Goal: Task Accomplishment & Management: Use online tool/utility

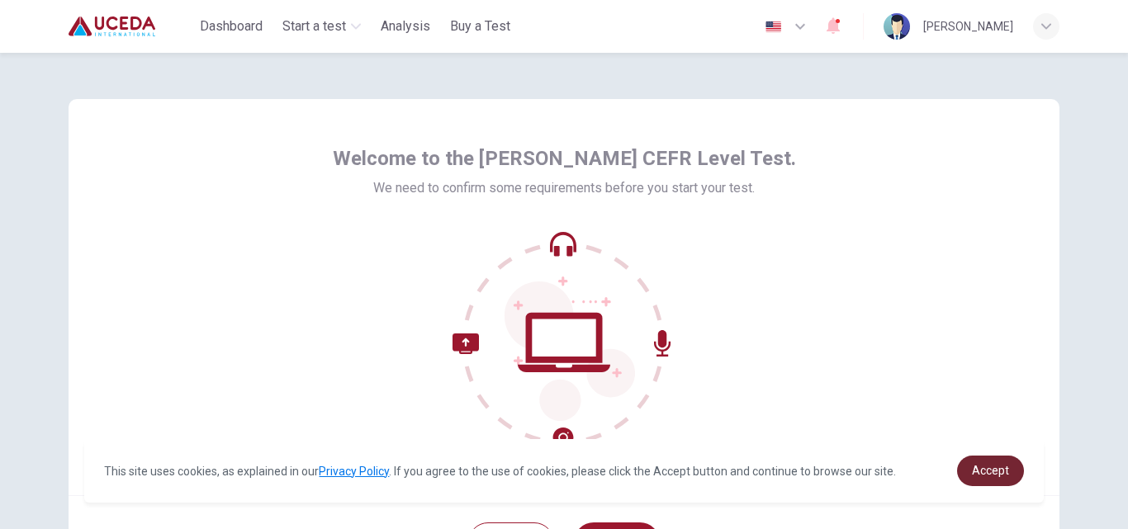
click at [967, 472] on link "Accept" at bounding box center [990, 471] width 67 height 31
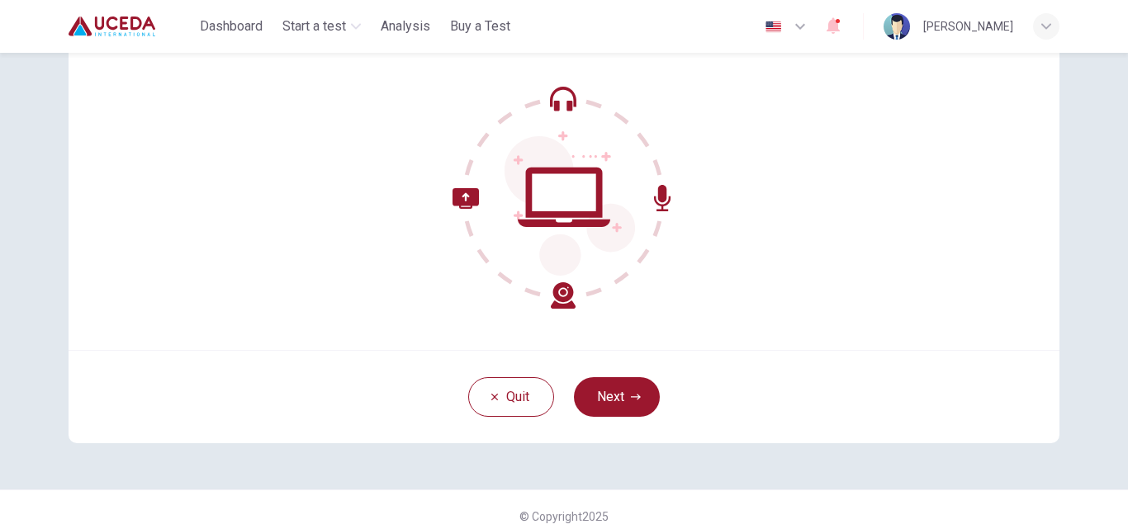
scroll to position [159, 0]
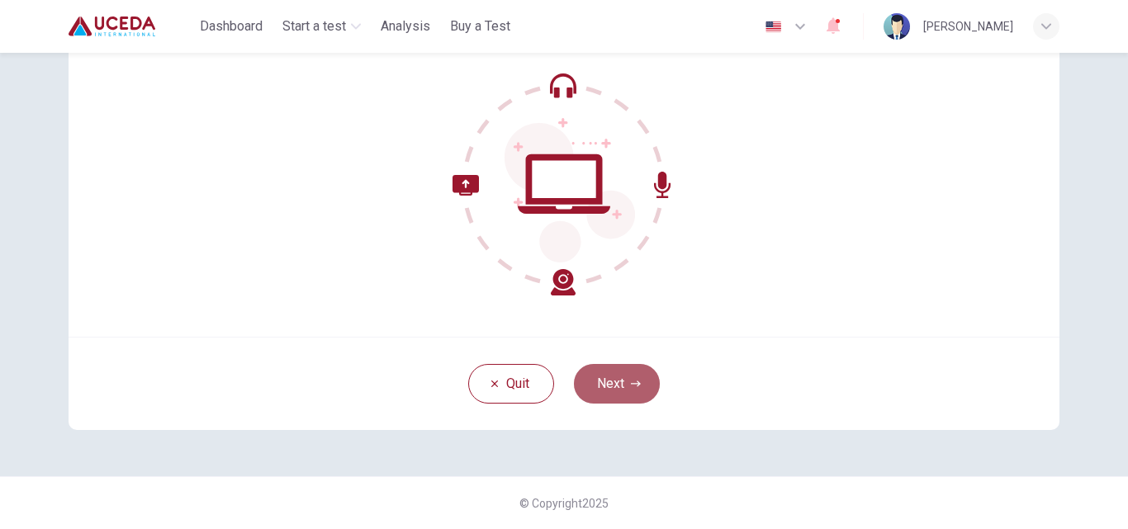
click at [617, 378] on button "Next" at bounding box center [617, 384] width 86 height 40
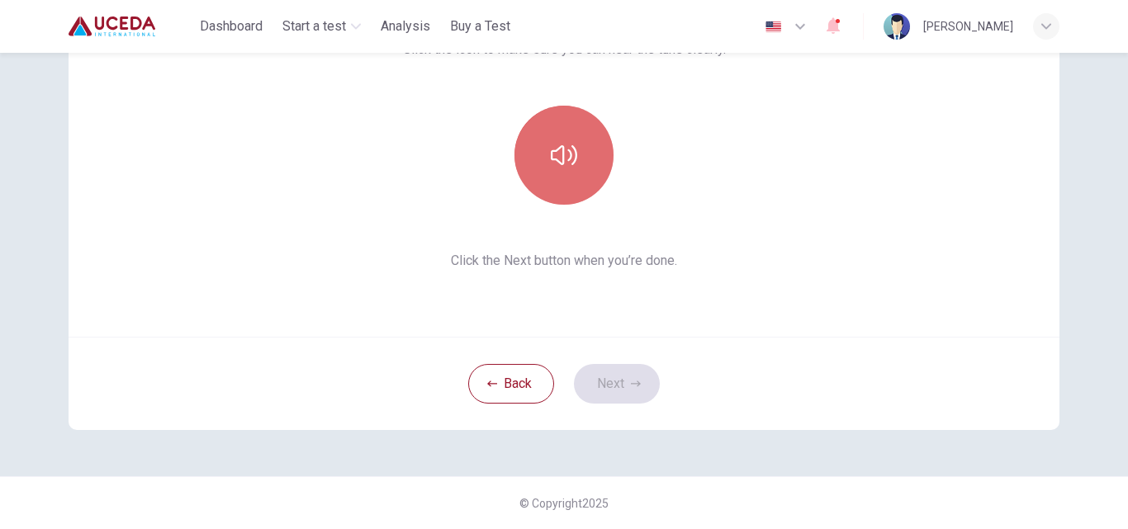
click at [576, 150] on button "button" at bounding box center [564, 155] width 99 height 99
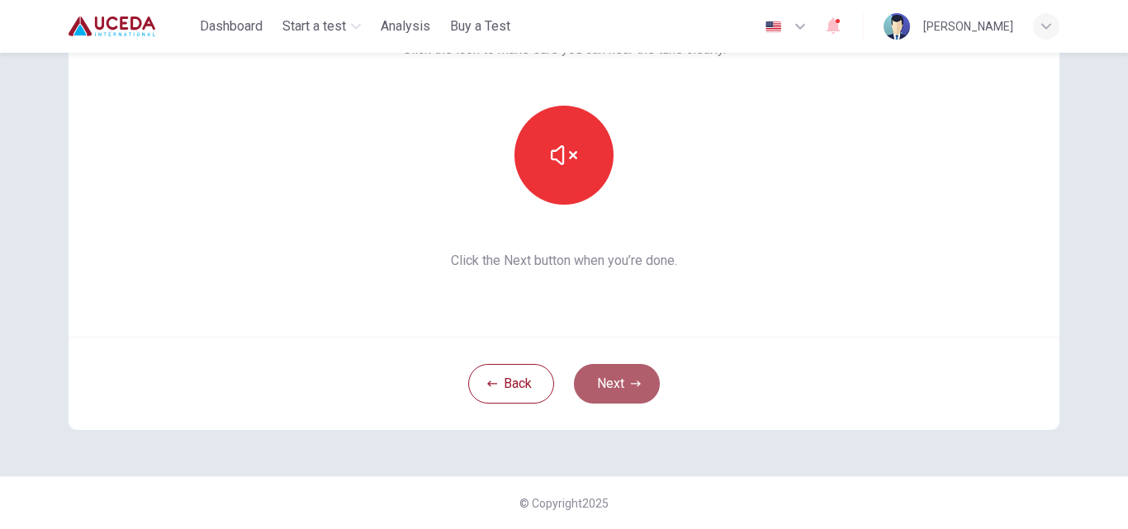
click at [631, 378] on button "Next" at bounding box center [617, 384] width 86 height 40
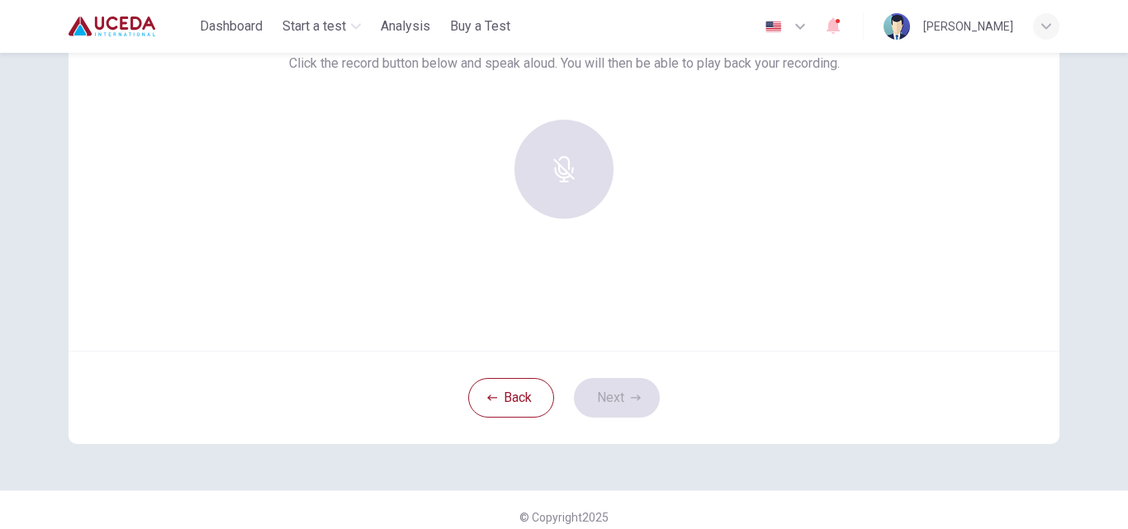
scroll to position [135, 0]
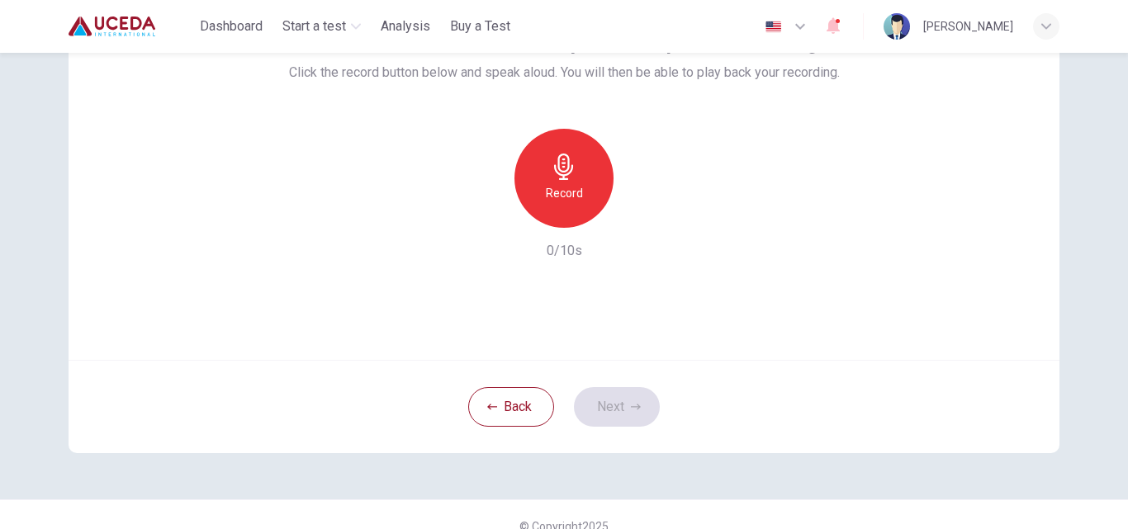
click at [627, 185] on div "Record" at bounding box center [564, 178] width 178 height 99
drag, startPoint x: 717, startPoint y: 159, endPoint x: 546, endPoint y: 174, distance: 171.6
click at [546, 174] on div "Record" at bounding box center [564, 178] width 99 height 99
click at [620, 399] on button "Next" at bounding box center [617, 407] width 86 height 40
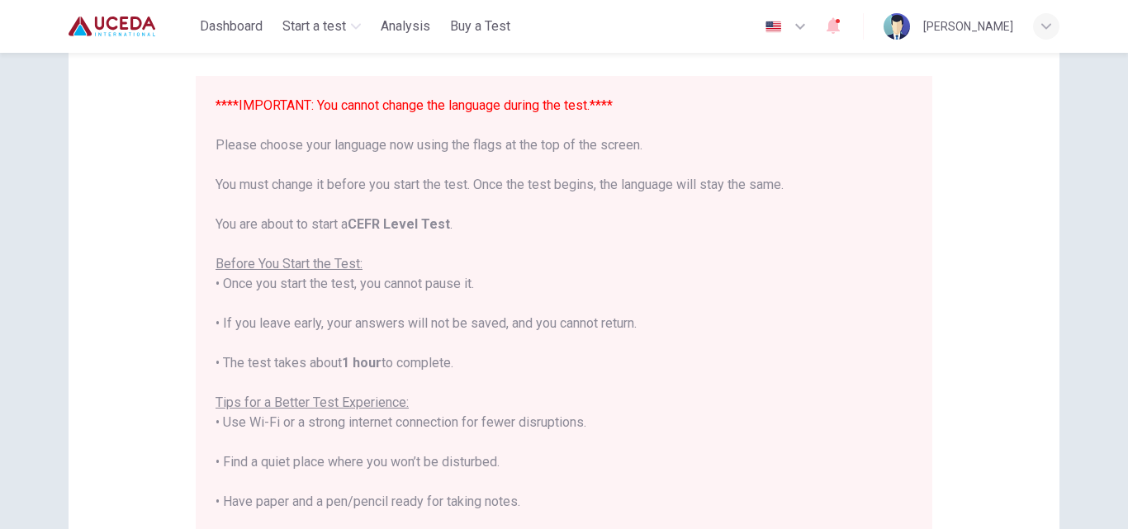
click at [809, 27] on icon "button" at bounding box center [801, 27] width 20 height 20
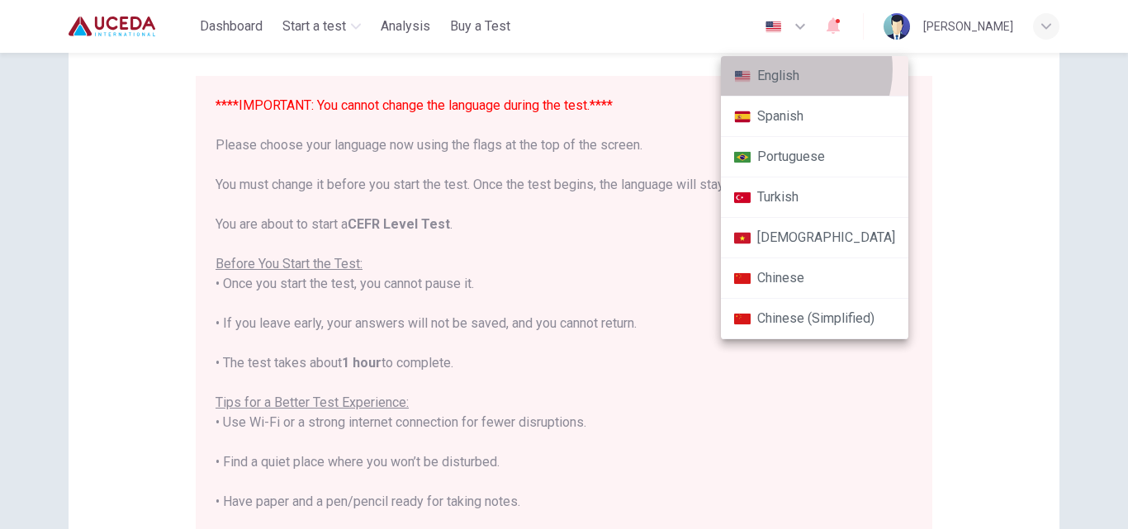
click at [786, 69] on li "English" at bounding box center [815, 76] width 188 height 40
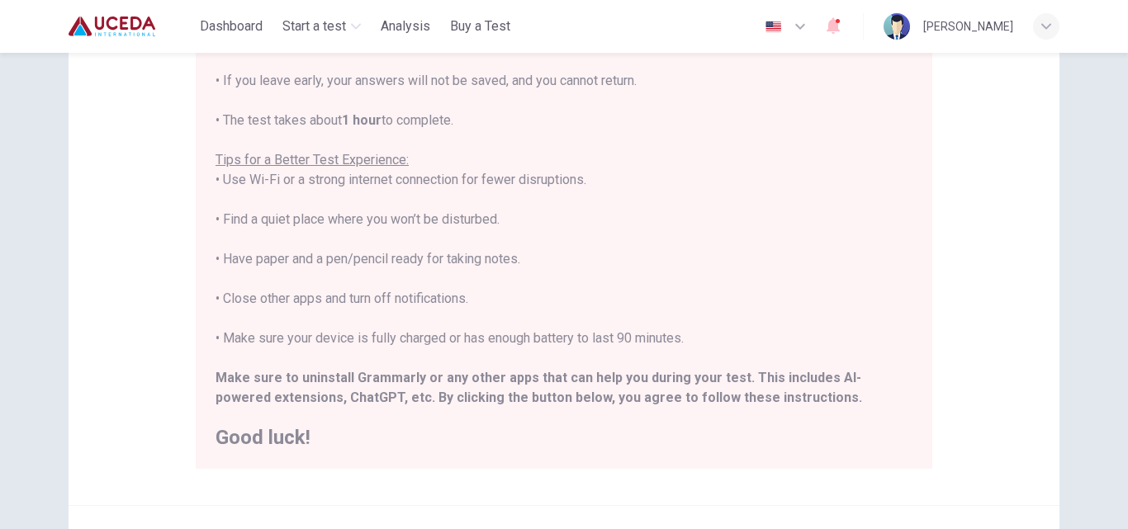
scroll to position [221, 0]
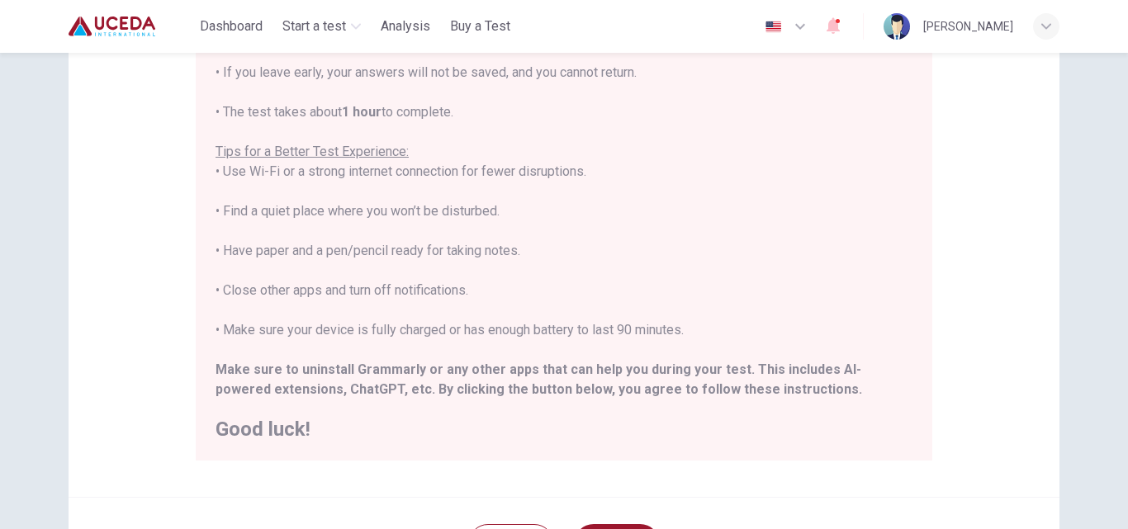
click at [752, 311] on div "****IMPORTANT: You cannot change the language during the test.**** Please choos…" at bounding box center [564, 142] width 697 height 595
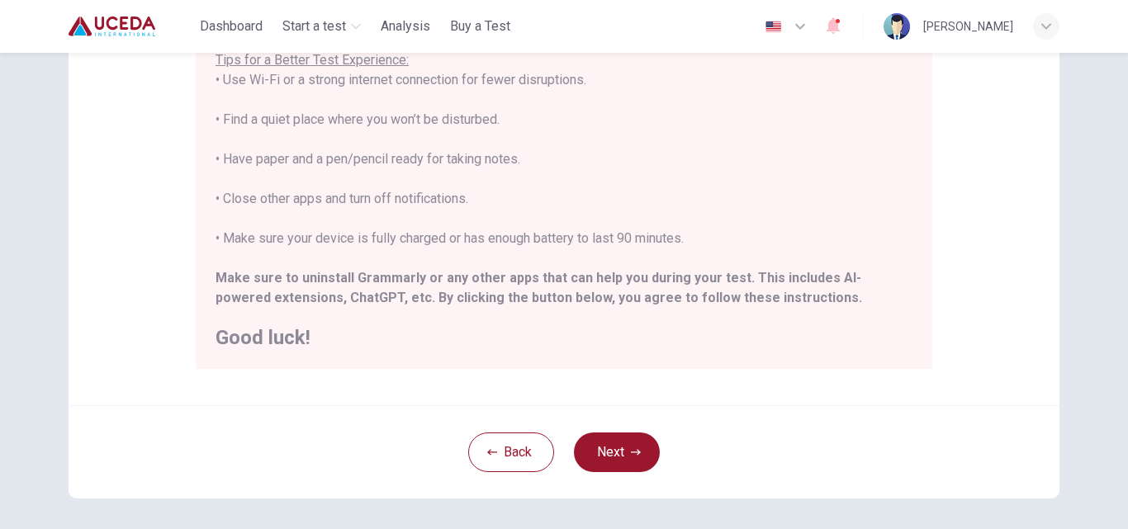
scroll to position [157, 0]
click at [601, 440] on button "Next" at bounding box center [617, 453] width 86 height 40
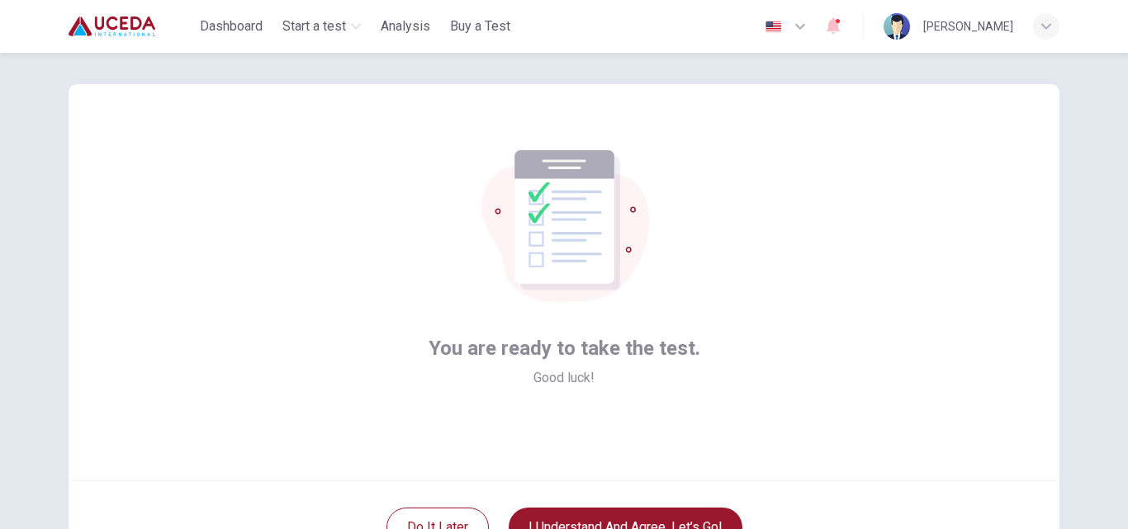
scroll to position [0, 0]
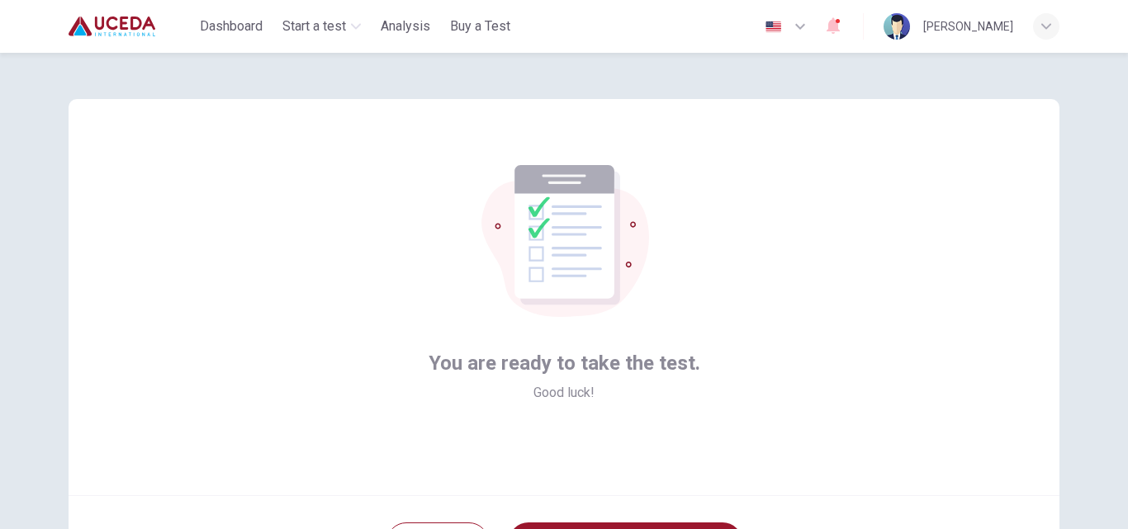
click at [747, 278] on div "You are ready to take the test. Good luck!" at bounding box center [564, 297] width 991 height 397
drag, startPoint x: 747, startPoint y: 278, endPoint x: 728, endPoint y: 264, distance: 24.1
click at [728, 264] on div "You are ready to take the test. Good luck!" at bounding box center [564, 297] width 991 height 397
drag, startPoint x: 725, startPoint y: 235, endPoint x: 412, endPoint y: 309, distance: 321.8
click at [412, 309] on div "You are ready to take the test. Good luck!" at bounding box center [564, 297] width 991 height 397
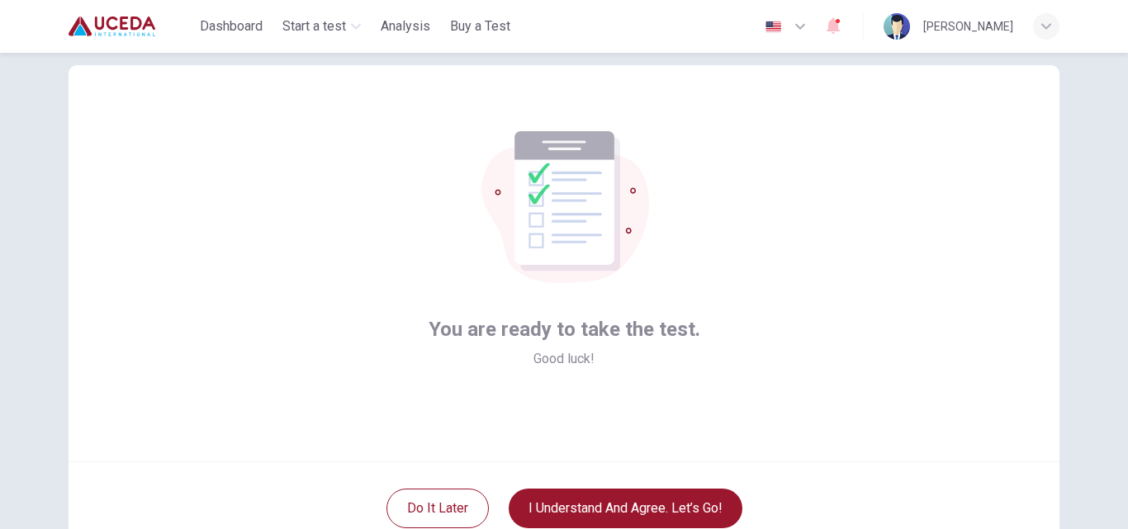
scroll to position [159, 0]
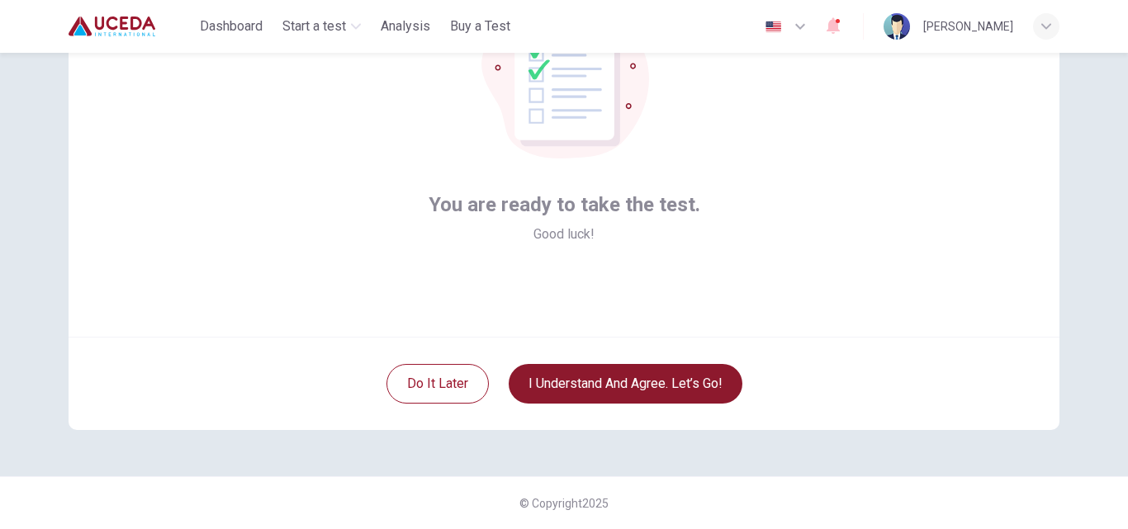
click at [655, 382] on button "I understand and agree. Let’s go!" at bounding box center [626, 384] width 234 height 40
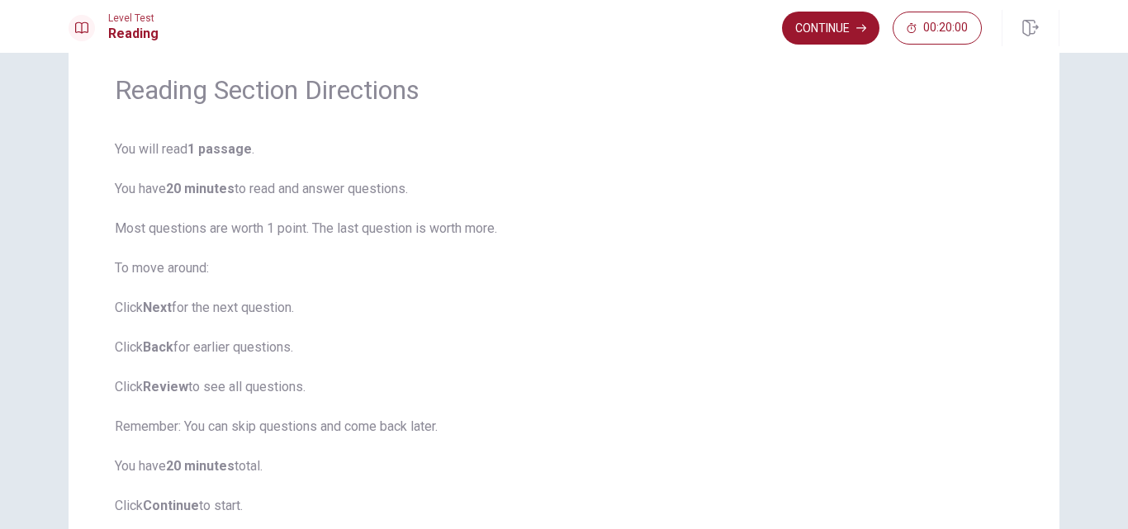
scroll to position [178, 0]
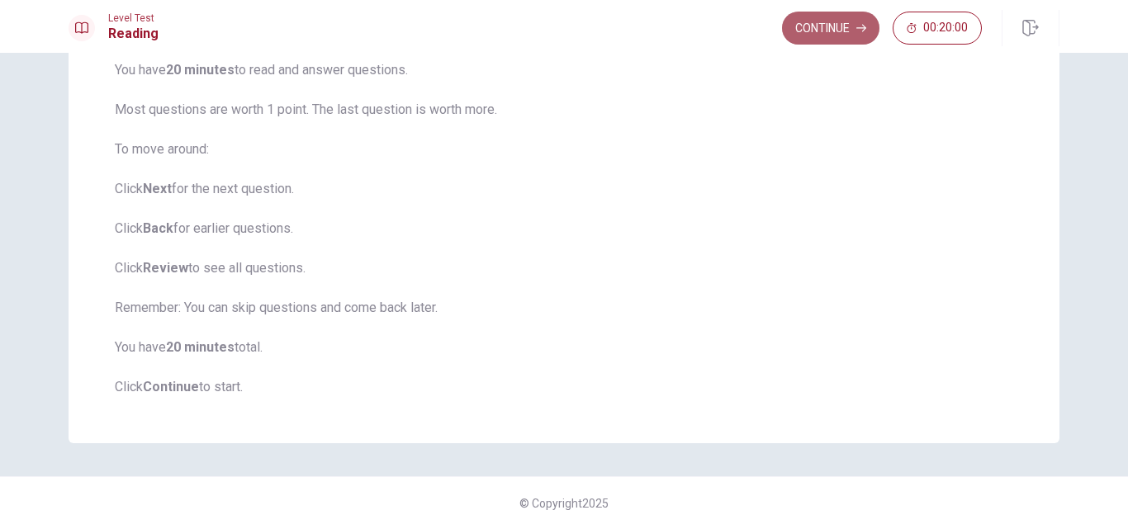
click at [799, 26] on button "Continue" at bounding box center [830, 28] width 97 height 33
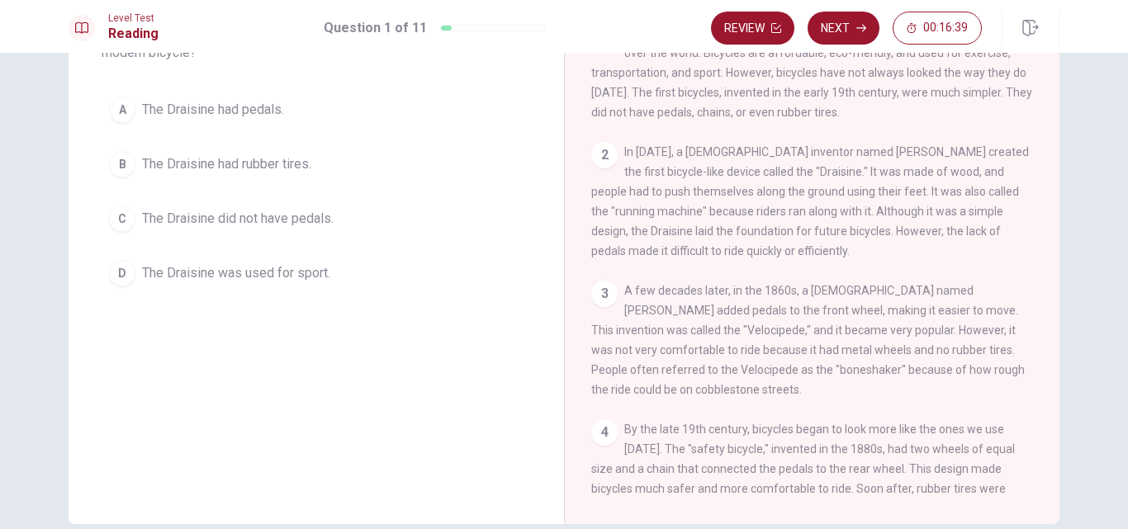
scroll to position [0, 0]
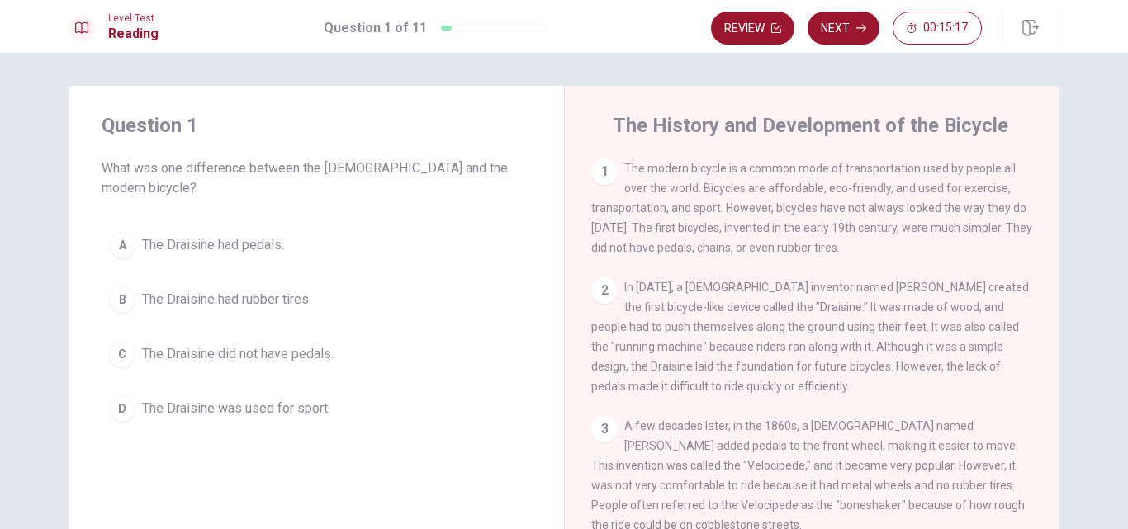
click at [125, 341] on div "C" at bounding box center [122, 354] width 26 height 26
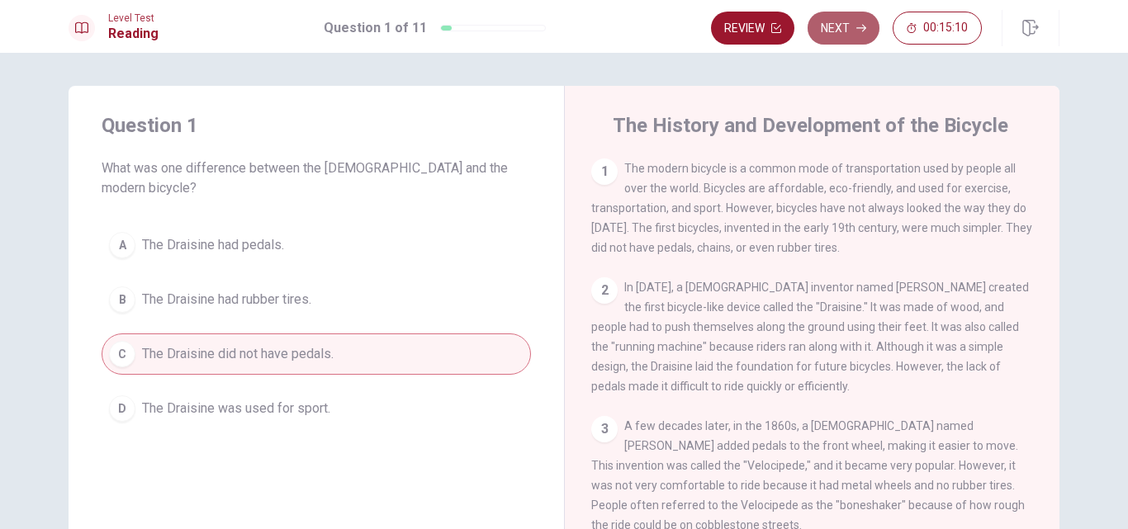
click at [852, 25] on button "Next" at bounding box center [844, 28] width 72 height 33
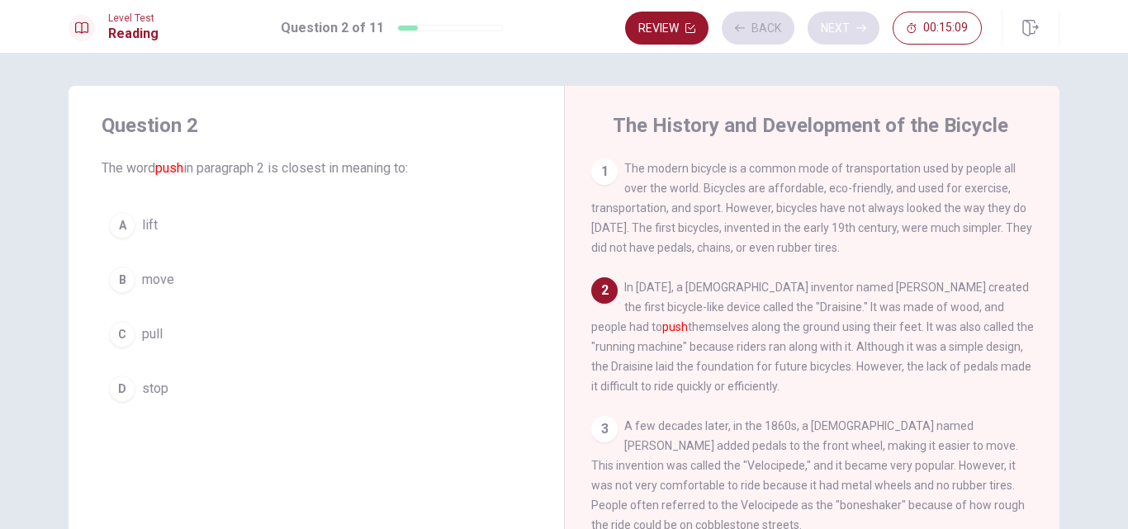
scroll to position [123, 0]
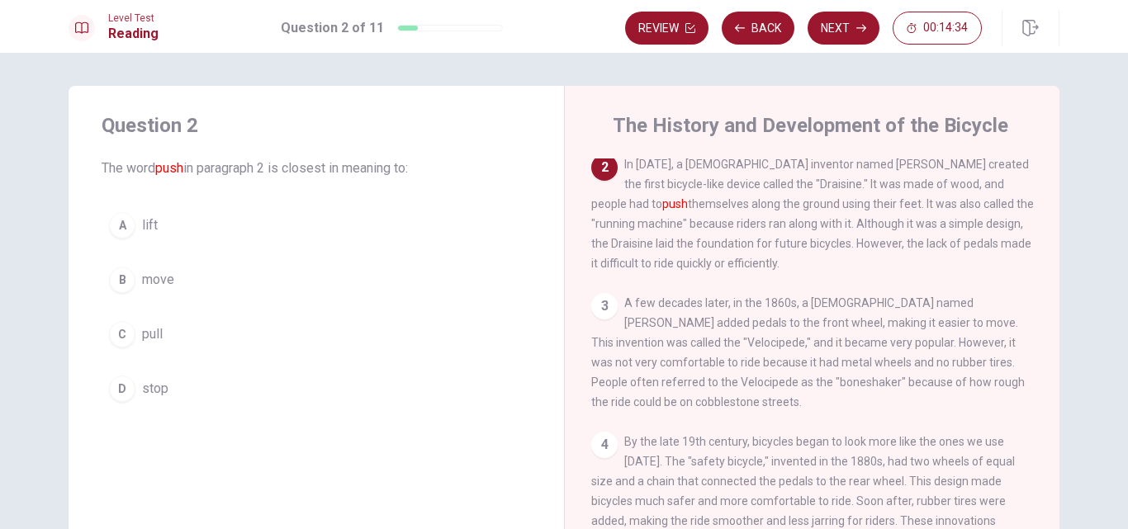
click at [118, 278] on div "B" at bounding box center [122, 280] width 26 height 26
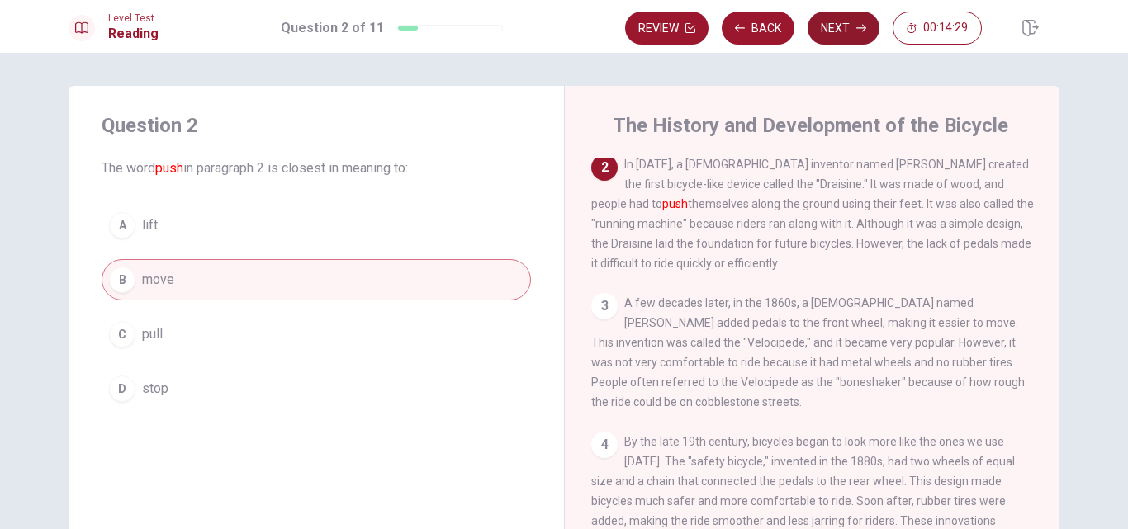
click at [852, 26] on button "Next" at bounding box center [844, 28] width 72 height 33
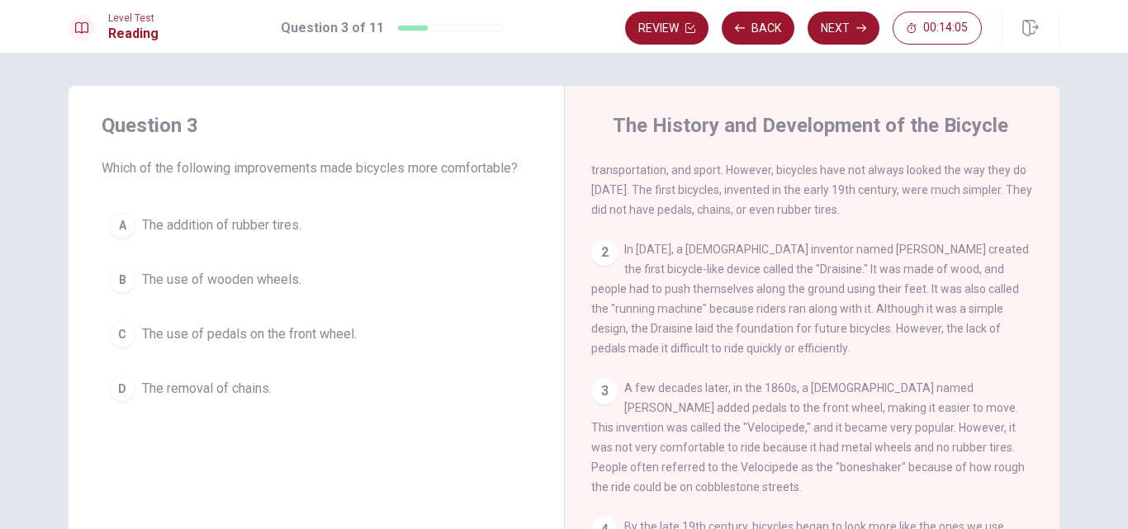
scroll to position [41, 0]
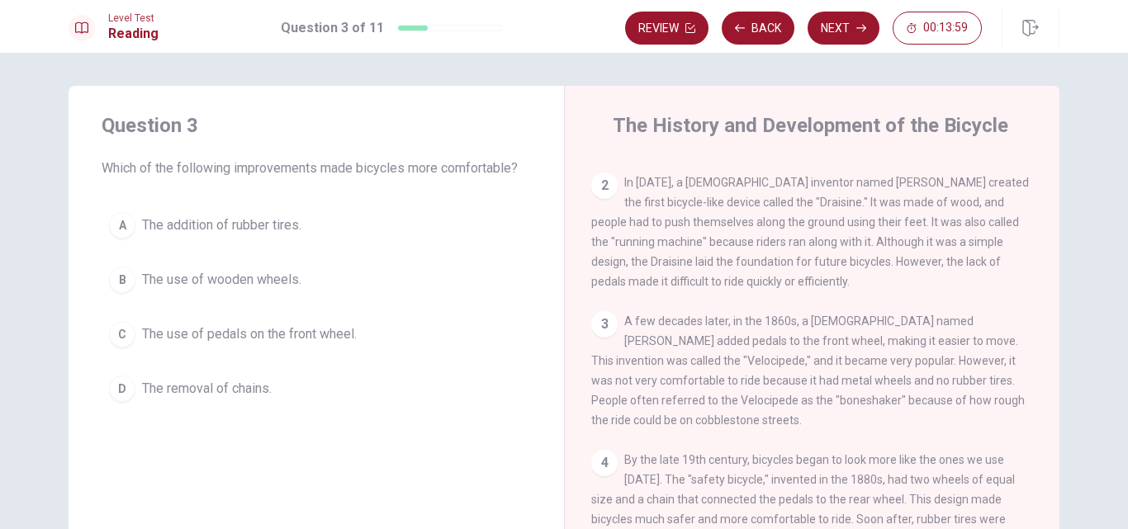
click at [782, 224] on div "2 In [DATE], a [DEMOGRAPHIC_DATA] inventor named [PERSON_NAME] created the firs…" at bounding box center [812, 232] width 443 height 119
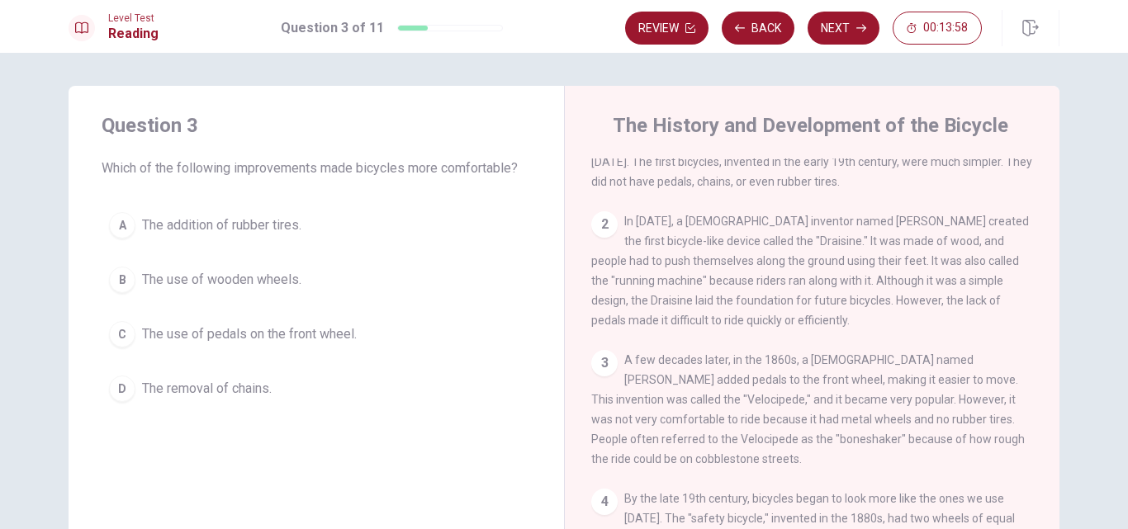
scroll to position [67, 0]
click at [726, 427] on span "A few decades later, in the 1860s, a [DEMOGRAPHIC_DATA] named [PERSON_NAME] add…" at bounding box center [808, 409] width 434 height 112
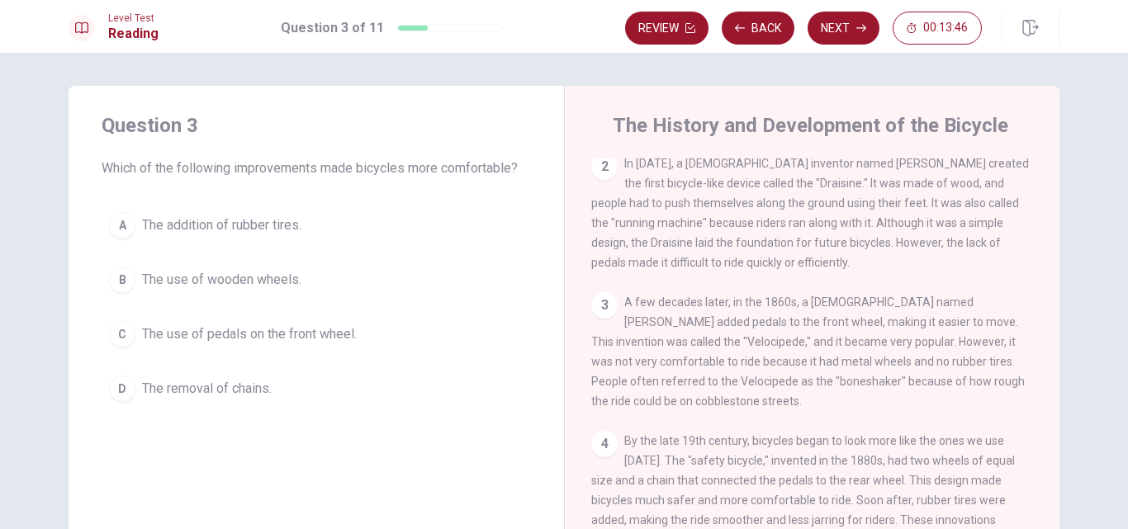
drag, startPoint x: 726, startPoint y: 427, endPoint x: 715, endPoint y: 459, distance: 34.0
click at [724, 437] on div "1 The modern bicycle is a common mode of transportation used by people all over…" at bounding box center [823, 396] width 464 height 475
click at [714, 461] on span "By the late 19th century, bicycles began to look more like the ones we use [DAT…" at bounding box center [803, 500] width 424 height 132
drag, startPoint x: 722, startPoint y: 438, endPoint x: 724, endPoint y: 428, distance: 10.0
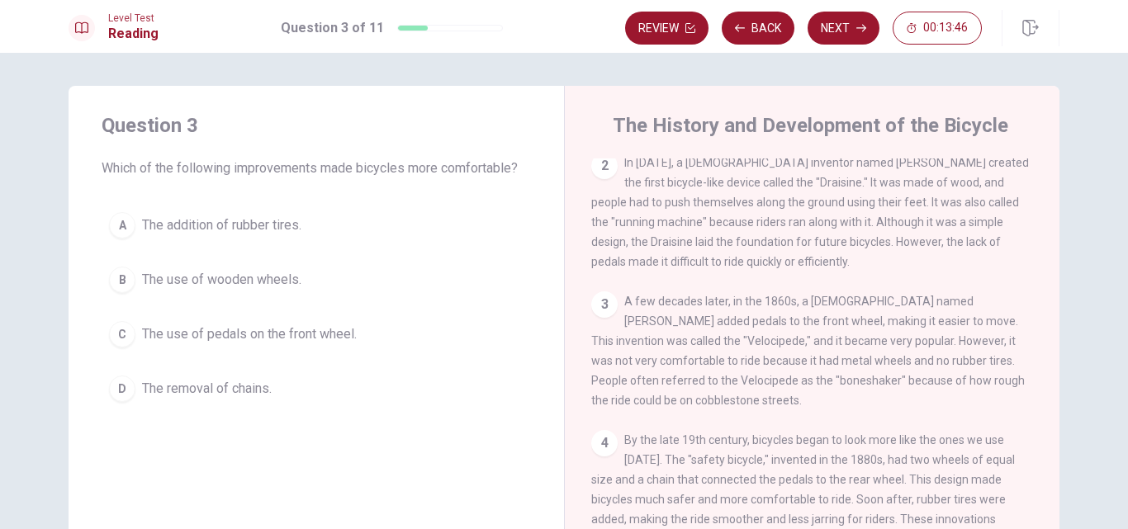
click at [722, 438] on div "1 The modern bicycle is a common mode of transportation used by people all over…" at bounding box center [823, 396] width 464 height 475
drag, startPoint x: 724, startPoint y: 428, endPoint x: 698, endPoint y: 519, distance: 94.4
click at [722, 446] on div "1 The modern bicycle is a common mode of transportation used by people all over…" at bounding box center [823, 396] width 464 height 475
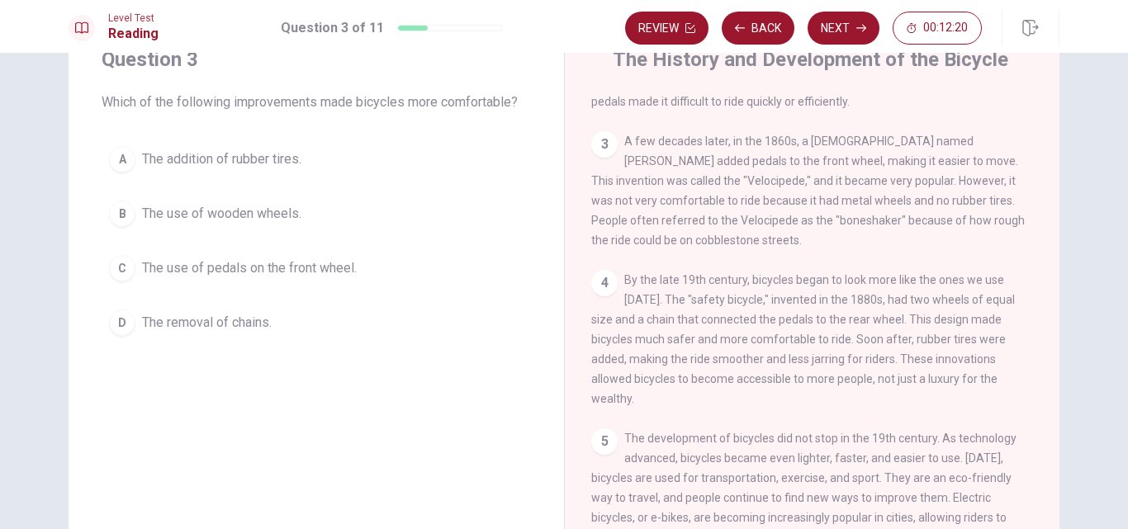
scroll to position [65, 0]
click at [114, 270] on div "C" at bounding box center [122, 269] width 26 height 26
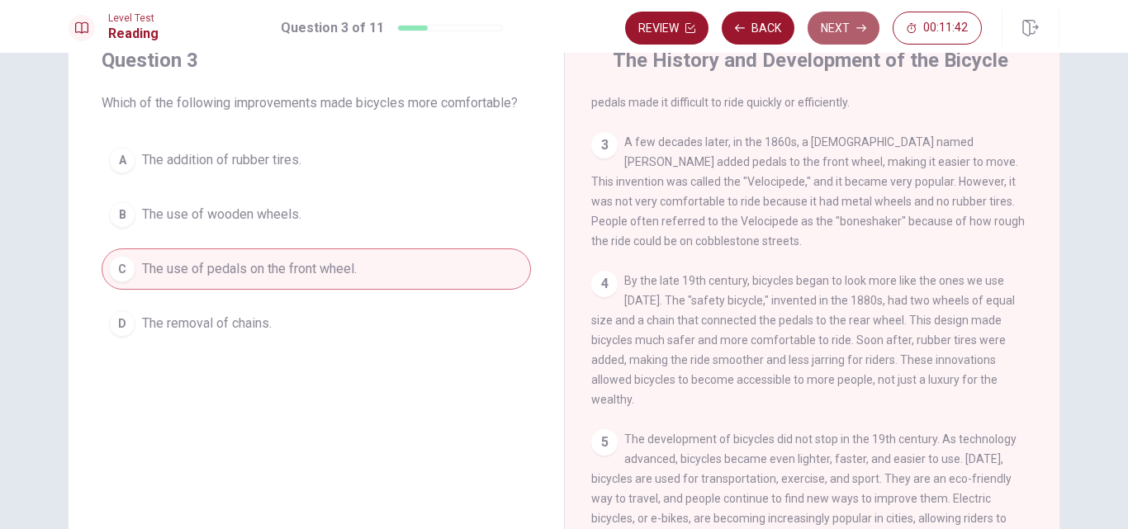
click at [830, 24] on button "Next" at bounding box center [844, 28] width 72 height 33
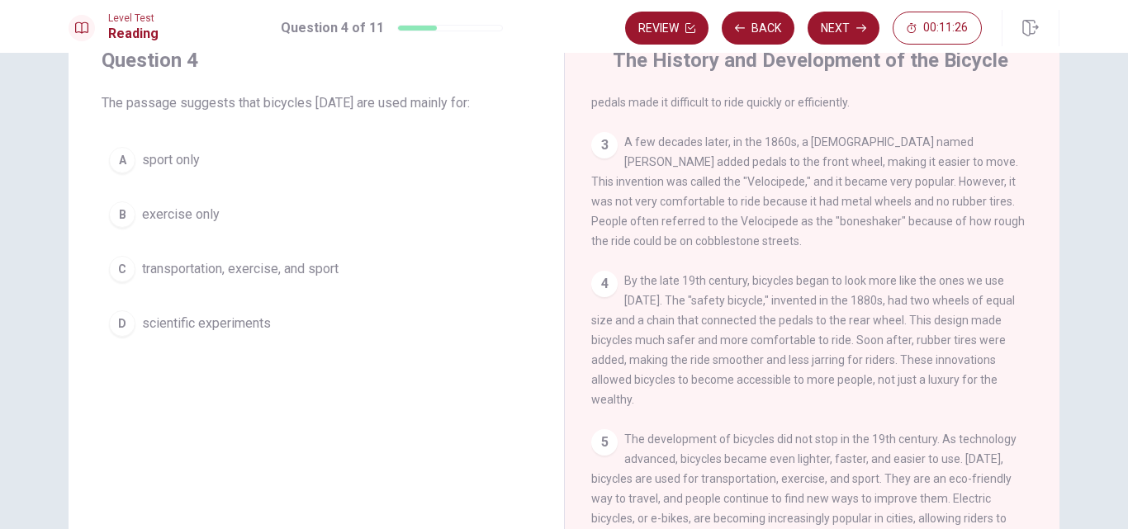
click at [116, 268] on div "C" at bounding box center [122, 269] width 26 height 26
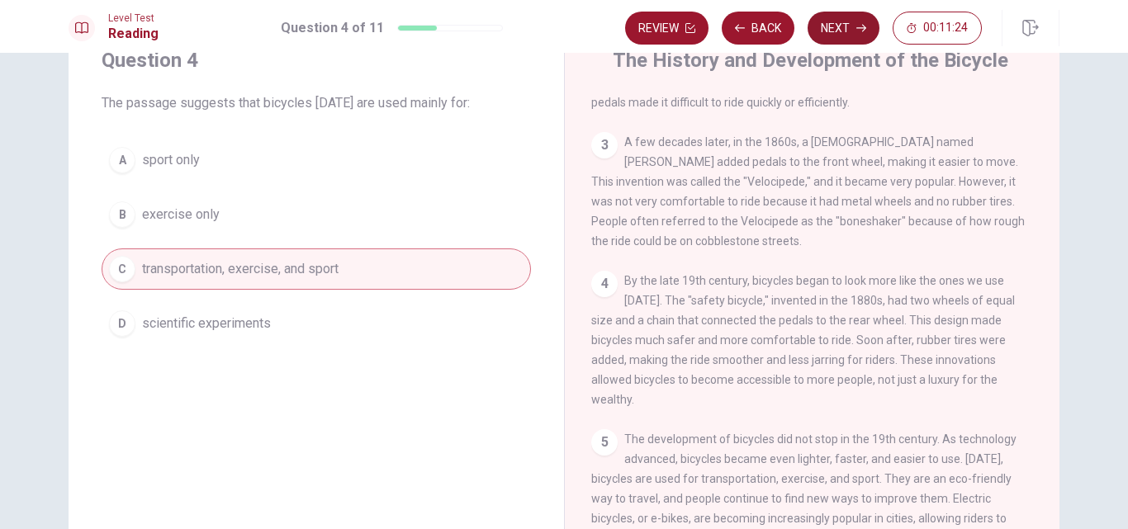
click at [848, 26] on button "Next" at bounding box center [844, 28] width 72 height 33
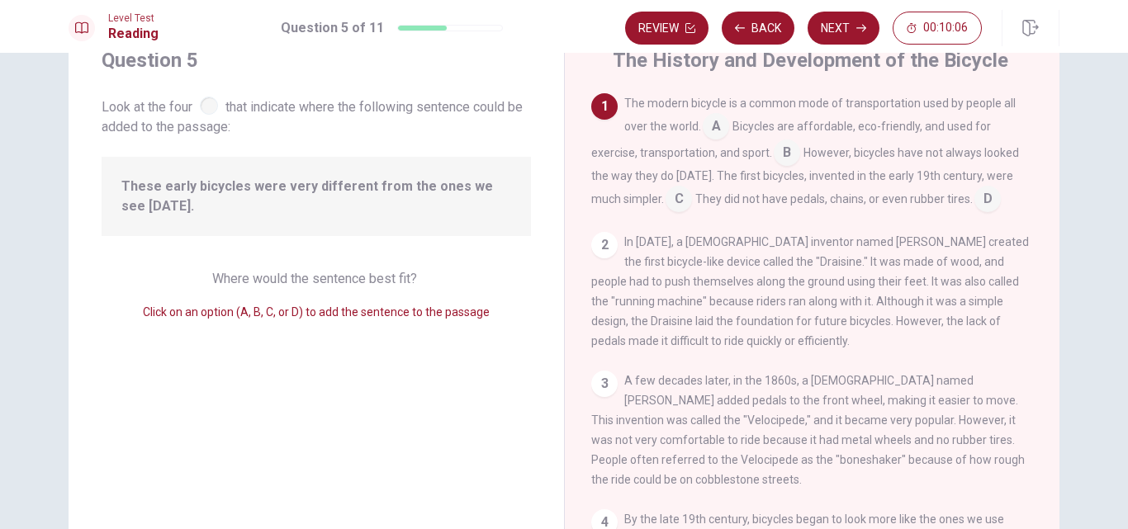
click at [681, 205] on input at bounding box center [679, 201] width 26 height 26
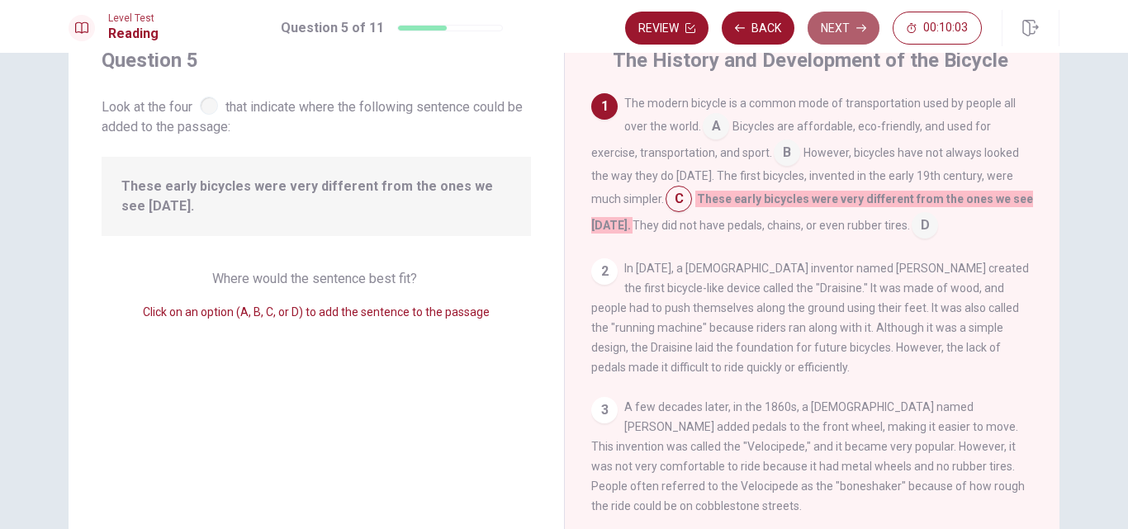
click at [839, 30] on button "Next" at bounding box center [844, 28] width 72 height 33
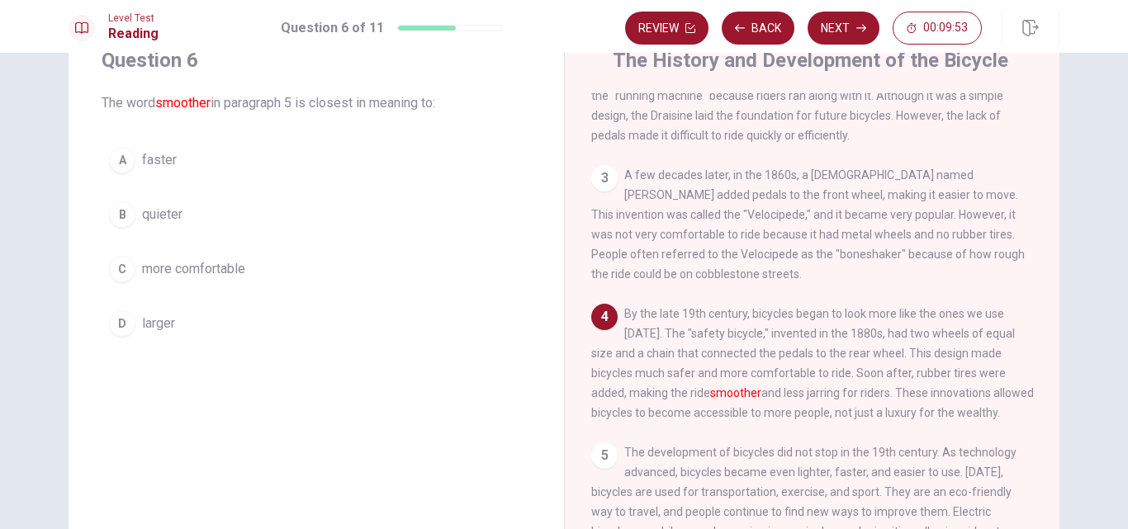
scroll to position [223, 0]
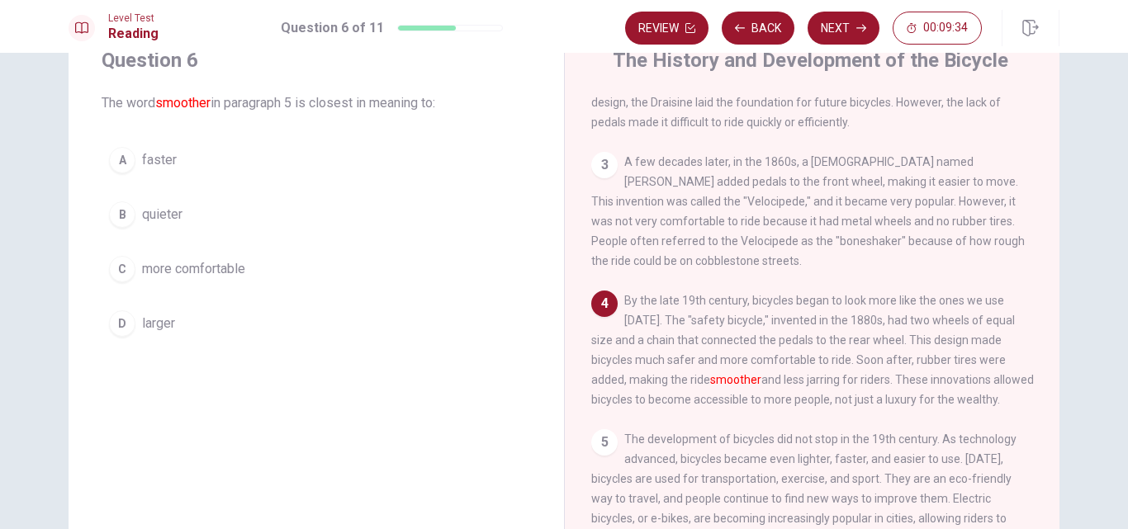
click at [116, 268] on div "C" at bounding box center [122, 269] width 26 height 26
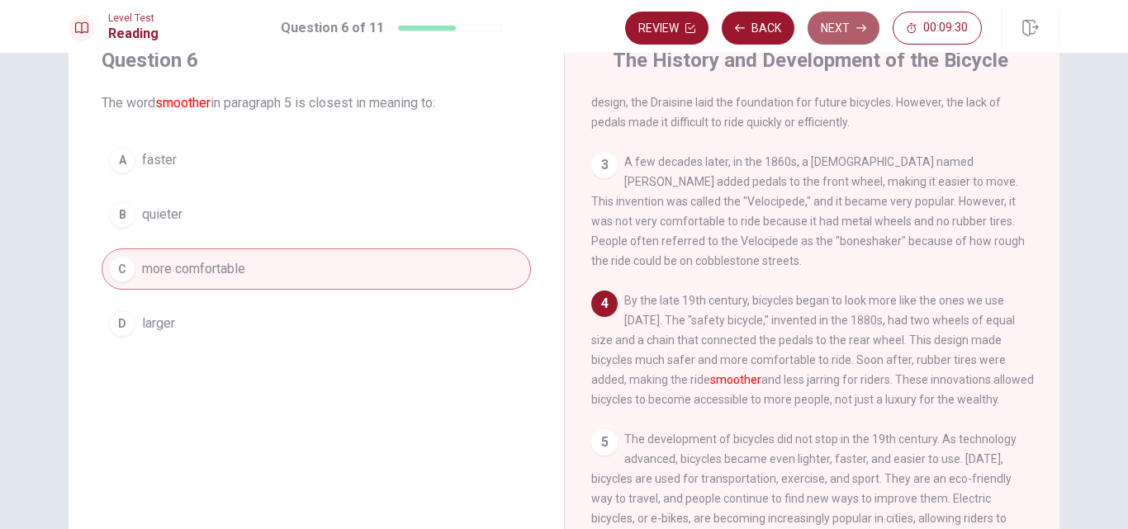
click at [857, 28] on icon "button" at bounding box center [862, 28] width 10 height 10
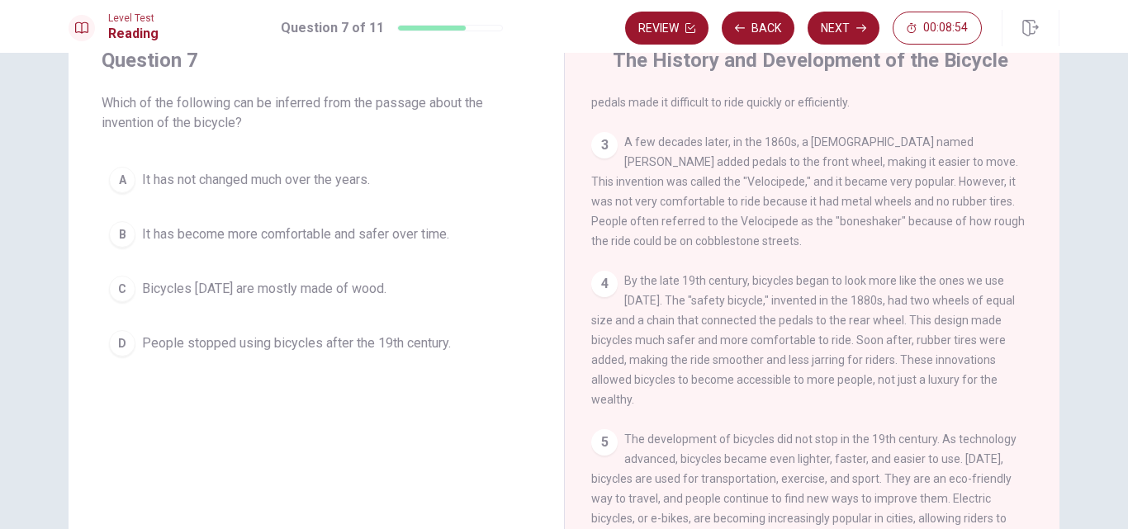
click at [121, 231] on div "B" at bounding box center [122, 234] width 26 height 26
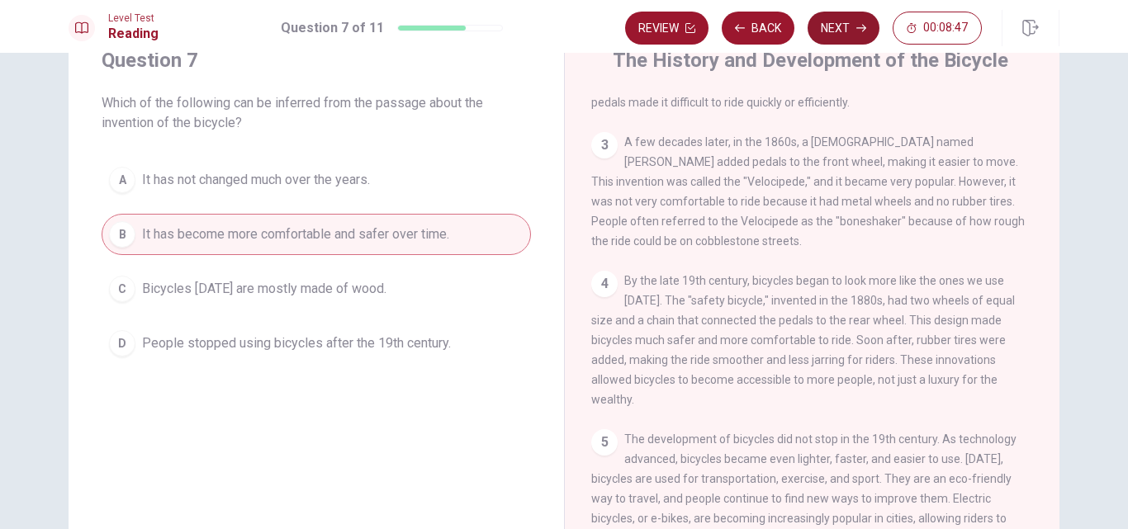
click at [833, 31] on button "Next" at bounding box center [844, 28] width 72 height 33
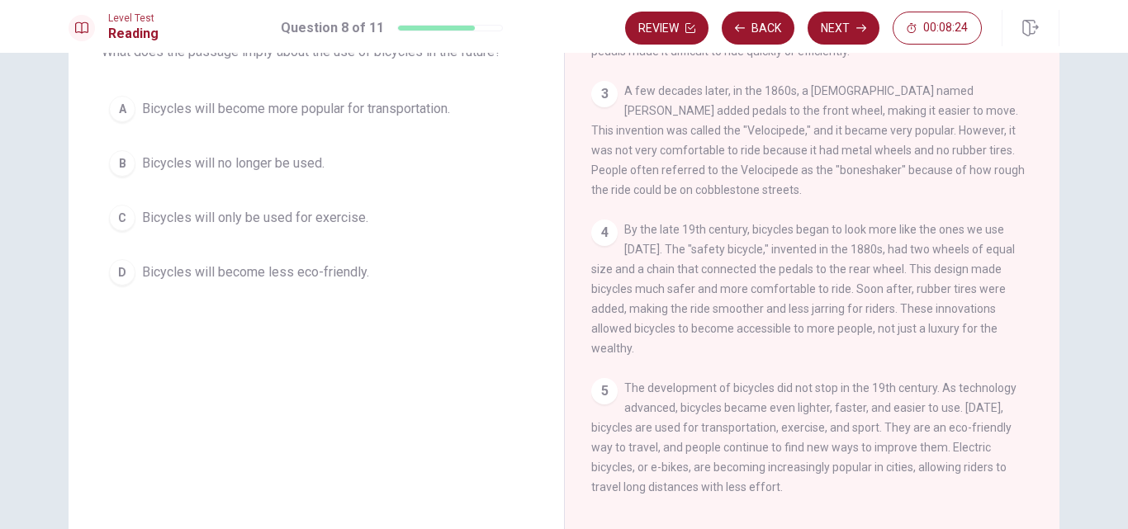
scroll to position [119, 0]
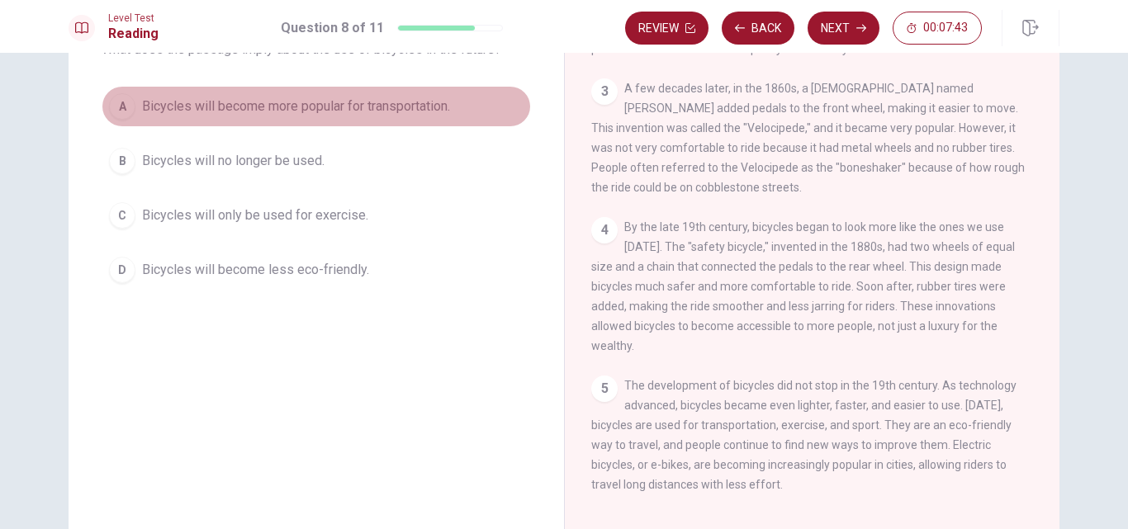
click at [127, 102] on div "A" at bounding box center [122, 106] width 26 height 26
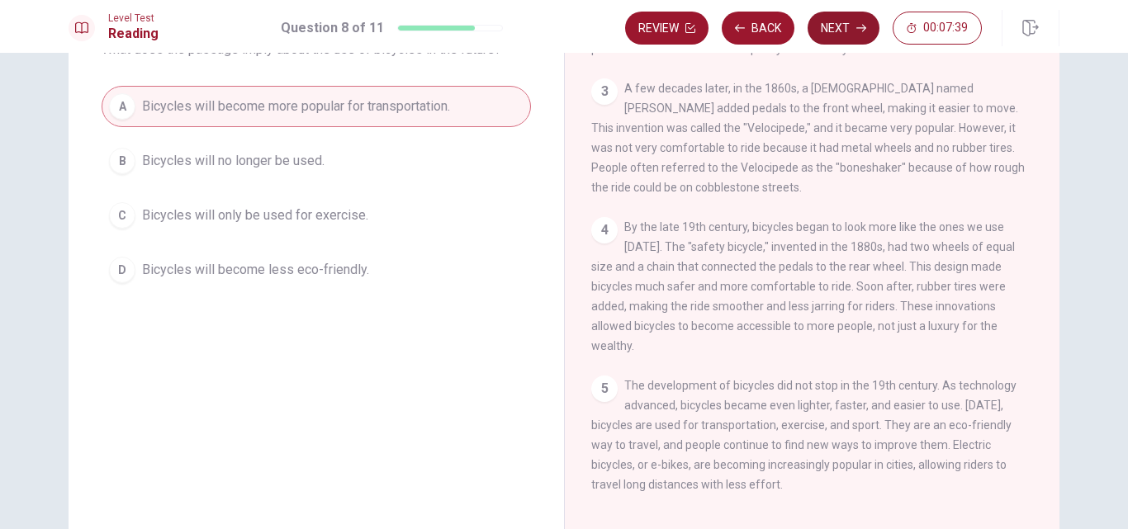
click at [848, 26] on button "Next" at bounding box center [844, 28] width 72 height 33
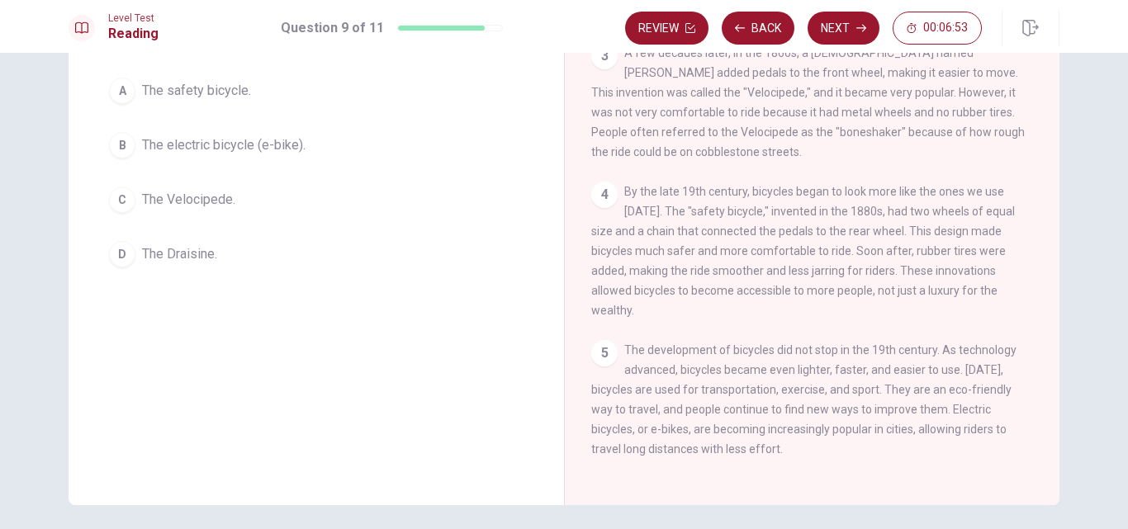
scroll to position [156, 0]
click at [118, 140] on div "B" at bounding box center [122, 144] width 26 height 26
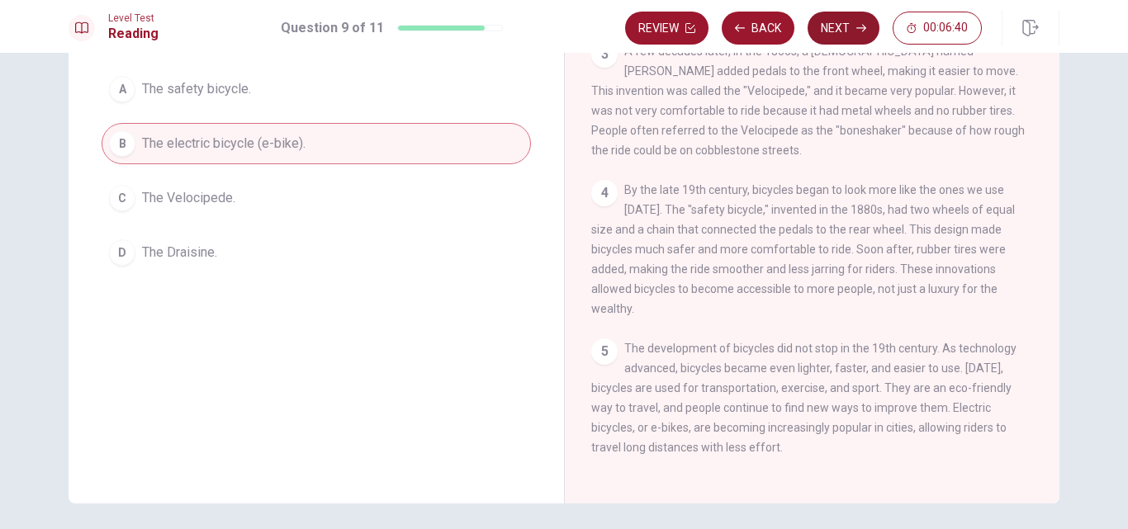
click at [832, 30] on button "Next" at bounding box center [844, 28] width 72 height 33
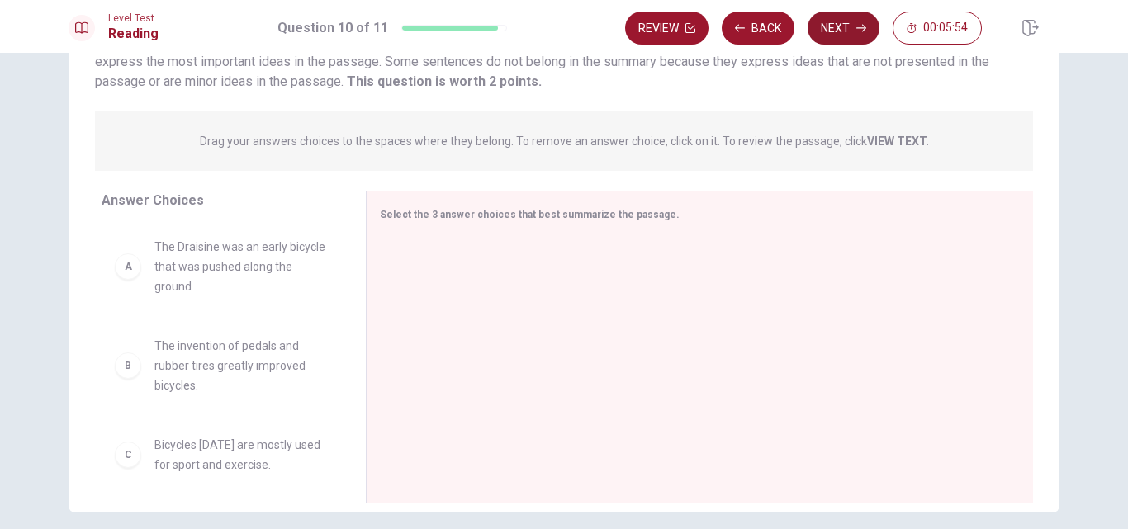
scroll to position [150, 0]
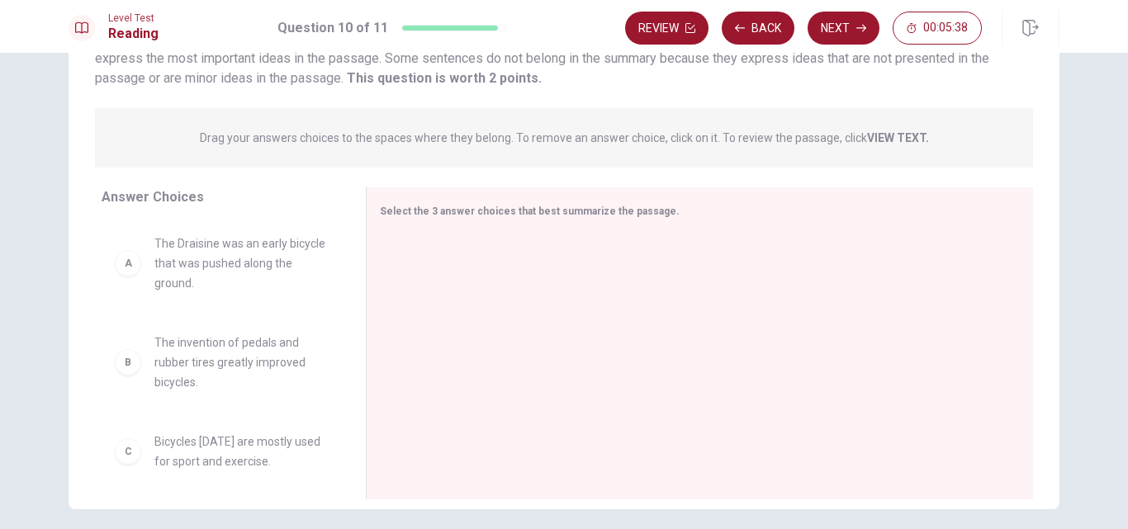
click at [130, 273] on div "A" at bounding box center [128, 263] width 26 height 26
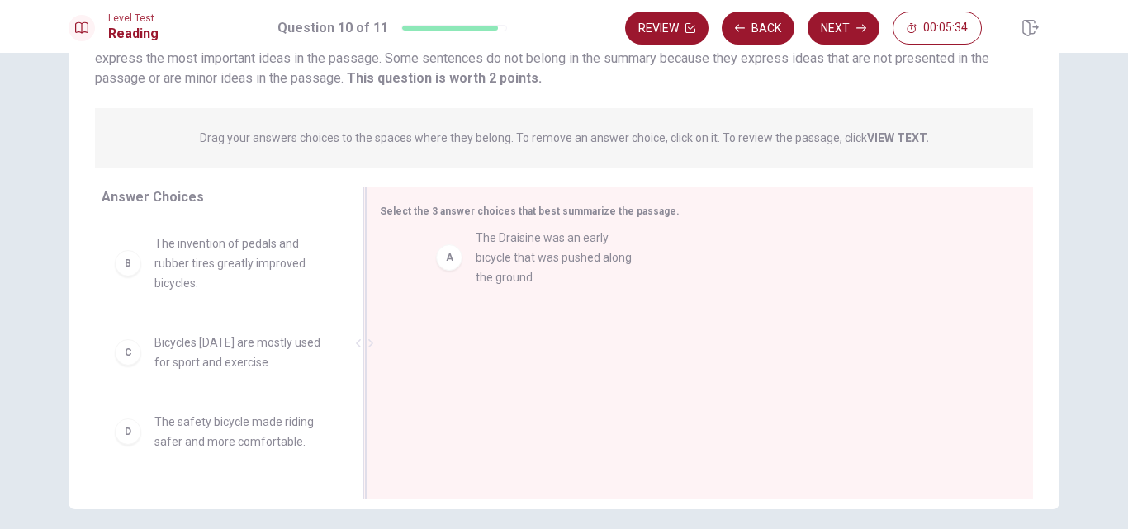
drag, startPoint x: 130, startPoint y: 273, endPoint x: 460, endPoint y: 267, distance: 330.5
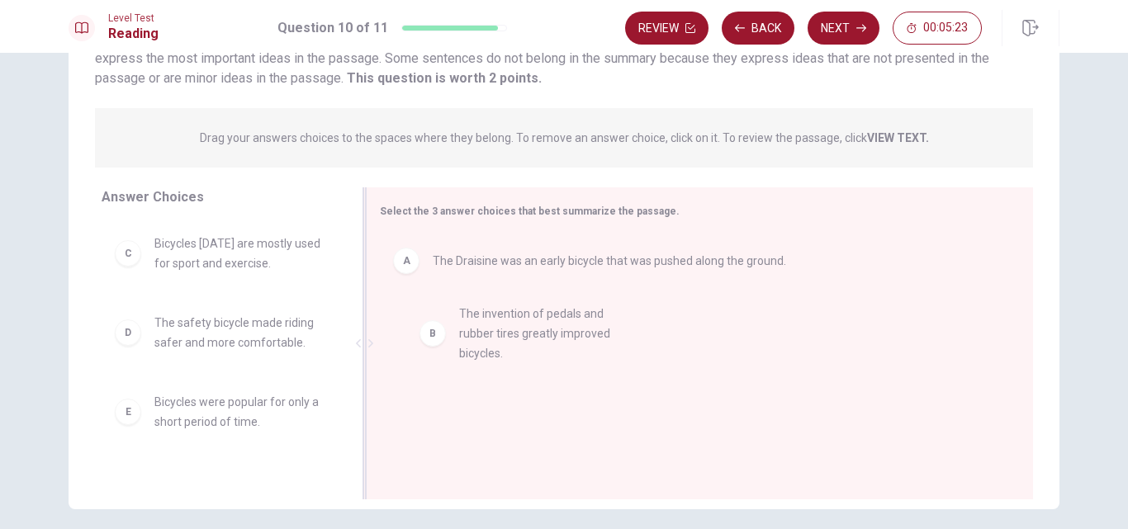
drag, startPoint x: 204, startPoint y: 264, endPoint x: 520, endPoint y: 335, distance: 324.1
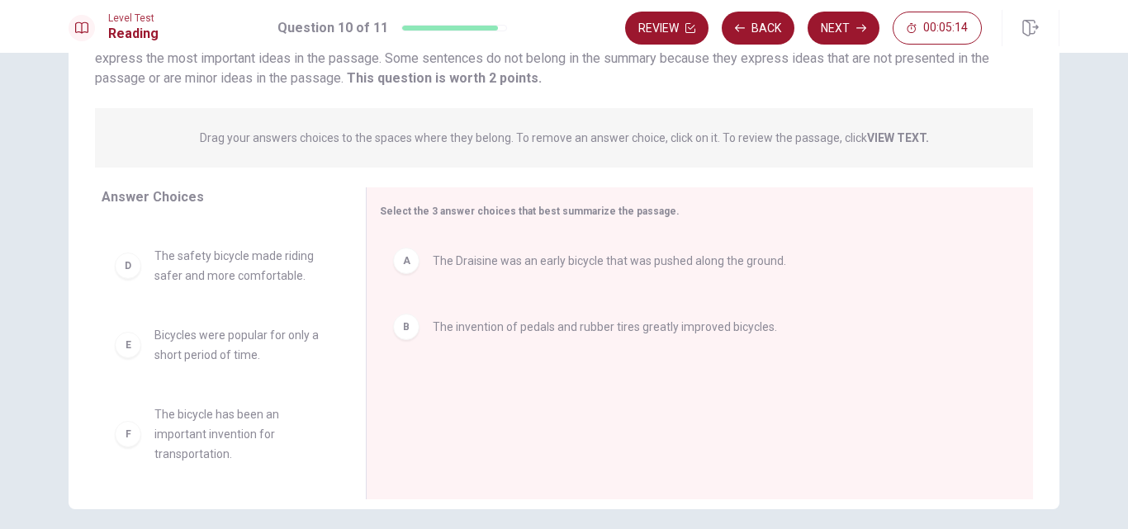
scroll to position [69, 0]
drag, startPoint x: 734, startPoint y: 393, endPoint x: 736, endPoint y: 373, distance: 20.7
click at [734, 383] on div "A The Draisine was an early bicycle that was pushed along the ground. B The inv…" at bounding box center [693, 345] width 627 height 221
click at [911, 137] on strong "VIEW TEXT." at bounding box center [898, 137] width 62 height 13
click at [890, 138] on strong "VIEW TEXT." at bounding box center [898, 137] width 62 height 13
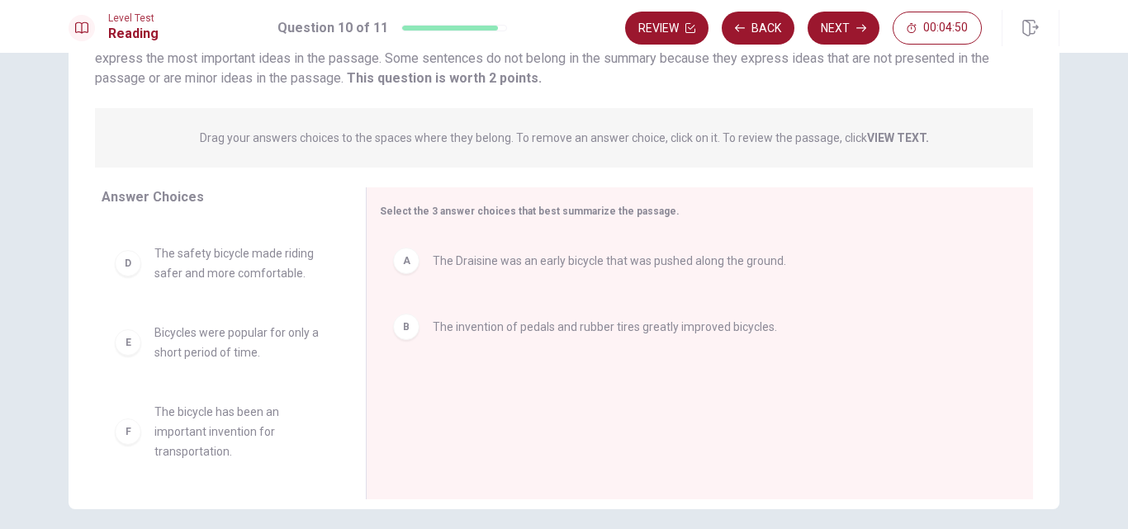
drag, startPoint x: 603, startPoint y: 162, endPoint x: 621, endPoint y: 92, distance: 72.5
click at [621, 92] on div "Question 10 View Text Directions: An introductory sentence for a brief summary …" at bounding box center [564, 235] width 991 height 546
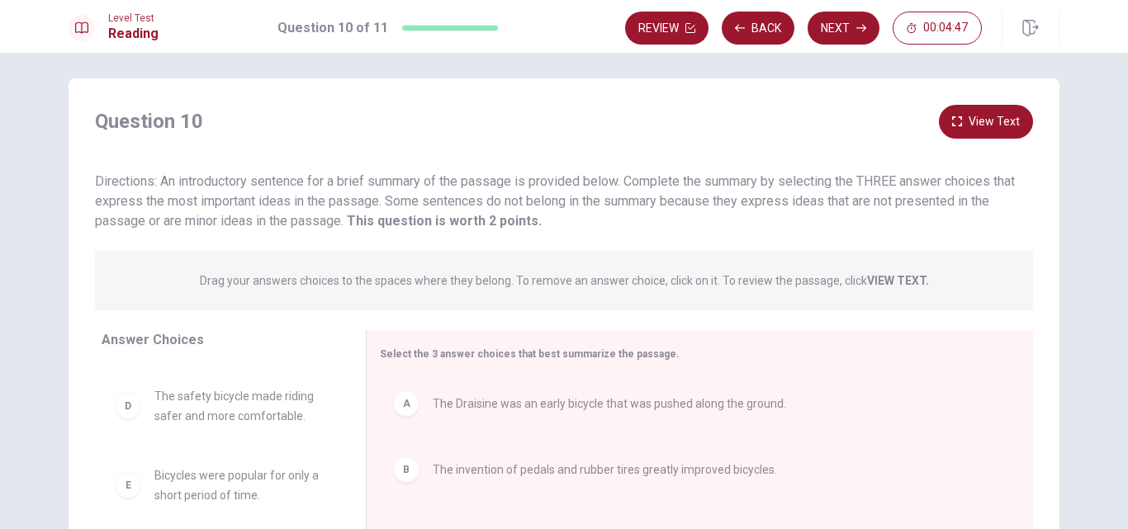
scroll to position [0, 0]
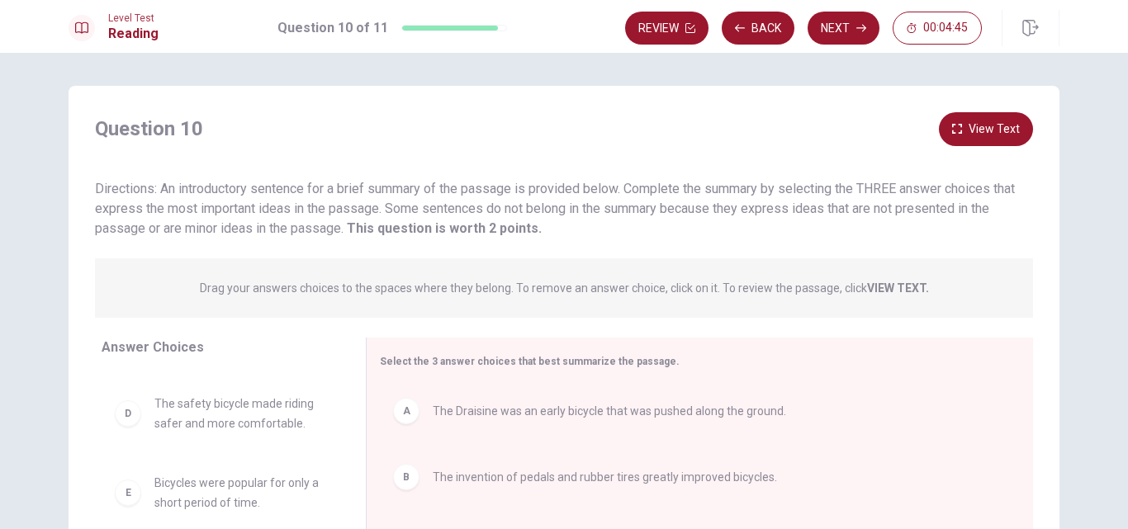
click at [1000, 134] on button "View Text" at bounding box center [986, 129] width 94 height 34
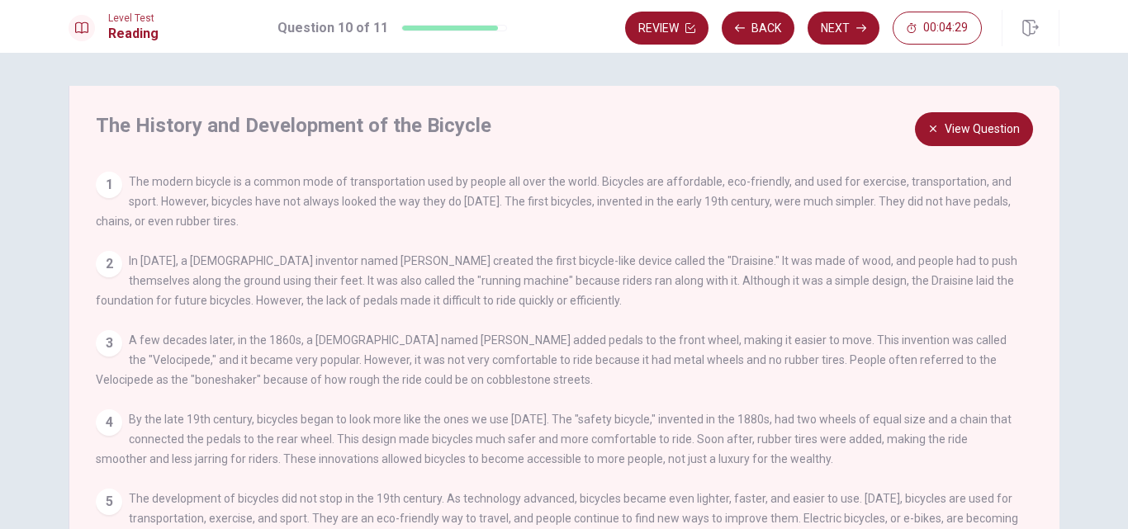
drag, startPoint x: 712, startPoint y: 307, endPoint x: 730, endPoint y: 238, distance: 71.7
click at [730, 236] on div "View Question 1 The modern bicycle is a common mode of transportation used by p…" at bounding box center [569, 370] width 947 height 397
click at [985, 127] on button "View Question" at bounding box center [974, 129] width 118 height 34
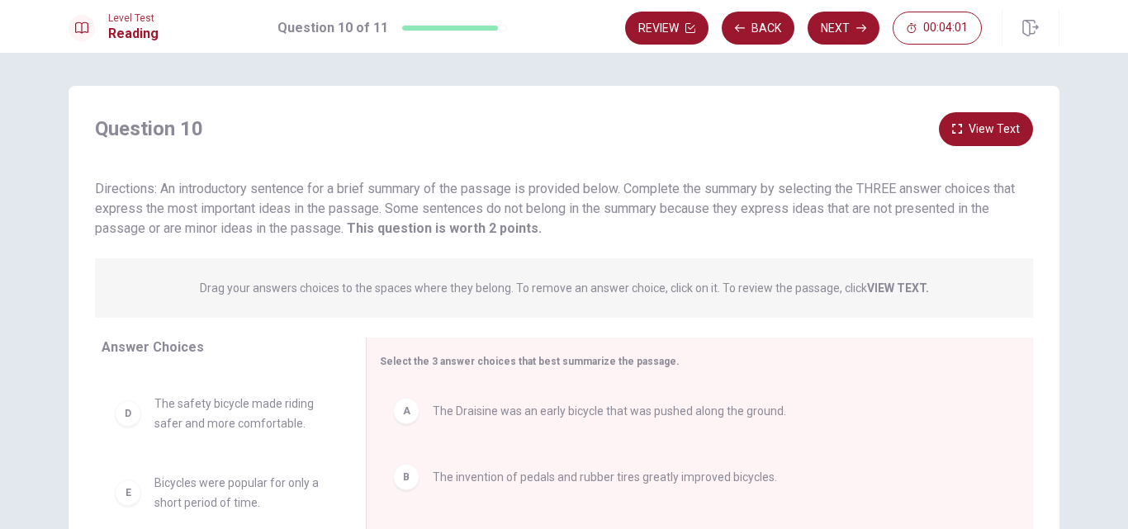
click at [994, 129] on button "View Text" at bounding box center [986, 129] width 94 height 34
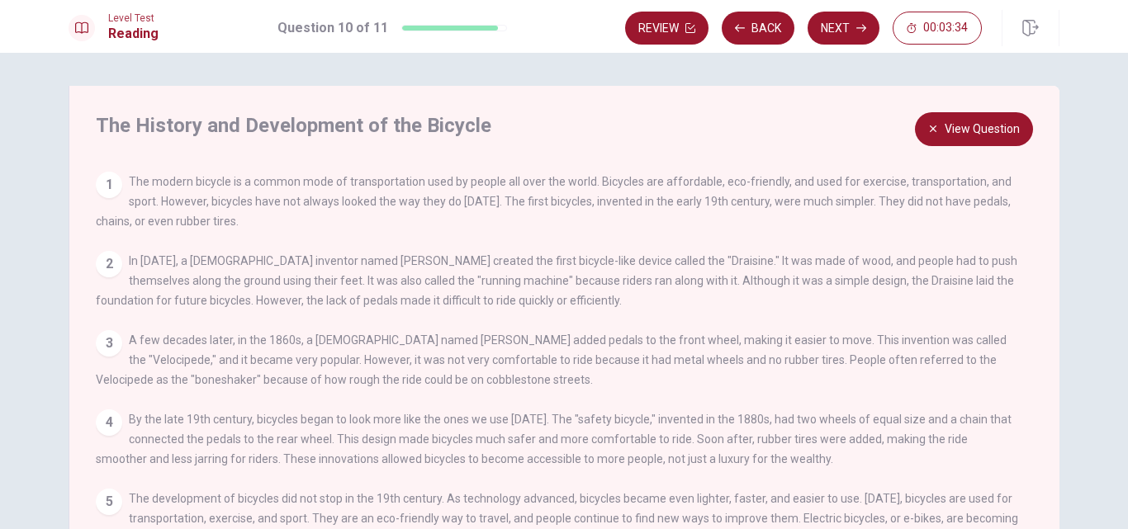
click at [988, 125] on button "View Question" at bounding box center [974, 129] width 118 height 34
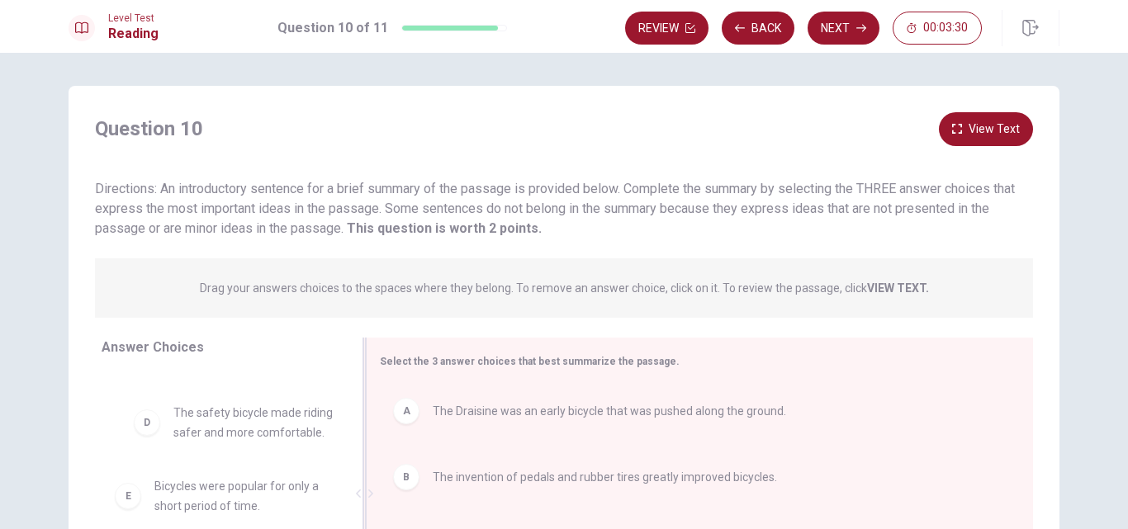
scroll to position [50, 0]
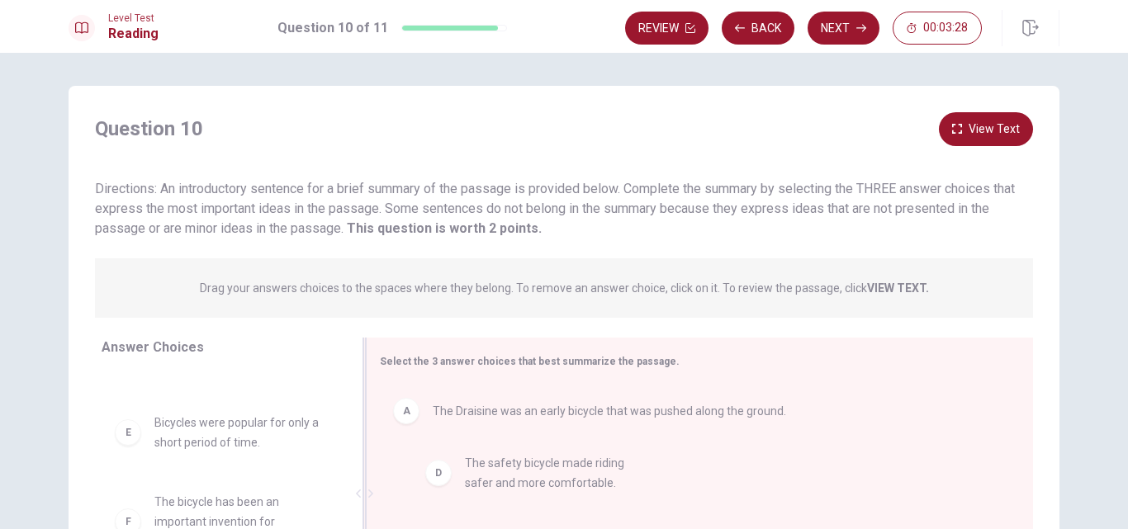
drag, startPoint x: 263, startPoint y: 419, endPoint x: 582, endPoint y: 477, distance: 324.2
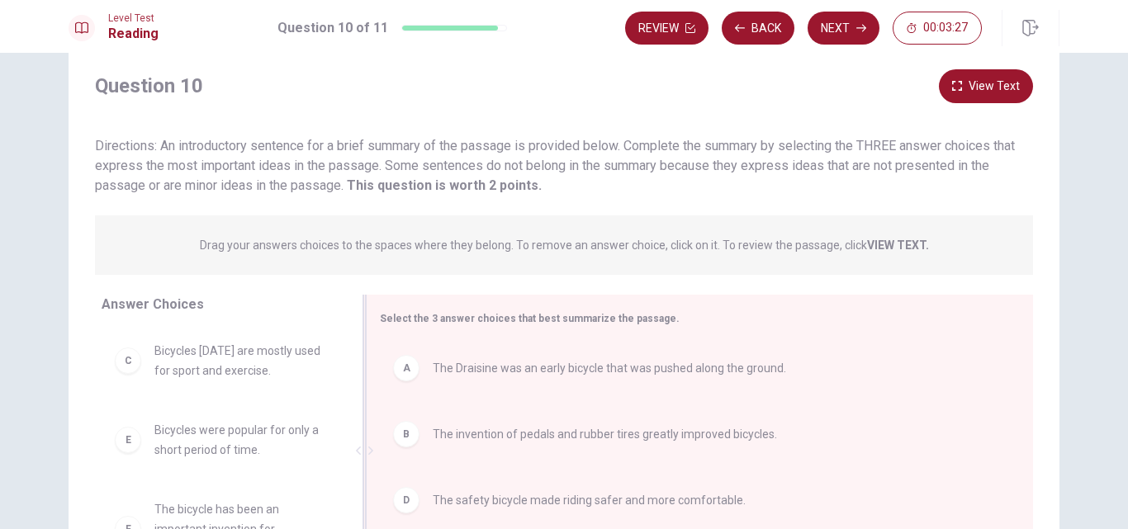
scroll to position [32, 0]
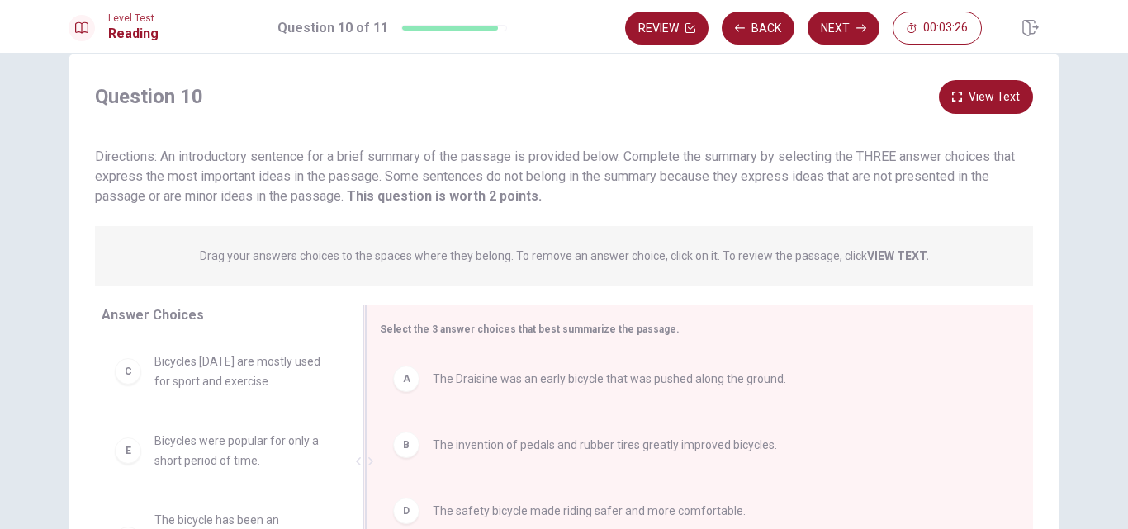
drag, startPoint x: 564, startPoint y: 472, endPoint x: 554, endPoint y: 458, distance: 16.5
click at [554, 458] on div "A The Draisine was an early bicycle that was pushed along the ground. B The inv…" at bounding box center [693, 463] width 627 height 221
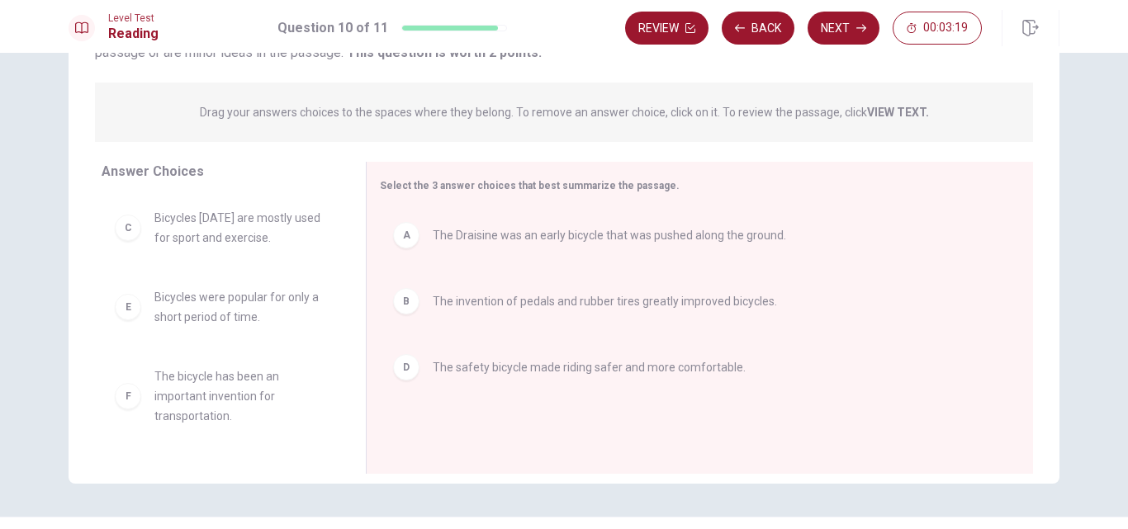
scroll to position [185, 0]
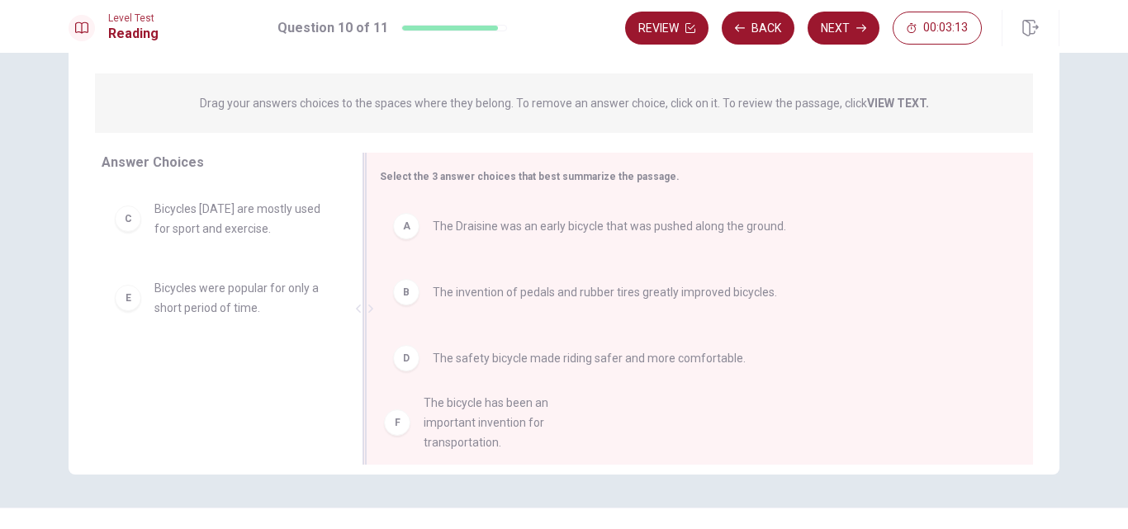
drag, startPoint x: 219, startPoint y: 378, endPoint x: 500, endPoint y: 413, distance: 283.1
drag, startPoint x: 164, startPoint y: 393, endPoint x: 478, endPoint y: 416, distance: 314.7
drag, startPoint x: 217, startPoint y: 382, endPoint x: 510, endPoint y: 411, distance: 294.7
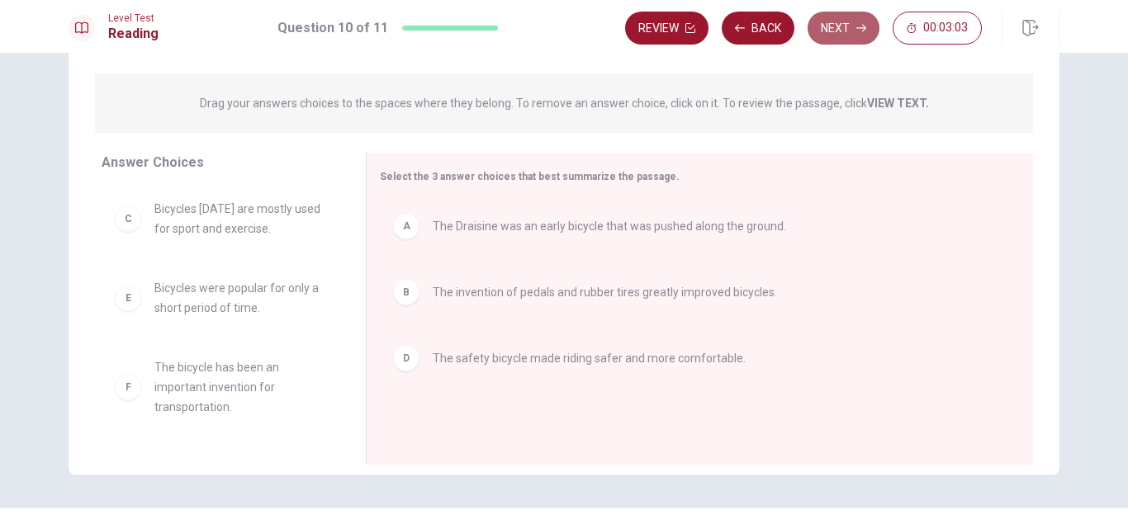
click at [853, 36] on button "Next" at bounding box center [844, 28] width 72 height 33
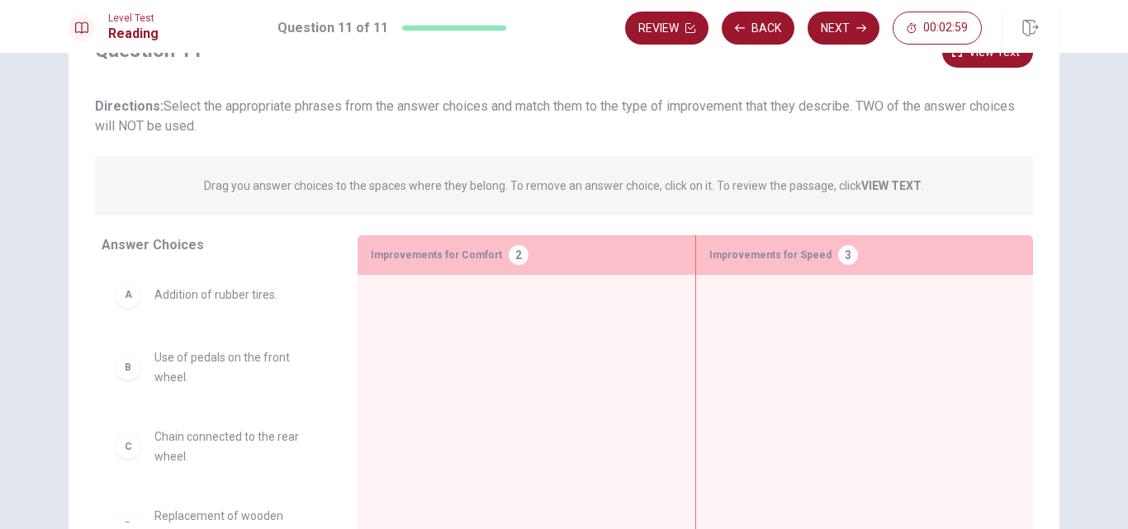
scroll to position [74, 0]
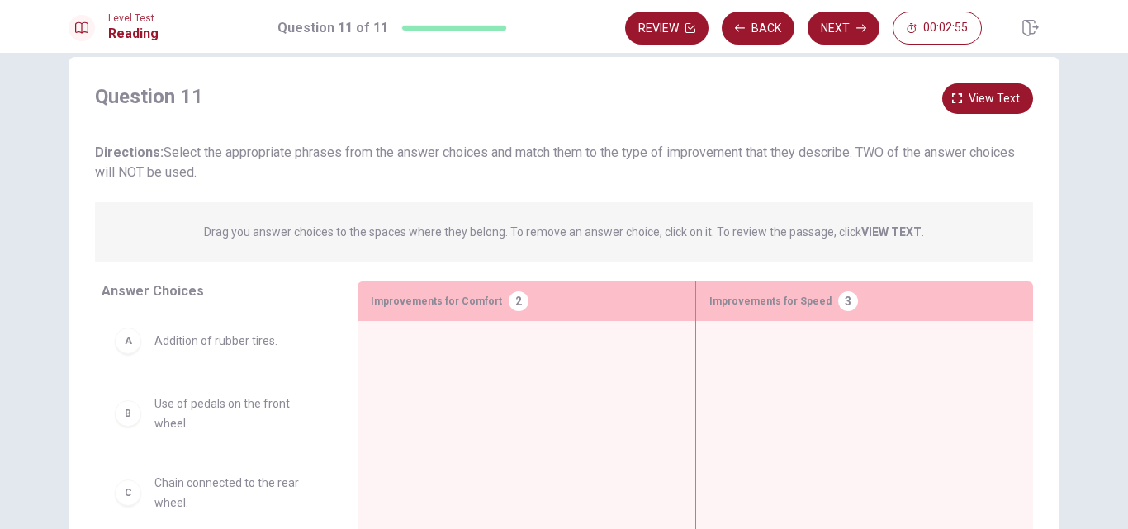
click at [250, 154] on div "Directions: Select the appropriate phrases from the answer choices and match th…" at bounding box center [564, 163] width 938 height 40
click at [250, 154] on span "Directions: Select the appropriate phrases from the answer choices and match th…" at bounding box center [555, 162] width 920 height 36
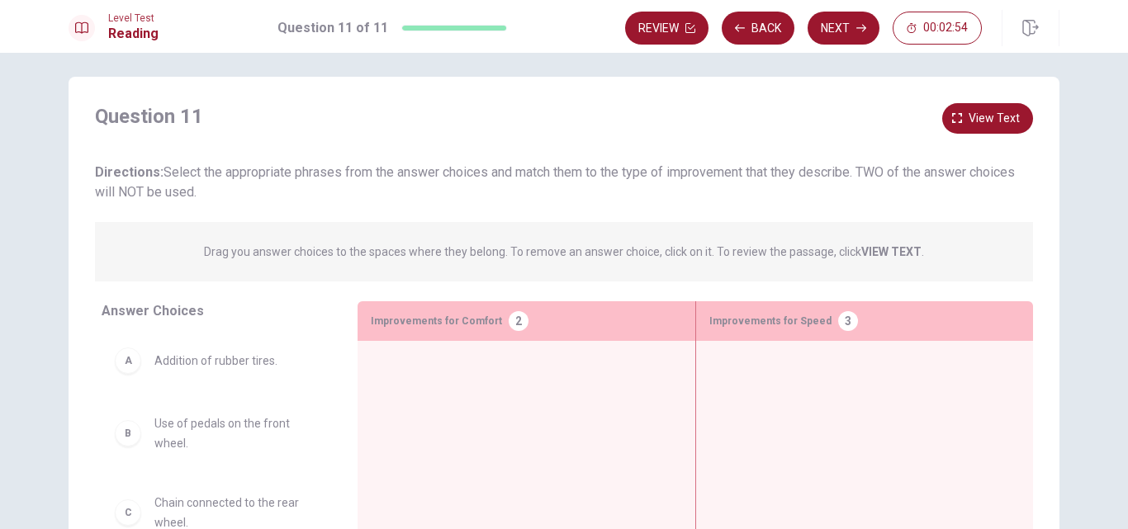
click at [250, 154] on div "Question 11 View text Directions: Select the appropriate phrases from the answe…" at bounding box center [564, 152] width 938 height 99
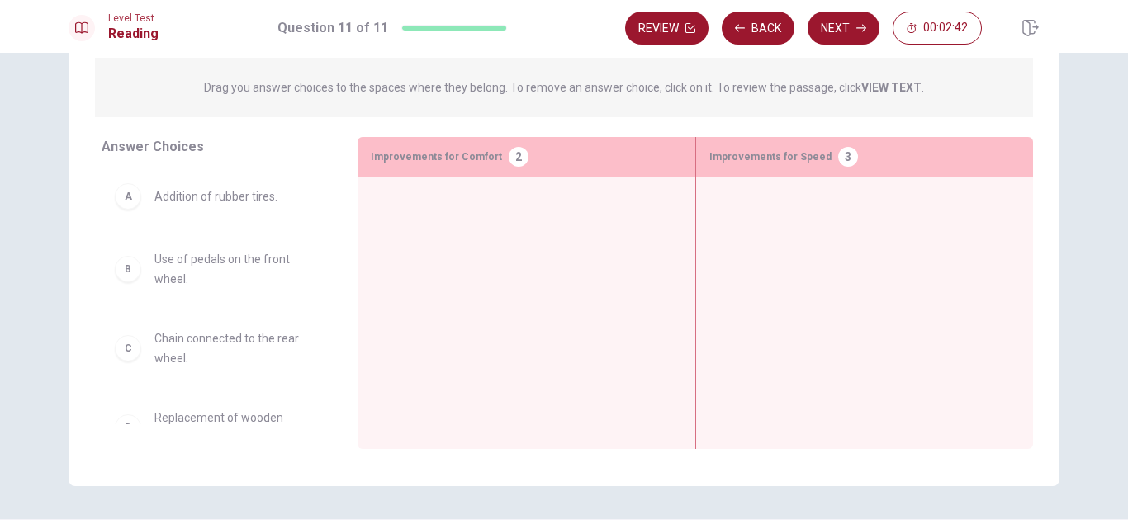
scroll to position [177, 0]
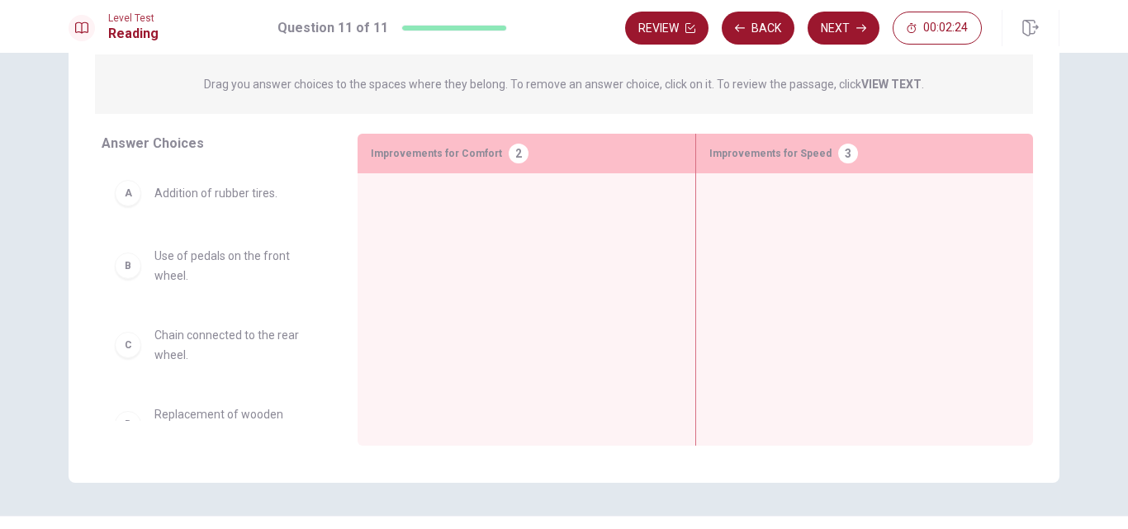
click at [156, 261] on span "Use of pedals on the front wheel." at bounding box center [236, 266] width 164 height 40
drag, startPoint x: 225, startPoint y: 346, endPoint x: 486, endPoint y: 287, distance: 267.5
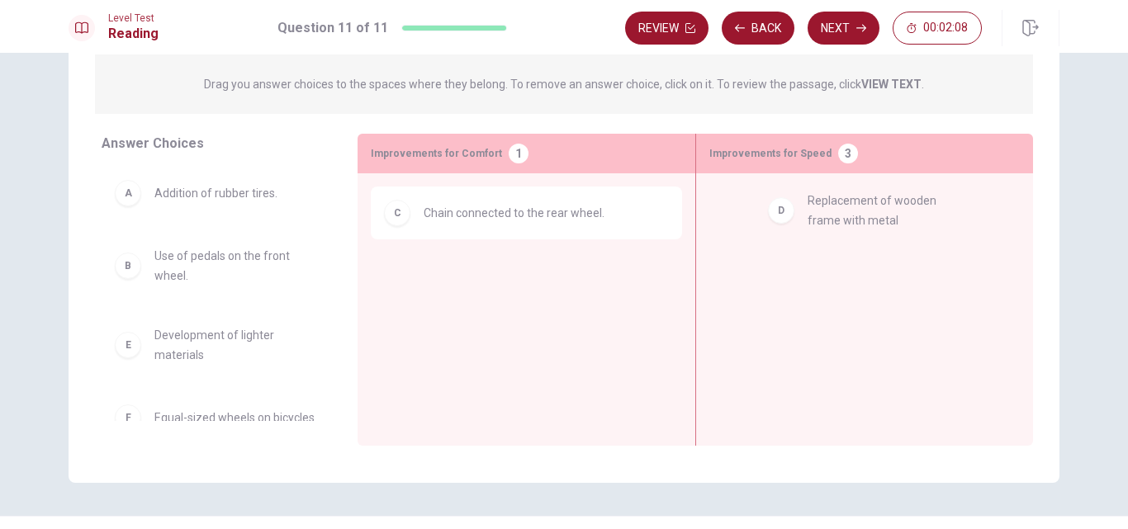
drag, startPoint x: 239, startPoint y: 349, endPoint x: 905, endPoint y: 214, distance: 679.4
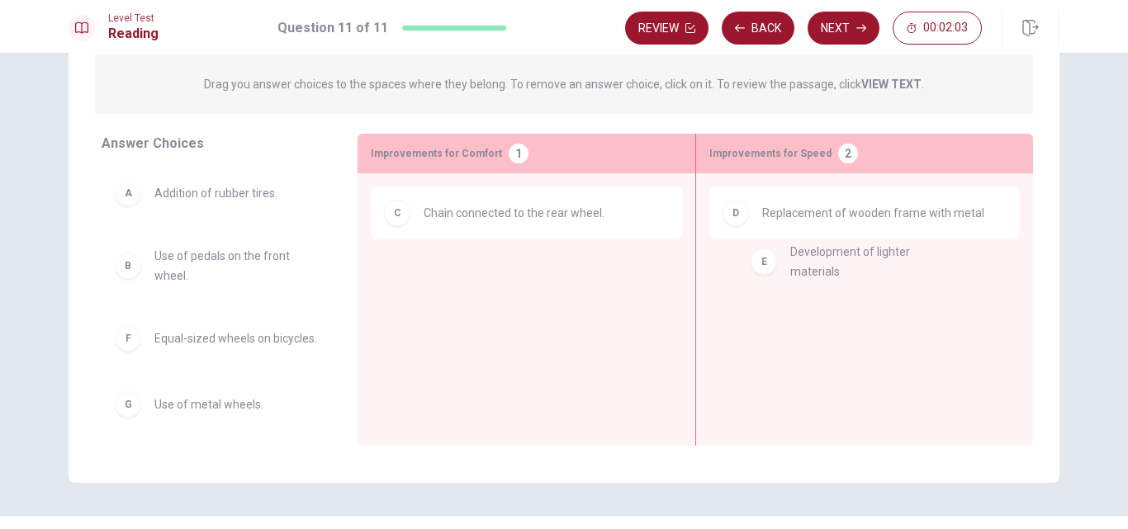
drag, startPoint x: 192, startPoint y: 340, endPoint x: 857, endPoint y: 254, distance: 670.6
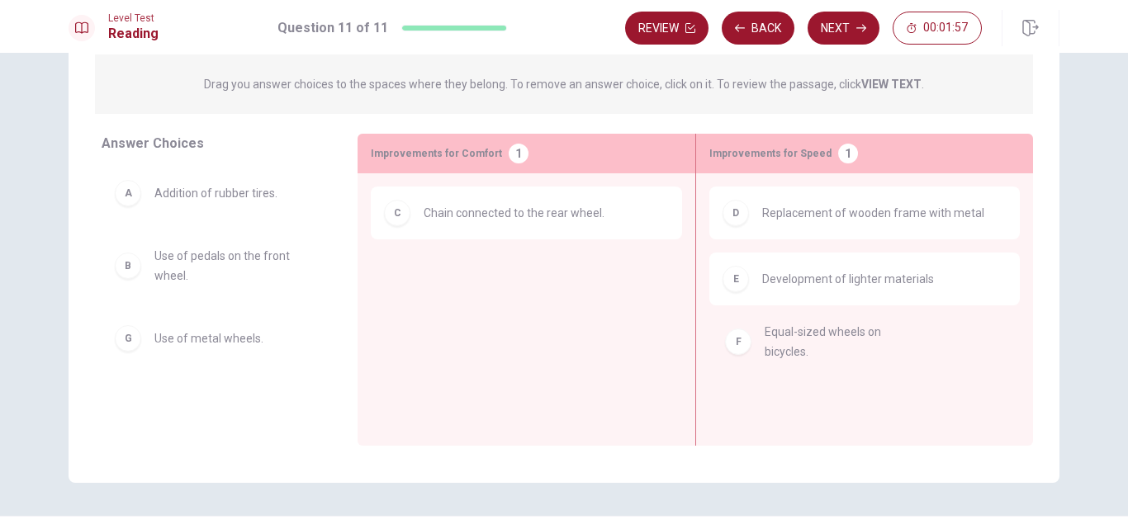
drag, startPoint x: 230, startPoint y: 347, endPoint x: 857, endPoint y: 344, distance: 626.2
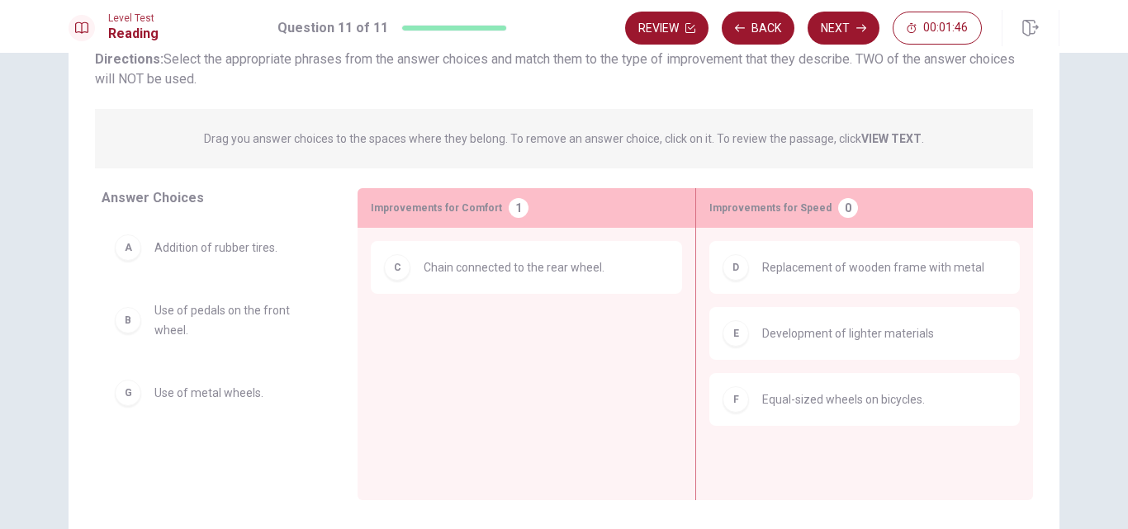
scroll to position [107, 0]
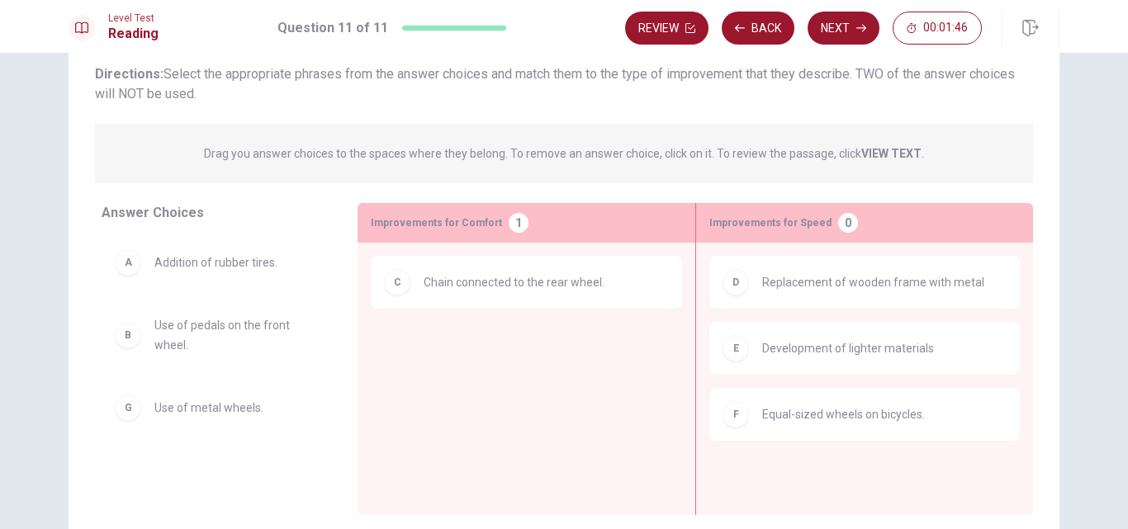
click at [281, 150] on div "Drag you answer choices to the spaces where they belong. To remove an answer ch…" at bounding box center [564, 153] width 938 height 59
click at [281, 148] on p "Drag you answer choices to the spaces where they belong. To remove an answer ch…" at bounding box center [564, 154] width 720 height 20
click at [281, 147] on p "Drag you answer choices to the spaces where they belong. To remove an answer ch…" at bounding box center [564, 154] width 720 height 20
click at [280, 145] on p "Drag you answer choices to the spaces where they belong. To remove an answer ch…" at bounding box center [564, 154] width 720 height 20
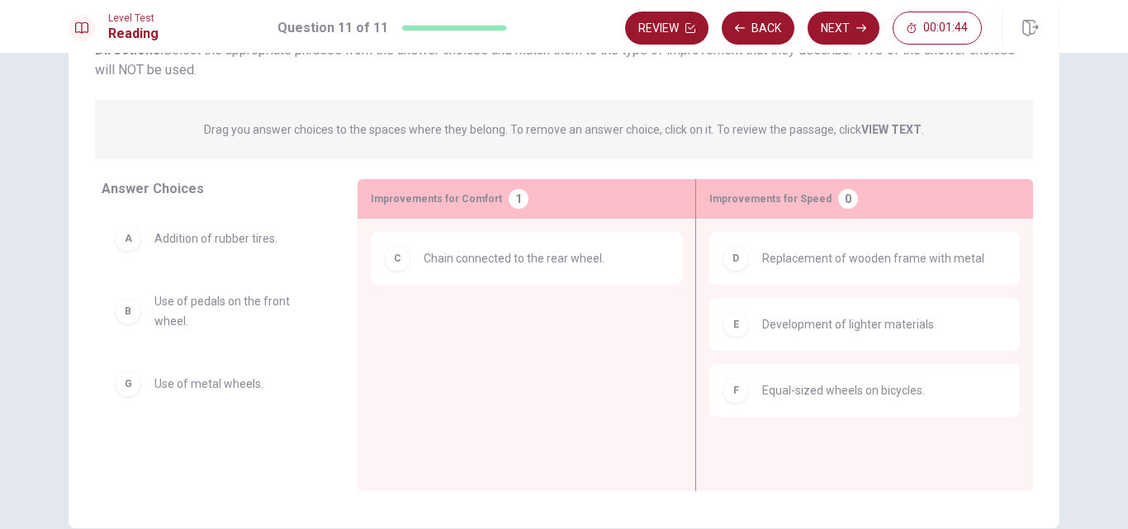
scroll to position [132, 0]
drag, startPoint x: 295, startPoint y: 182, endPoint x: 304, endPoint y: 144, distance: 39.1
click at [304, 144] on div "Question 11 View text Directions: Select the appropriate phrases from the answe…" at bounding box center [564, 235] width 991 height 510
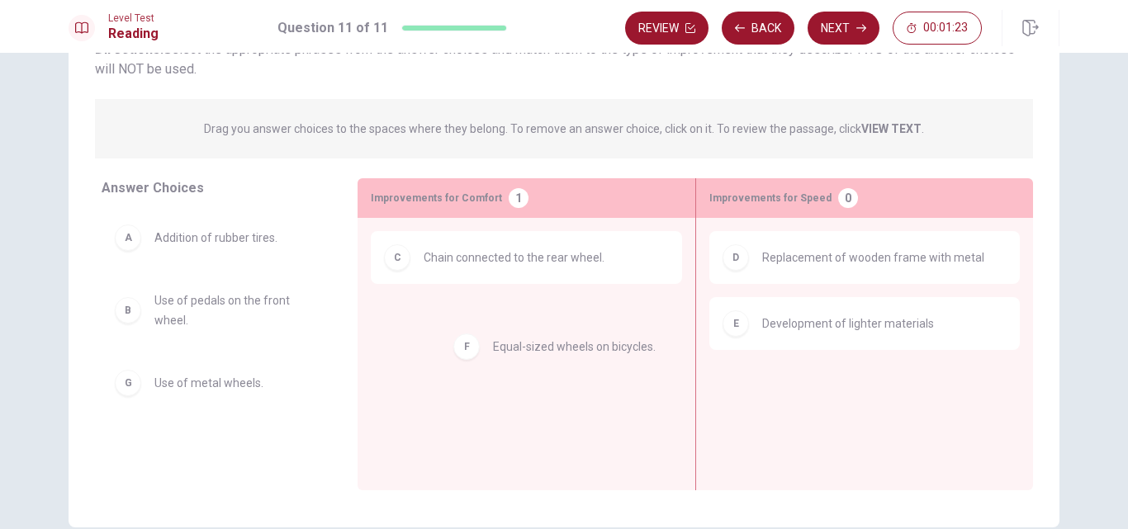
drag, startPoint x: 867, startPoint y: 406, endPoint x: 594, endPoint y: 363, distance: 276.0
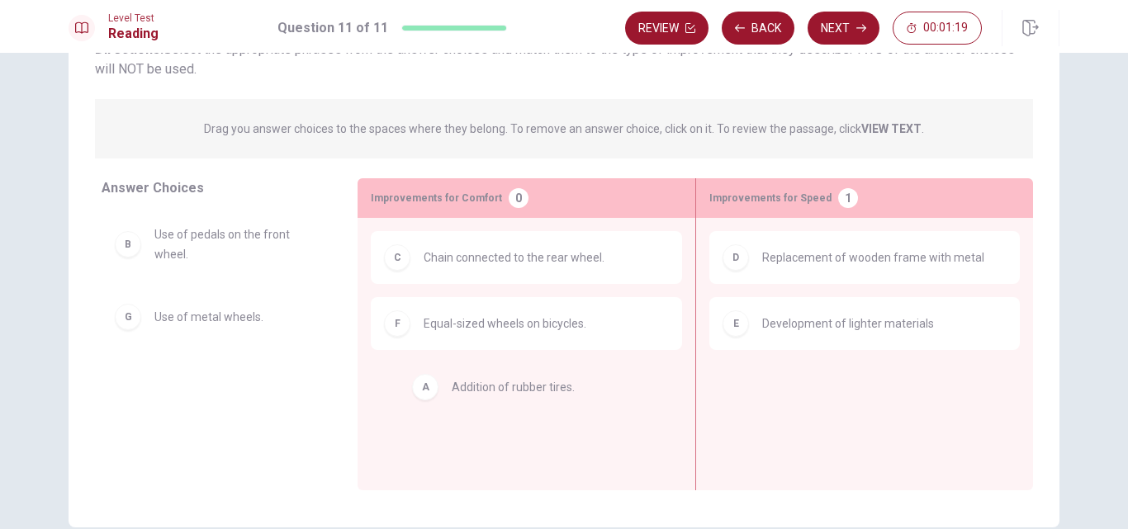
drag, startPoint x: 225, startPoint y: 240, endPoint x: 537, endPoint y: 389, distance: 346.2
drag, startPoint x: 204, startPoint y: 239, endPoint x: 516, endPoint y: 435, distance: 368.5
drag, startPoint x: 183, startPoint y: 240, endPoint x: 570, endPoint y: 371, distance: 409.1
drag, startPoint x: 224, startPoint y: 249, endPoint x: 871, endPoint y: 403, distance: 665.6
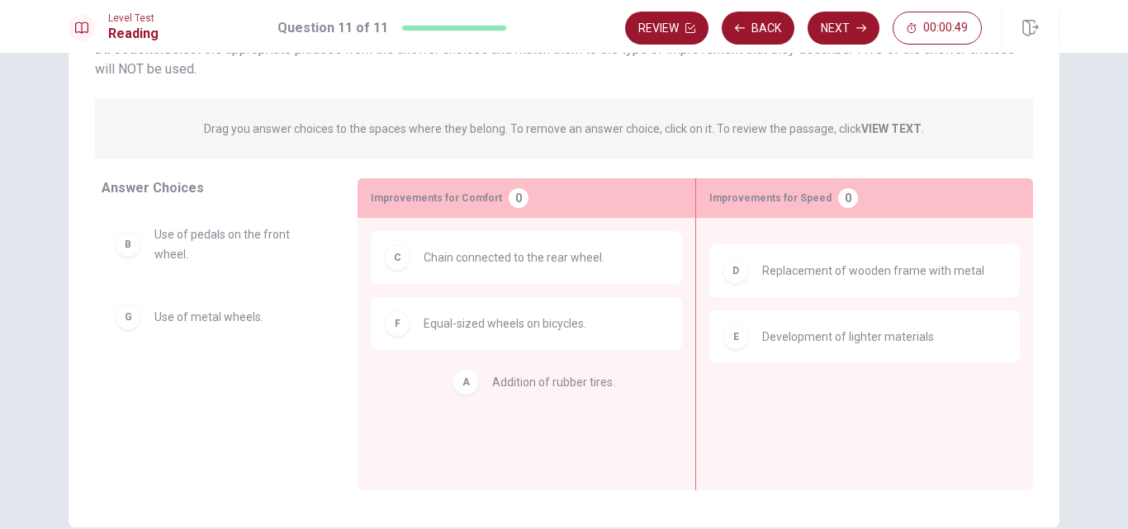
drag, startPoint x: 827, startPoint y: 254, endPoint x: 552, endPoint y: 385, distance: 304.5
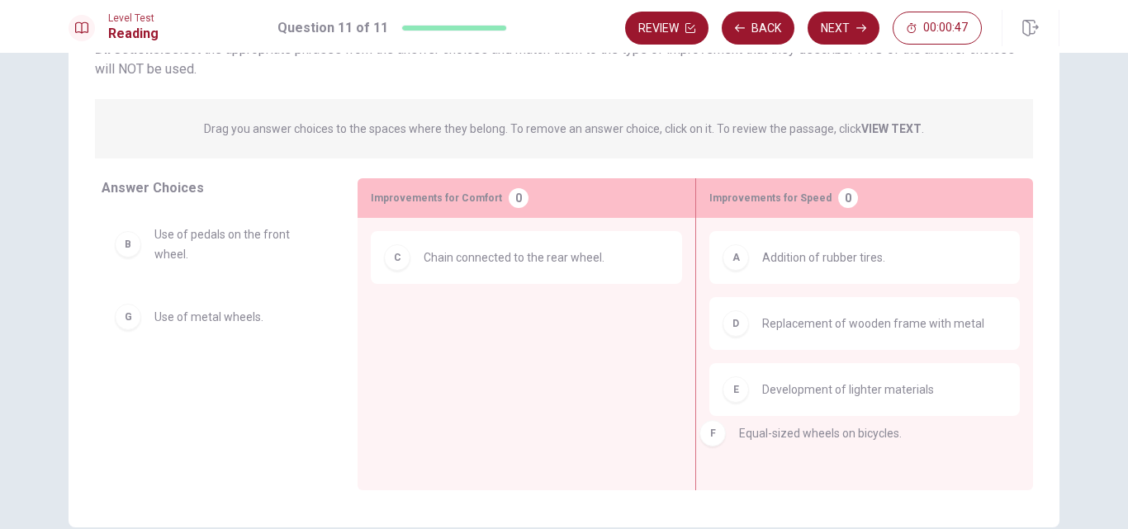
drag, startPoint x: 528, startPoint y: 340, endPoint x: 921, endPoint y: 454, distance: 409.4
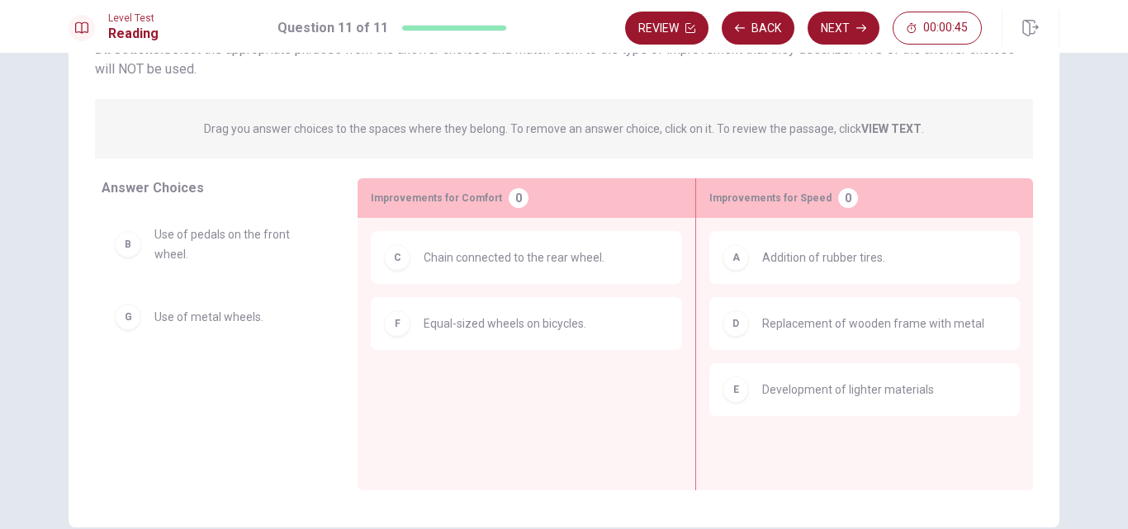
click at [459, 321] on span "Equal-sized wheels on bicycles." at bounding box center [505, 324] width 163 height 20
click at [474, 333] on span "Equal-sized wheels on bicycles." at bounding box center [505, 324] width 163 height 20
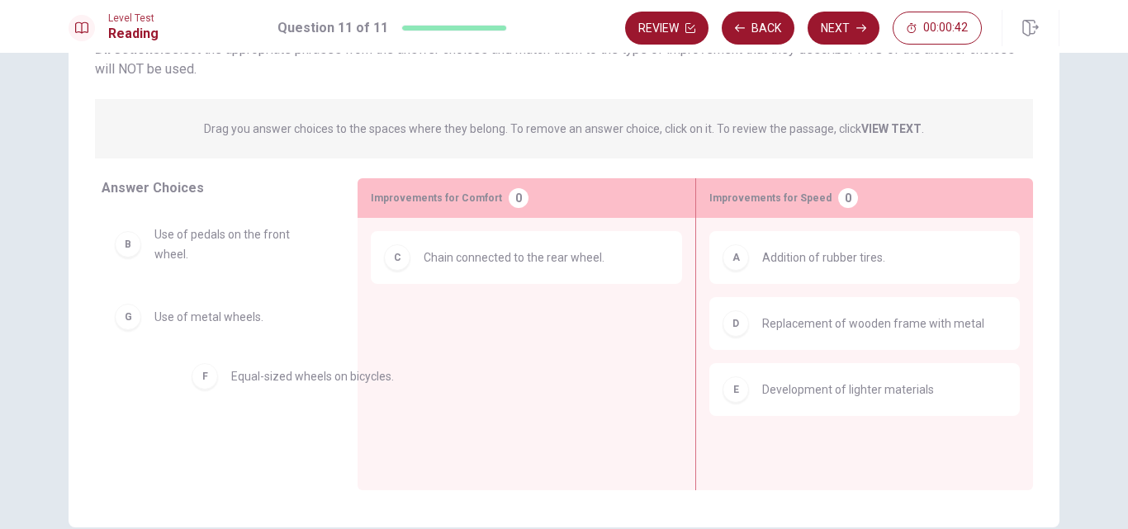
drag, startPoint x: 474, startPoint y: 333, endPoint x: 249, endPoint y: 386, distance: 231.6
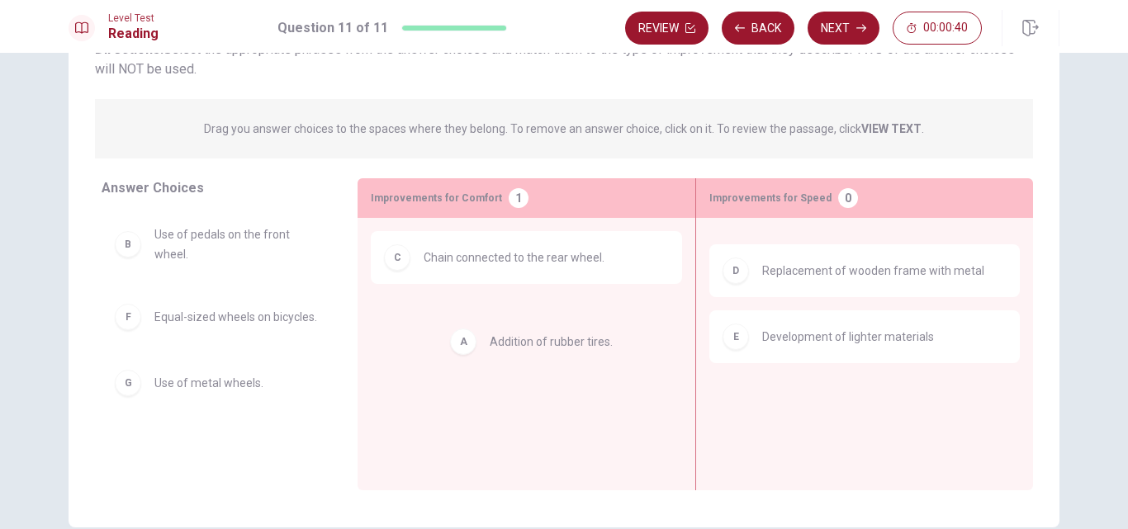
drag, startPoint x: 769, startPoint y: 275, endPoint x: 481, endPoint y: 354, distance: 299.0
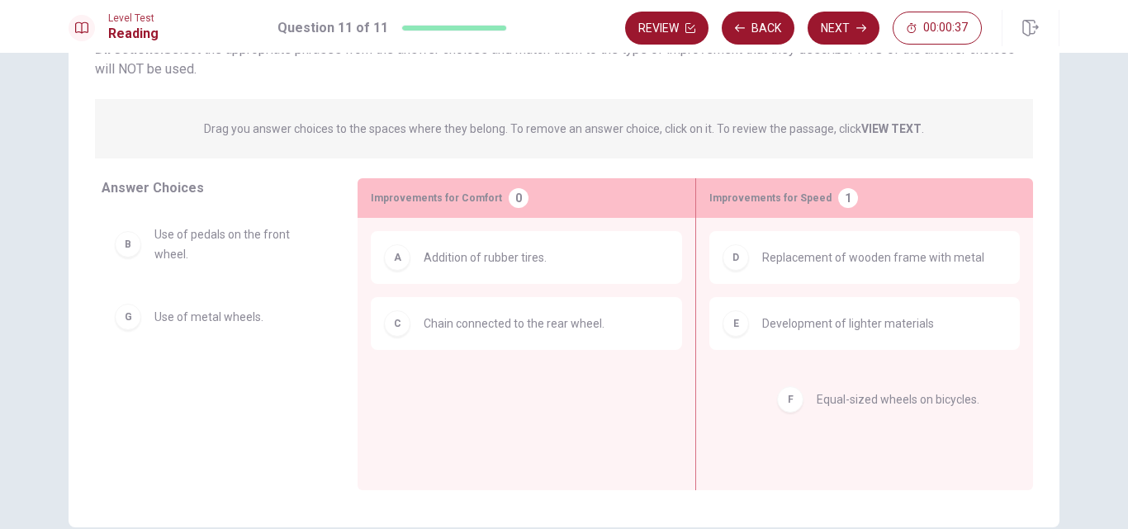
drag, startPoint x: 200, startPoint y: 325, endPoint x: 847, endPoint y: 401, distance: 651.2
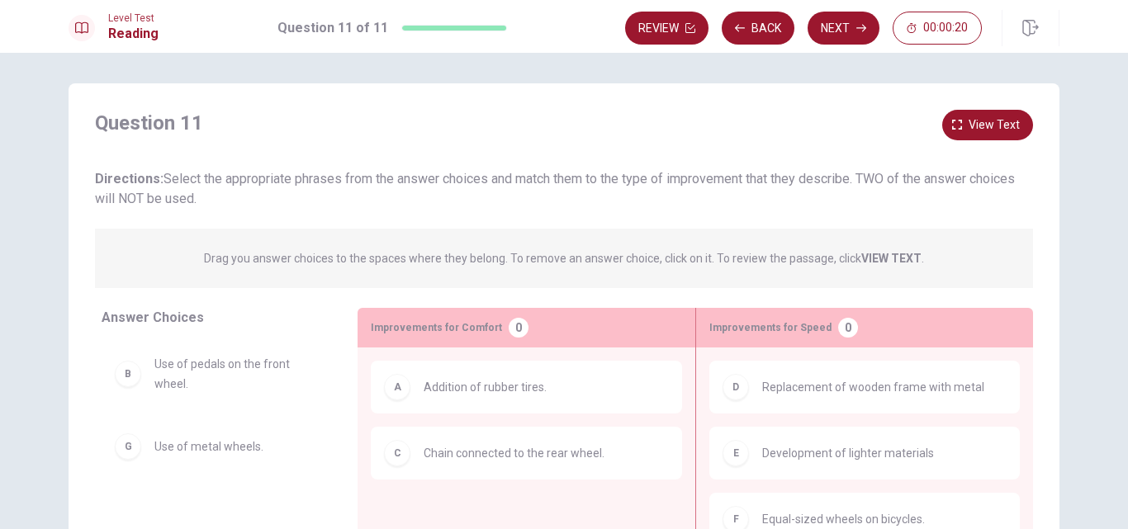
scroll to position [0, 0]
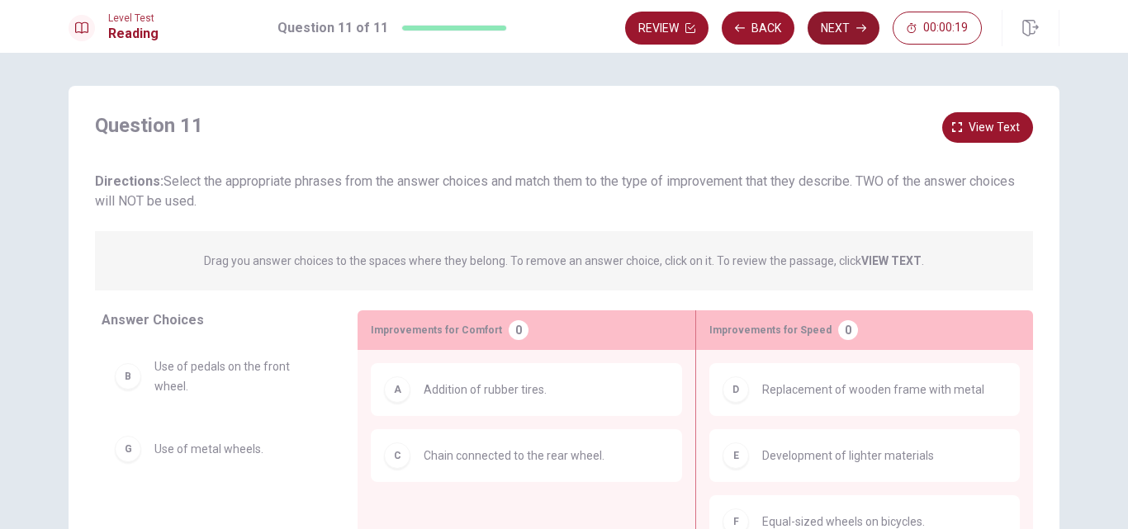
click at [847, 34] on button "Next" at bounding box center [844, 28] width 72 height 33
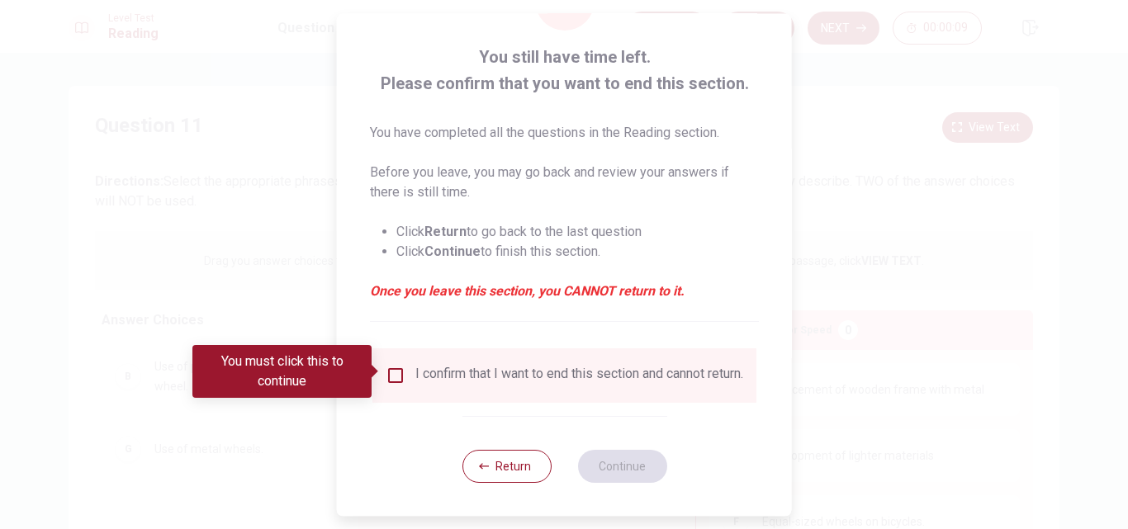
scroll to position [76, 0]
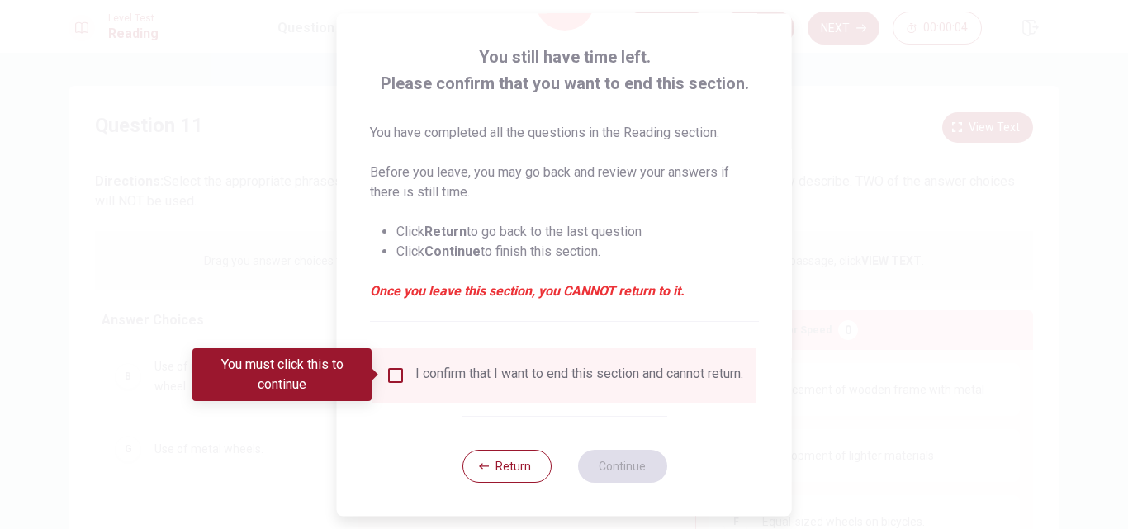
click at [846, 136] on div at bounding box center [564, 264] width 1128 height 529
click at [479, 472] on icon "button" at bounding box center [484, 467] width 10 height 10
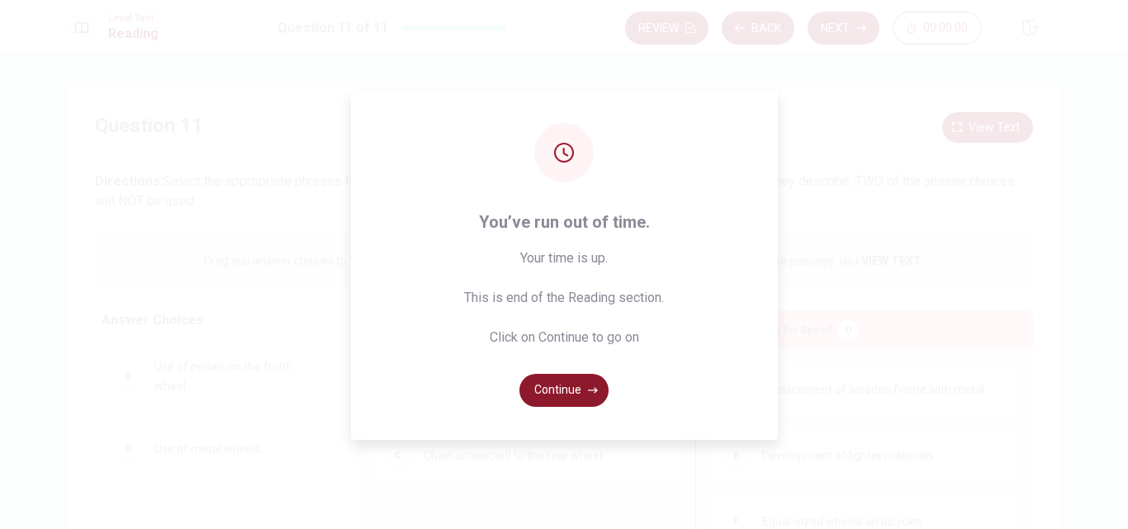
click at [574, 391] on button "Continue" at bounding box center [564, 390] width 89 height 33
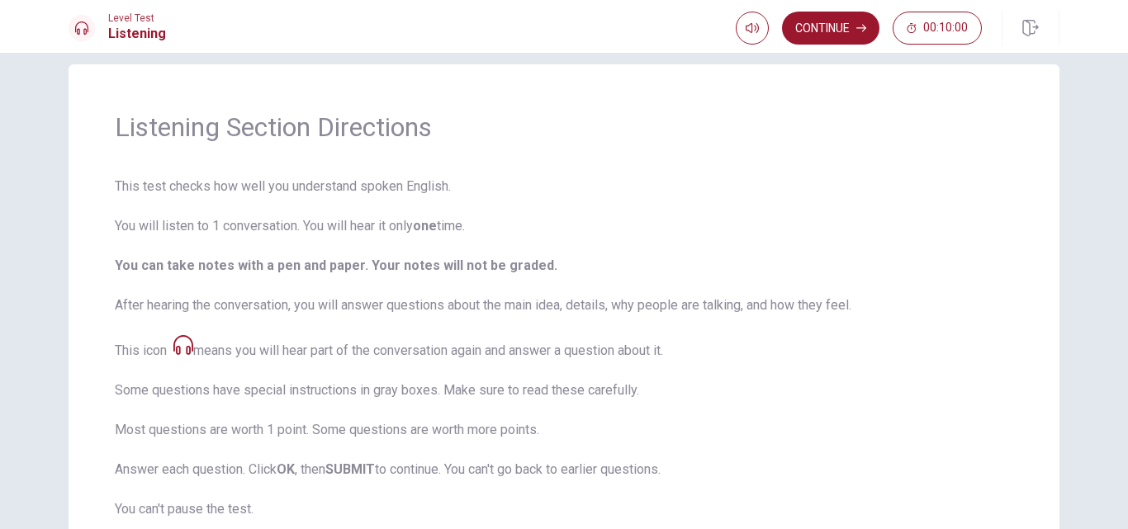
click at [605, 275] on span "This test checks how well you understand spoken English. You will listen to 1 c…" at bounding box center [564, 408] width 899 height 462
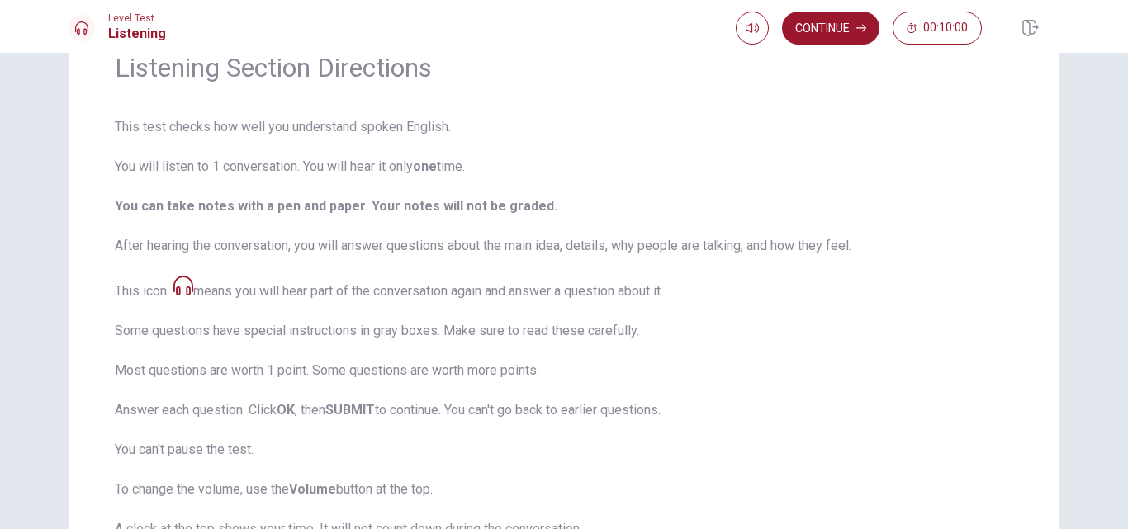
click at [605, 275] on span "This test checks how well you understand spoken English. You will listen to 1 c…" at bounding box center [564, 348] width 899 height 462
click at [600, 307] on span "This test checks how well you understand spoken English. You will listen to 1 c…" at bounding box center [564, 348] width 899 height 462
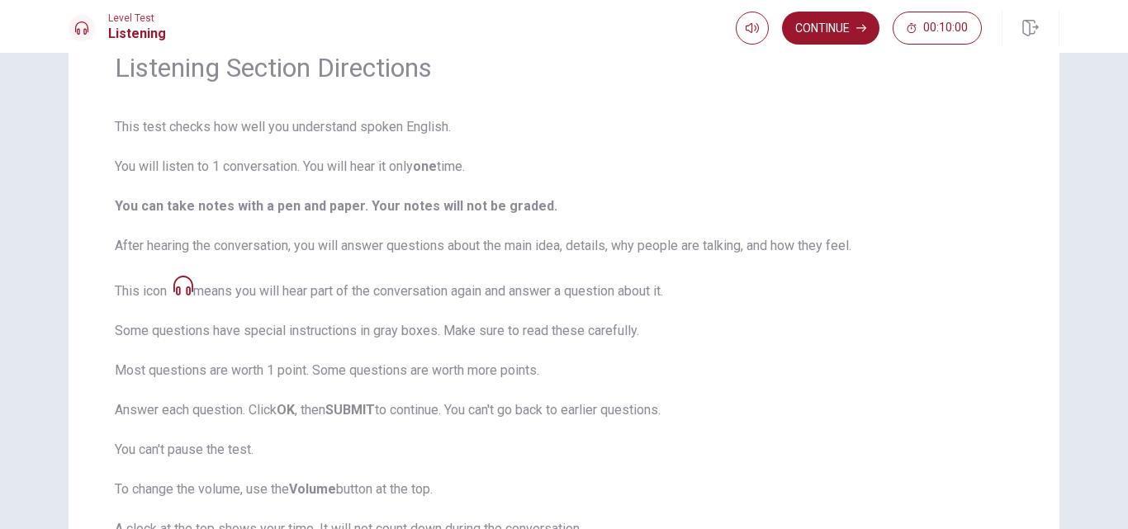
click at [606, 272] on span "This test checks how well you understand spoken English. You will listen to 1 c…" at bounding box center [564, 348] width 899 height 462
click at [606, 273] on span "This test checks how well you understand spoken English. You will listen to 1 c…" at bounding box center [564, 348] width 899 height 462
click at [606, 268] on span "This test checks how well you understand spoken English. You will listen to 1 c…" at bounding box center [564, 348] width 899 height 462
click at [606, 265] on span "This test checks how well you understand spoken English. You will listen to 1 c…" at bounding box center [564, 348] width 899 height 462
click at [606, 257] on span "This test checks how well you understand spoken English. You will listen to 1 c…" at bounding box center [564, 348] width 899 height 462
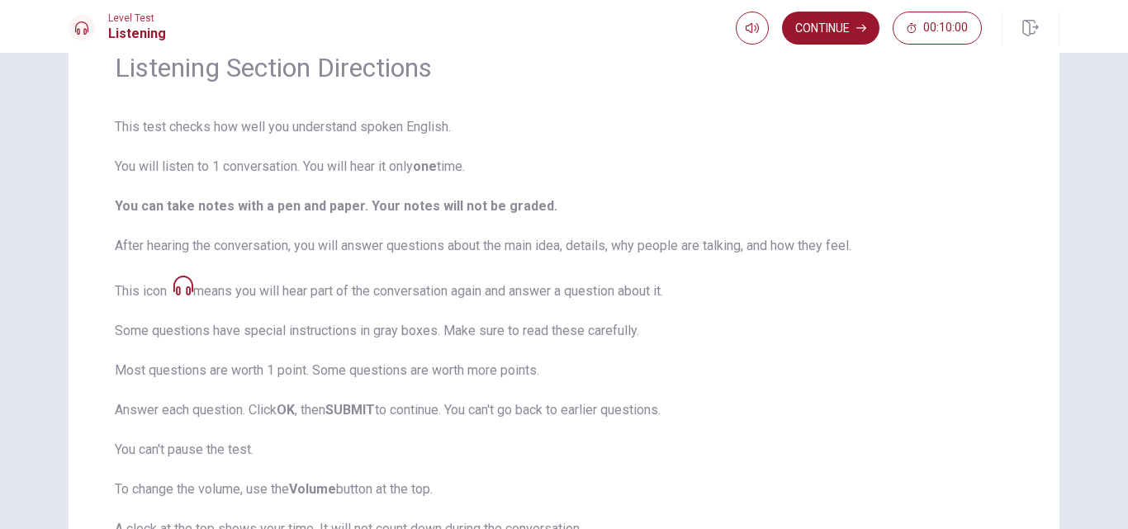
click at [606, 256] on span "This test checks how well you understand spoken English. You will listen to 1 c…" at bounding box center [564, 348] width 899 height 462
click at [606, 257] on span "This test checks how well you understand spoken English. You will listen to 1 c…" at bounding box center [564, 348] width 899 height 462
click at [606, 256] on span "This test checks how well you understand spoken English. You will listen to 1 c…" at bounding box center [564, 348] width 899 height 462
click at [606, 253] on span "This test checks how well you understand spoken English. You will listen to 1 c…" at bounding box center [564, 348] width 899 height 462
click at [606, 250] on span "This test checks how well you understand spoken English. You will listen to 1 c…" at bounding box center [564, 348] width 899 height 462
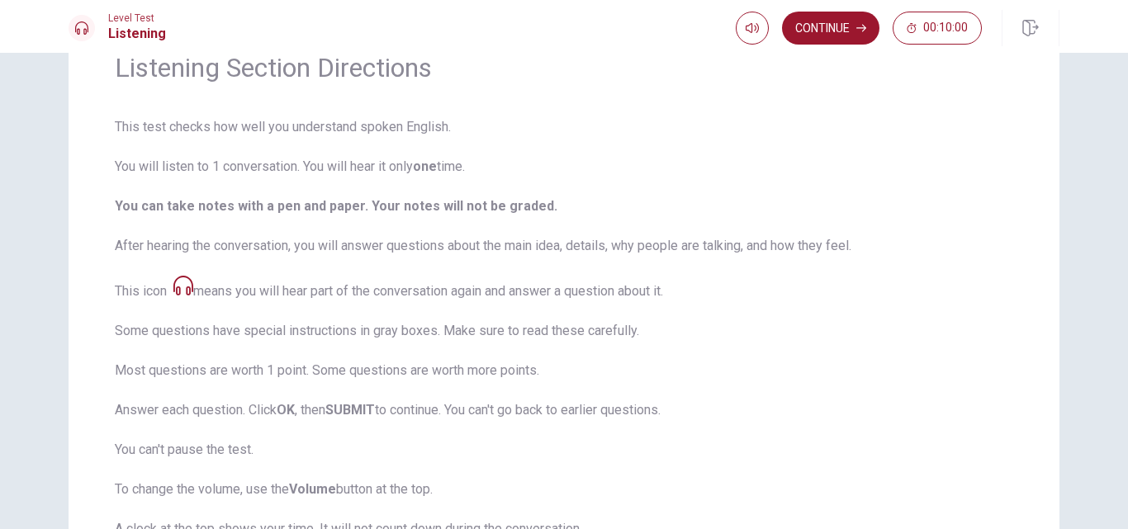
click at [606, 245] on span "This test checks how well you understand spoken English. You will listen to 1 c…" at bounding box center [564, 348] width 899 height 462
click at [606, 248] on span "This test checks how well you understand spoken English. You will listen to 1 c…" at bounding box center [564, 348] width 899 height 462
click at [606, 244] on span "This test checks how well you understand spoken English. You will listen to 1 c…" at bounding box center [564, 348] width 899 height 462
click at [606, 250] on span "This test checks how well you understand spoken English. You will listen to 1 c…" at bounding box center [564, 348] width 899 height 462
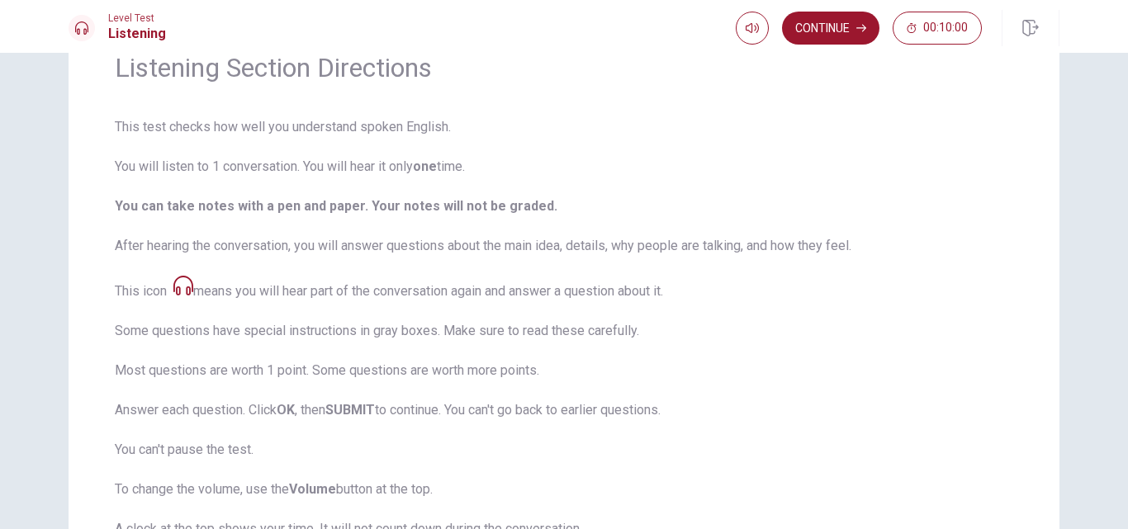
click at [606, 244] on span "This test checks how well you understand spoken English. You will listen to 1 c…" at bounding box center [564, 348] width 899 height 462
click at [606, 239] on span "This test checks how well you understand spoken English. You will listen to 1 c…" at bounding box center [564, 348] width 899 height 462
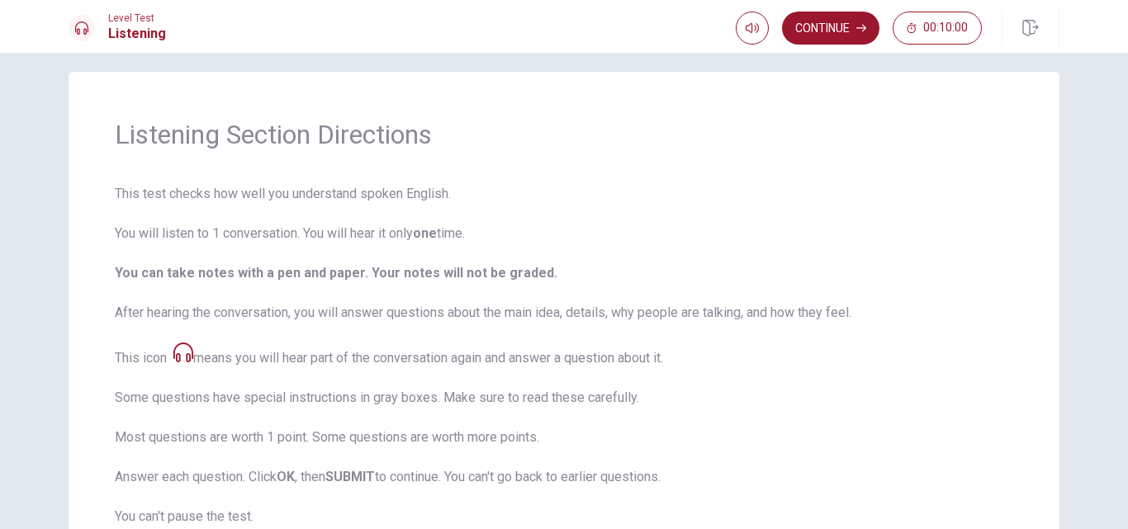
scroll to position [2, 0]
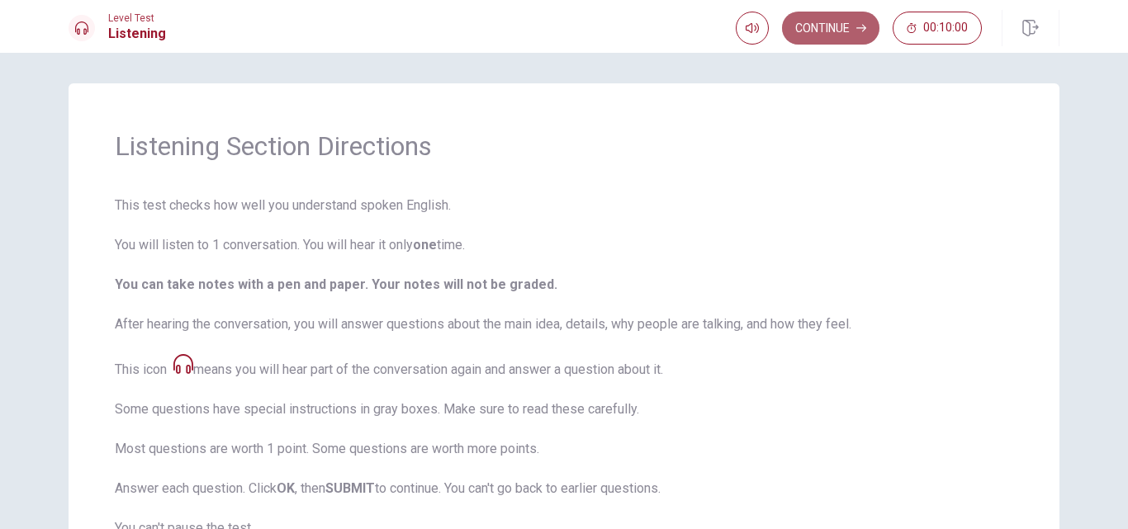
click at [817, 21] on button "Continue" at bounding box center [830, 28] width 97 height 33
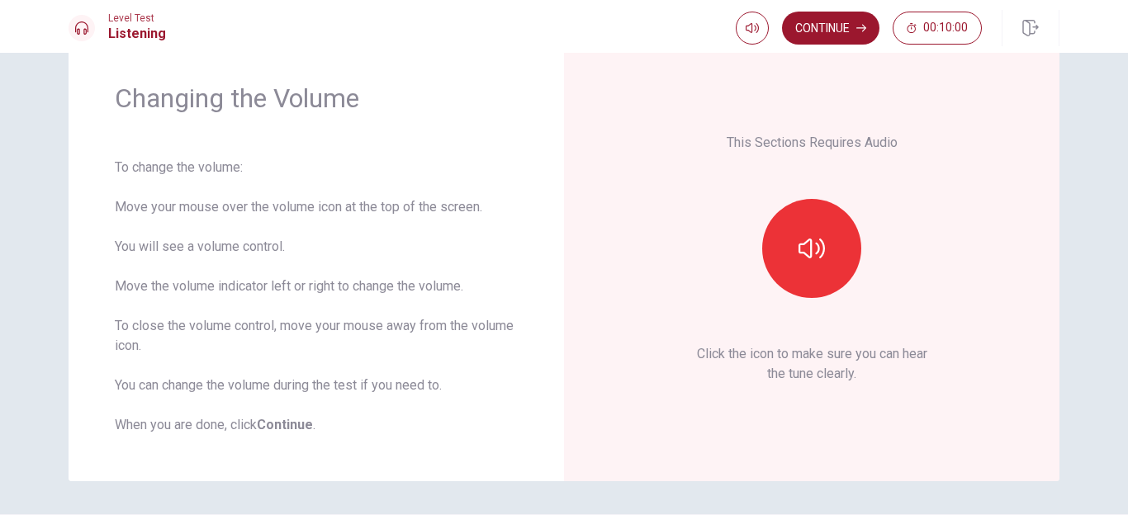
scroll to position [51, 0]
click at [799, 254] on icon "button" at bounding box center [812, 248] width 26 height 26
click at [754, 27] on icon "button" at bounding box center [752, 28] width 13 height 10
click at [799, 249] on icon "button" at bounding box center [812, 248] width 26 height 26
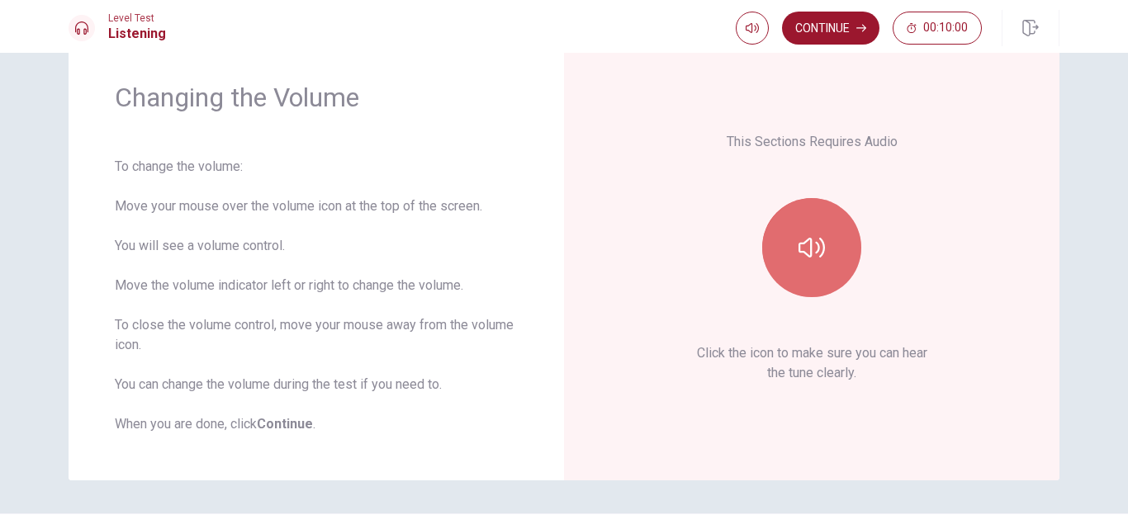
click at [799, 249] on icon "button" at bounding box center [812, 248] width 26 height 26
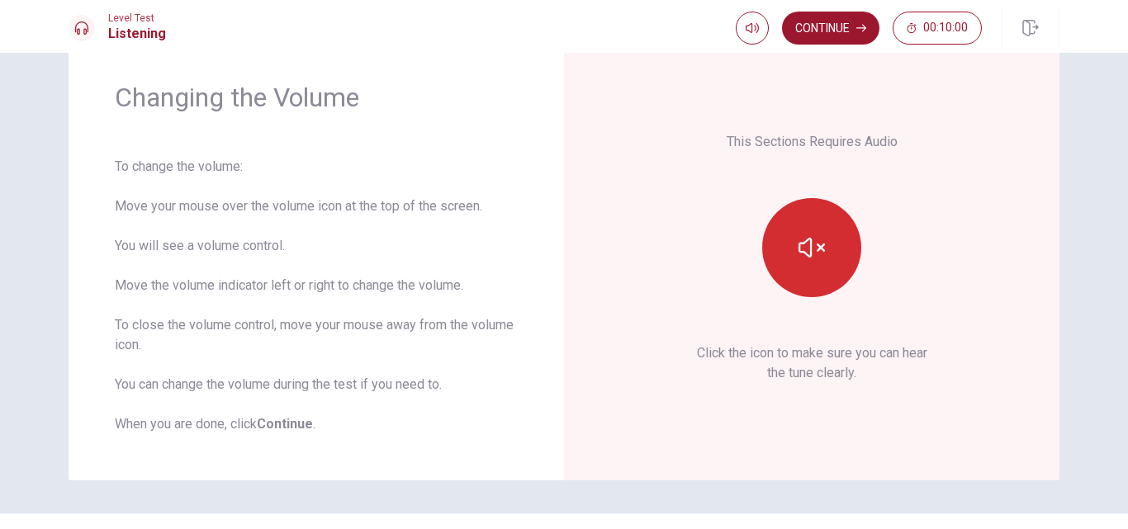
click at [799, 249] on icon "button" at bounding box center [812, 248] width 26 height 26
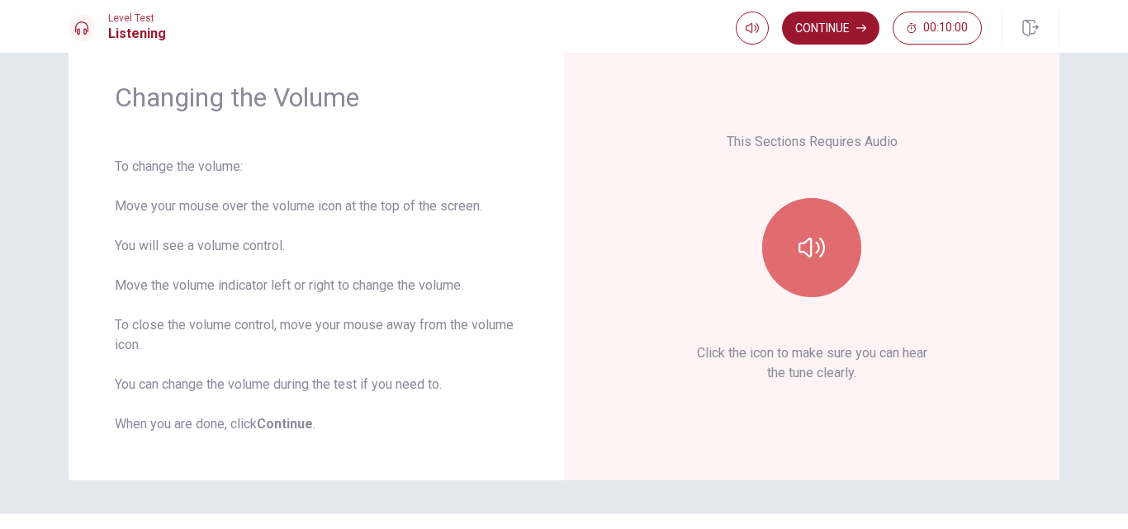
click at [799, 249] on icon "button" at bounding box center [812, 248] width 26 height 26
click at [826, 238] on button "button" at bounding box center [811, 247] width 99 height 99
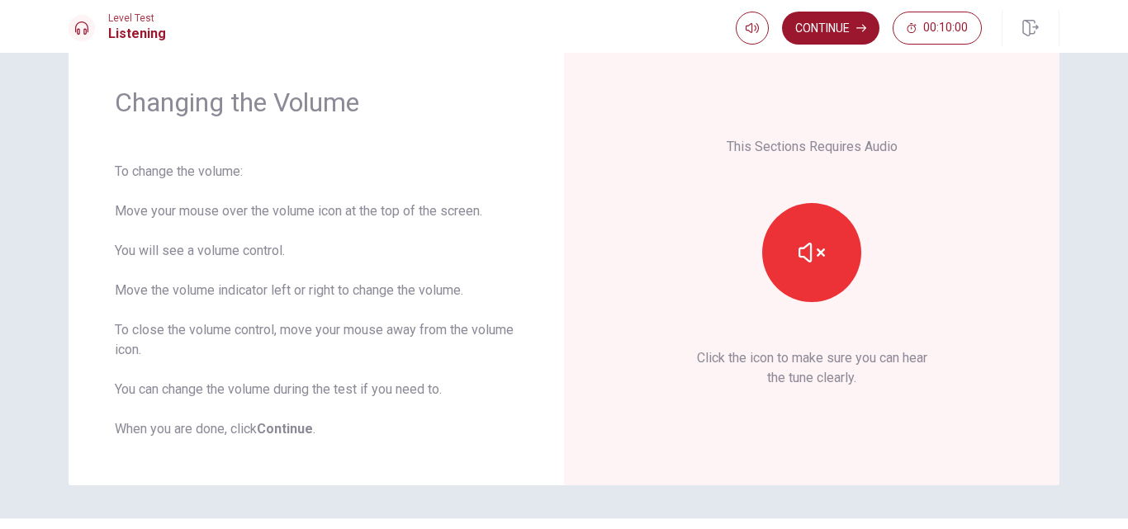
click at [857, 183] on div "This Sections Requires Audio Click the icon to make sure you can hear the tune …" at bounding box center [811, 263] width 403 height 354
click at [863, 178] on div "This Sections Requires Audio Click the icon to make sure you can hear the tune …" at bounding box center [811, 263] width 403 height 354
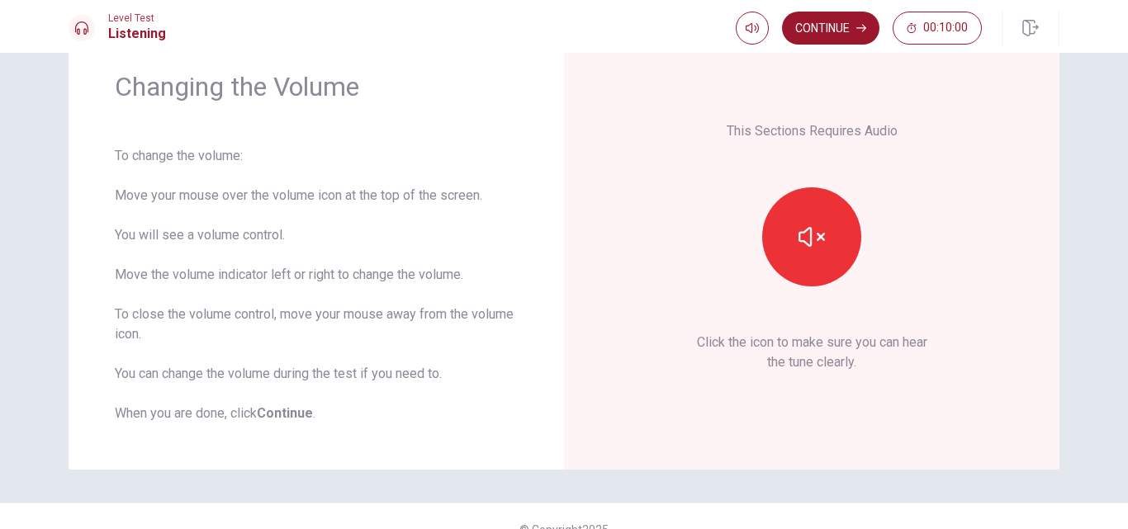
scroll to position [88, 0]
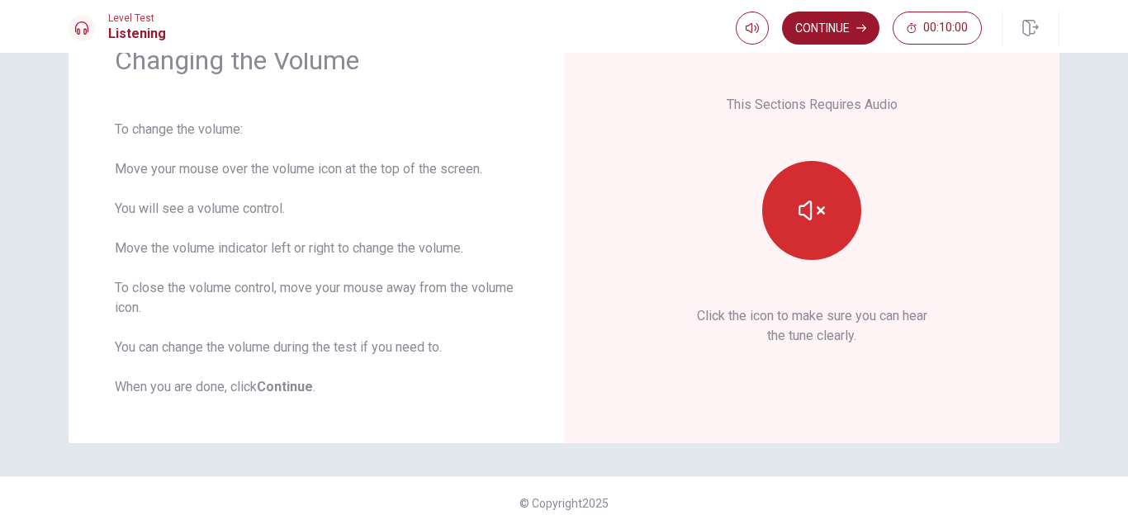
click at [808, 219] on icon "button" at bounding box center [812, 211] width 26 height 20
click at [810, 217] on icon "button" at bounding box center [812, 210] width 26 height 26
click at [820, 213] on icon "button" at bounding box center [812, 211] width 26 height 20
click at [799, 206] on icon "button" at bounding box center [812, 211] width 26 height 20
click at [812, 208] on icon "button" at bounding box center [812, 210] width 26 height 26
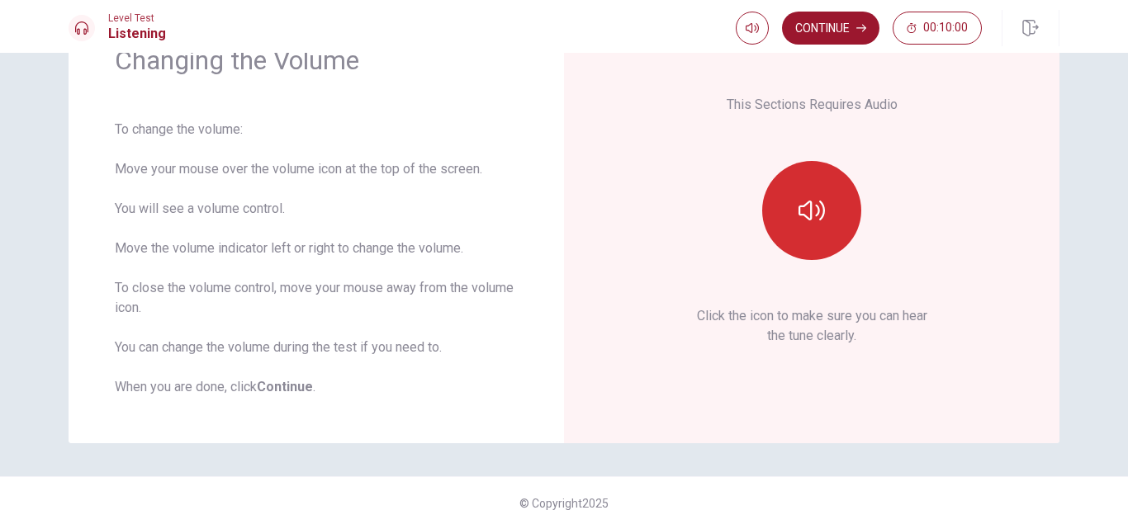
click at [800, 202] on icon "button" at bounding box center [812, 210] width 26 height 26
click at [814, 201] on icon "button" at bounding box center [812, 210] width 26 height 26
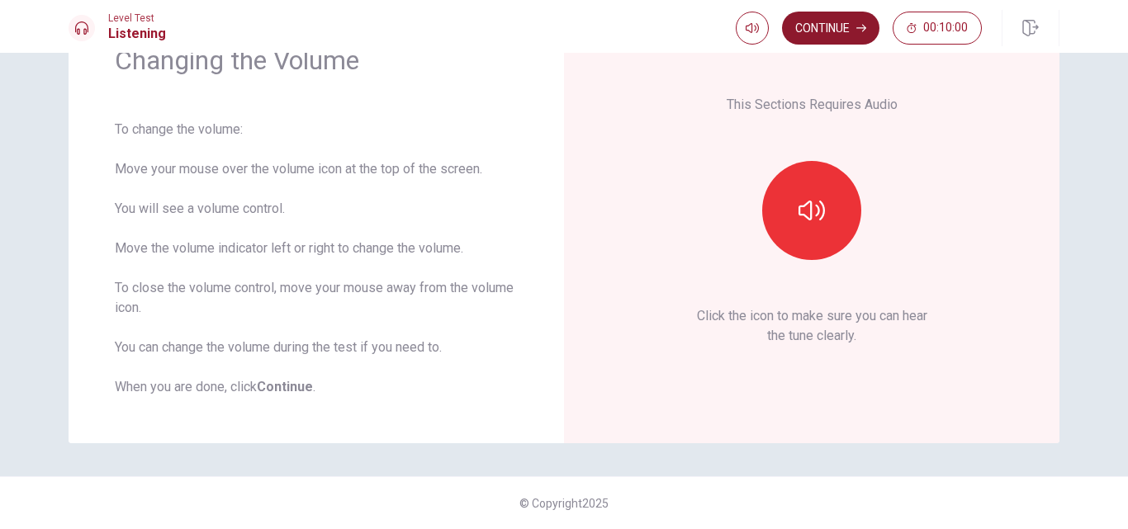
click at [827, 34] on button "Continue" at bounding box center [830, 28] width 97 height 33
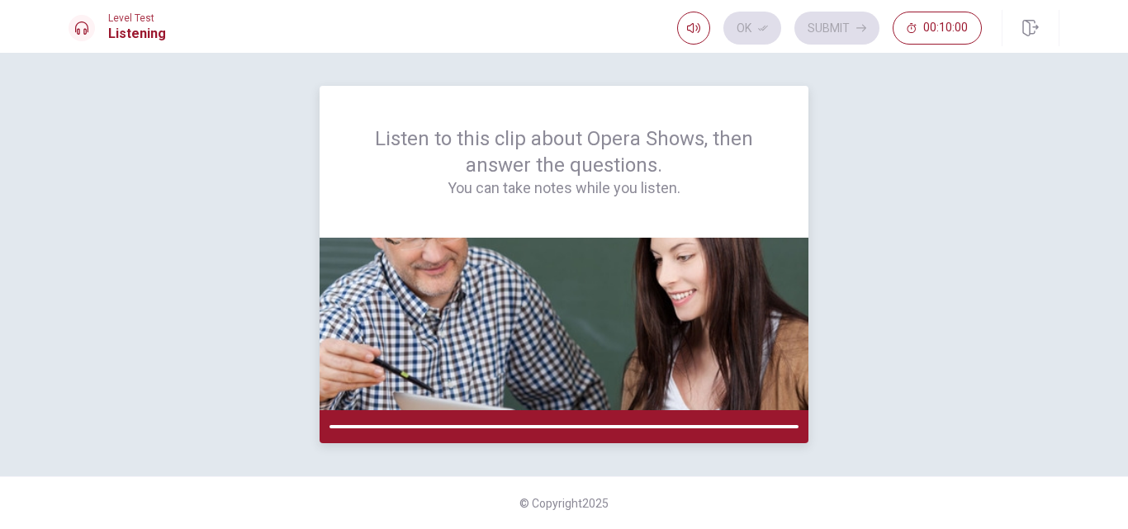
click at [582, 291] on img at bounding box center [564, 324] width 489 height 173
click at [607, 282] on img at bounding box center [564, 324] width 489 height 173
click at [682, 302] on img at bounding box center [564, 324] width 489 height 173
click at [689, 23] on icon "button" at bounding box center [693, 27] width 13 height 13
click at [691, 27] on icon "button" at bounding box center [693, 27] width 13 height 13
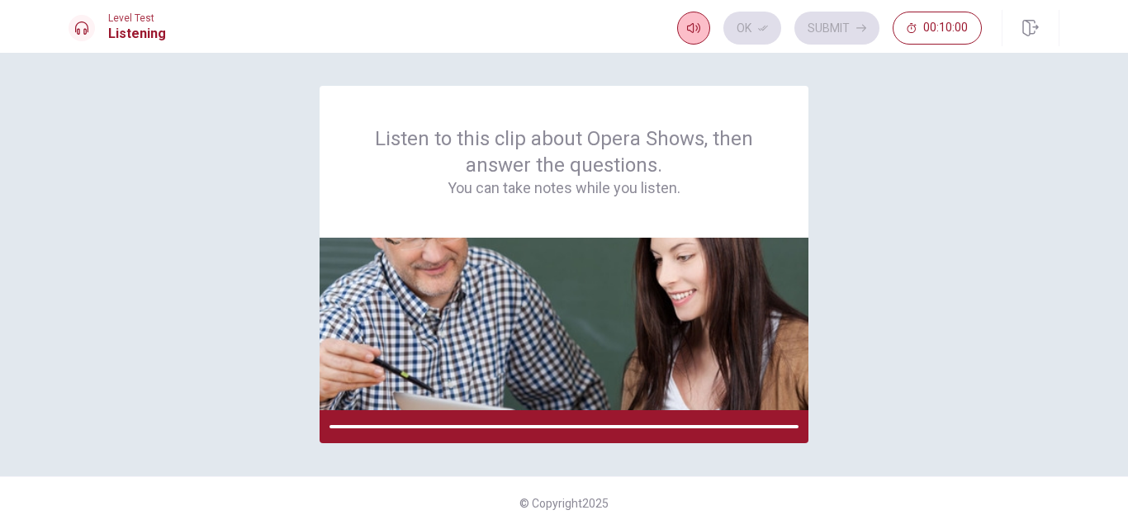
click at [694, 28] on icon "button" at bounding box center [693, 28] width 13 height 10
click at [692, 28] on icon "button" at bounding box center [693, 27] width 13 height 13
click at [694, 28] on icon "button" at bounding box center [693, 28] width 13 height 10
click at [688, 53] on div "Listen to this clip about Opera Shows, then answer the questions. You can take …" at bounding box center [564, 291] width 1128 height 477
click at [693, 33] on icon "button" at bounding box center [693, 27] width 13 height 13
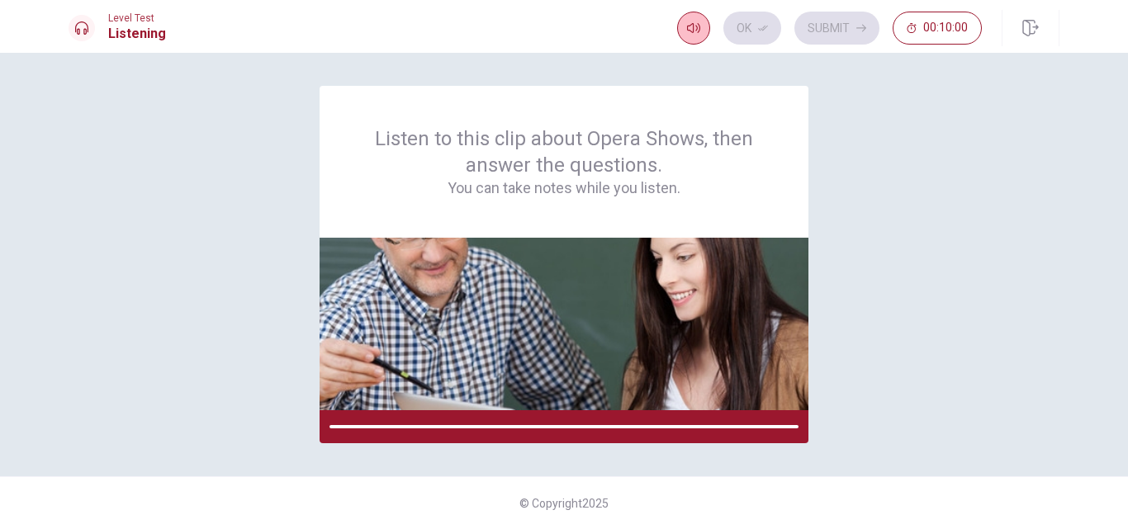
click at [694, 31] on icon "button" at bounding box center [693, 28] width 13 height 10
click at [694, 23] on icon "button" at bounding box center [693, 27] width 13 height 13
click at [694, 28] on icon "button" at bounding box center [693, 28] width 13 height 10
click at [698, 26] on icon "button" at bounding box center [693, 27] width 13 height 13
click at [696, 28] on icon "button" at bounding box center [693, 27] width 13 height 13
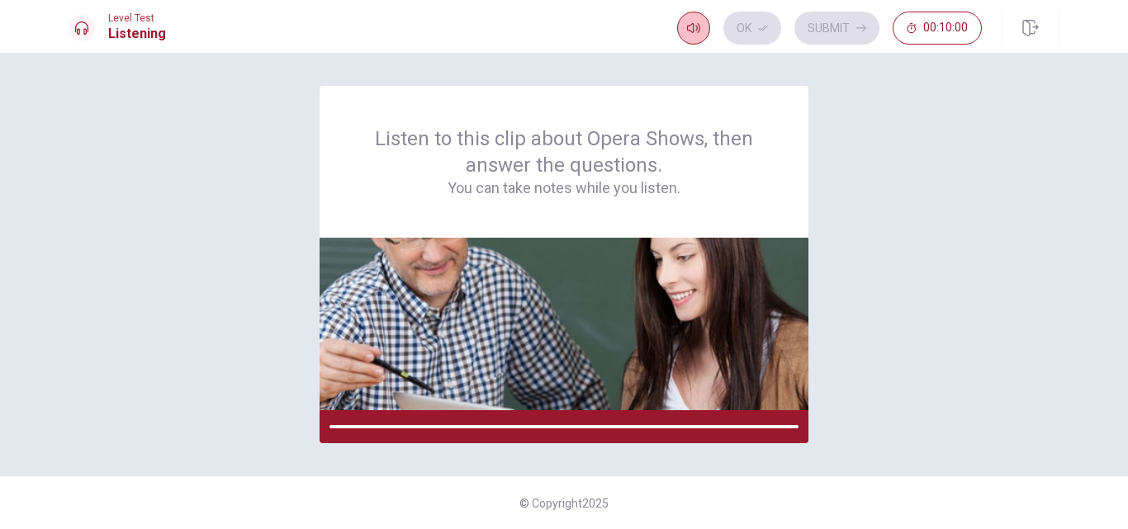
click at [691, 27] on icon "button" at bounding box center [693, 27] width 13 height 13
click at [694, 30] on icon "button" at bounding box center [693, 28] width 13 height 10
click at [696, 28] on icon "button" at bounding box center [693, 27] width 13 height 13
click at [592, 277] on img at bounding box center [564, 324] width 489 height 173
click at [605, 279] on img at bounding box center [564, 324] width 489 height 173
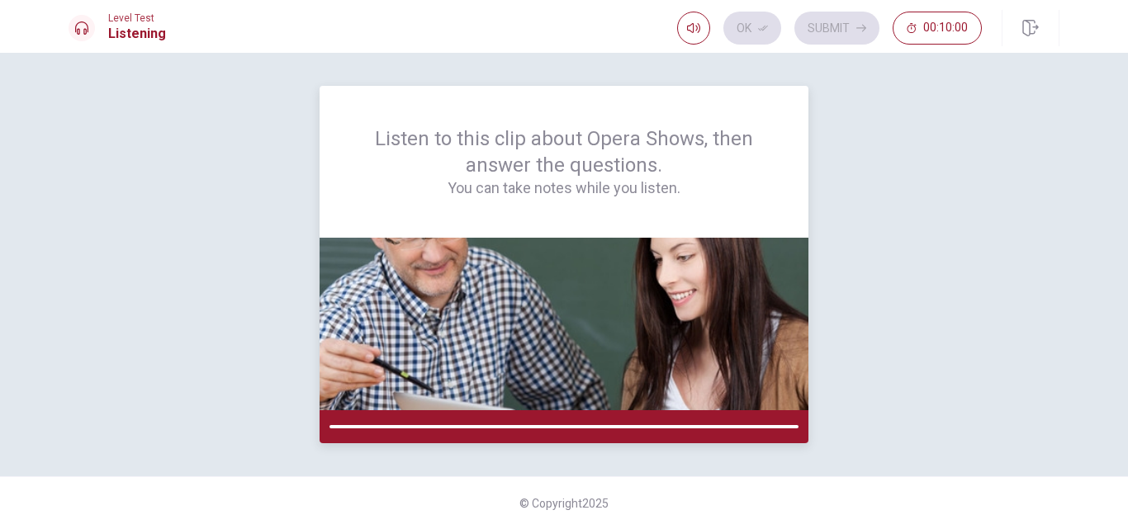
click at [591, 266] on img at bounding box center [564, 324] width 489 height 173
click at [596, 267] on img at bounding box center [564, 324] width 489 height 173
click at [631, 278] on img at bounding box center [564, 324] width 489 height 173
click at [632, 263] on img at bounding box center [564, 324] width 489 height 173
click at [625, 267] on img at bounding box center [564, 324] width 489 height 173
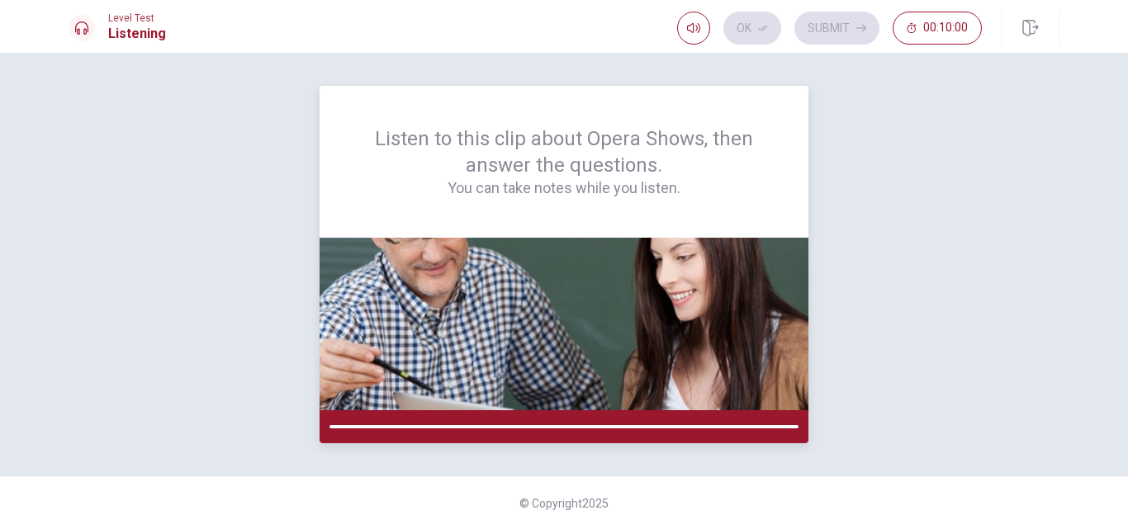
click at [619, 261] on img at bounding box center [564, 324] width 489 height 173
click at [622, 249] on img at bounding box center [564, 324] width 489 height 173
click at [640, 237] on div "Listen to this clip about Opera Shows, then answer the questions. You can take …" at bounding box center [564, 162] width 489 height 152
click at [656, 227] on div "Listen to this clip about Opera Shows, then answer the questions. You can take …" at bounding box center [564, 162] width 489 height 152
click at [649, 268] on img at bounding box center [564, 324] width 489 height 173
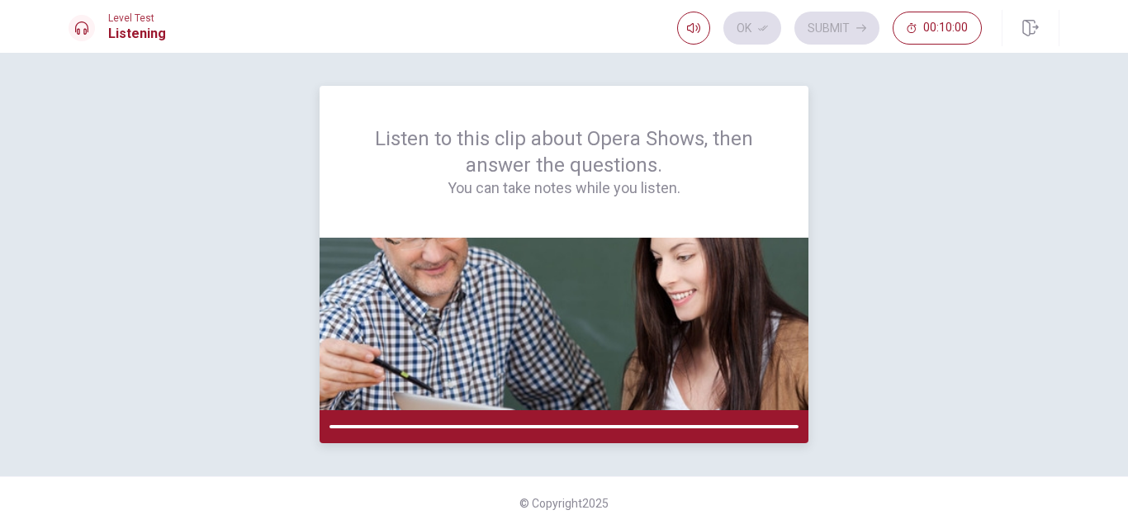
click at [634, 269] on img at bounding box center [564, 324] width 489 height 173
click at [622, 261] on img at bounding box center [564, 324] width 489 height 173
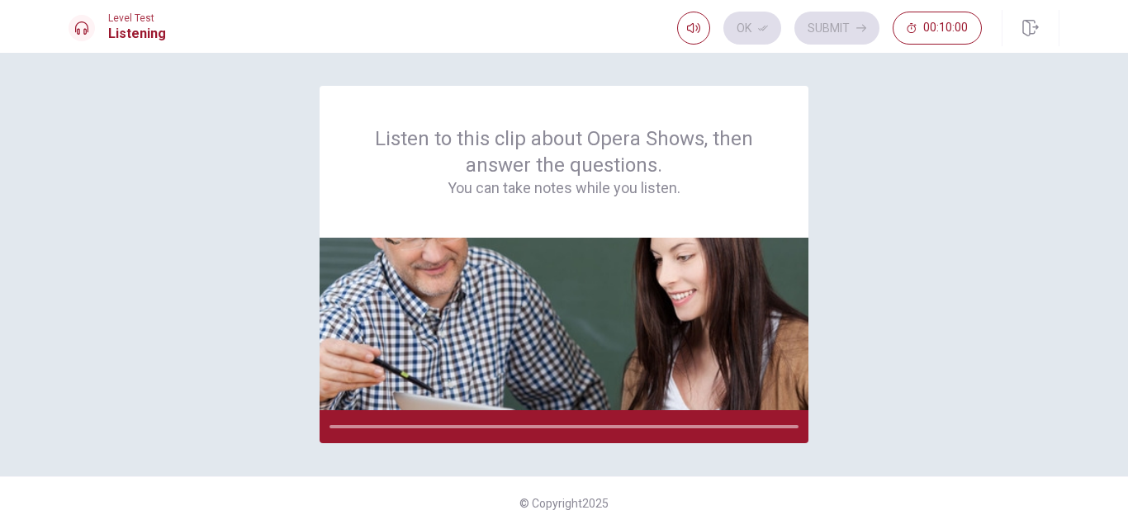
click at [924, 221] on div "Listen to this clip about Opera Shows, then answer the questions. You can take …" at bounding box center [564, 265] width 991 height 358
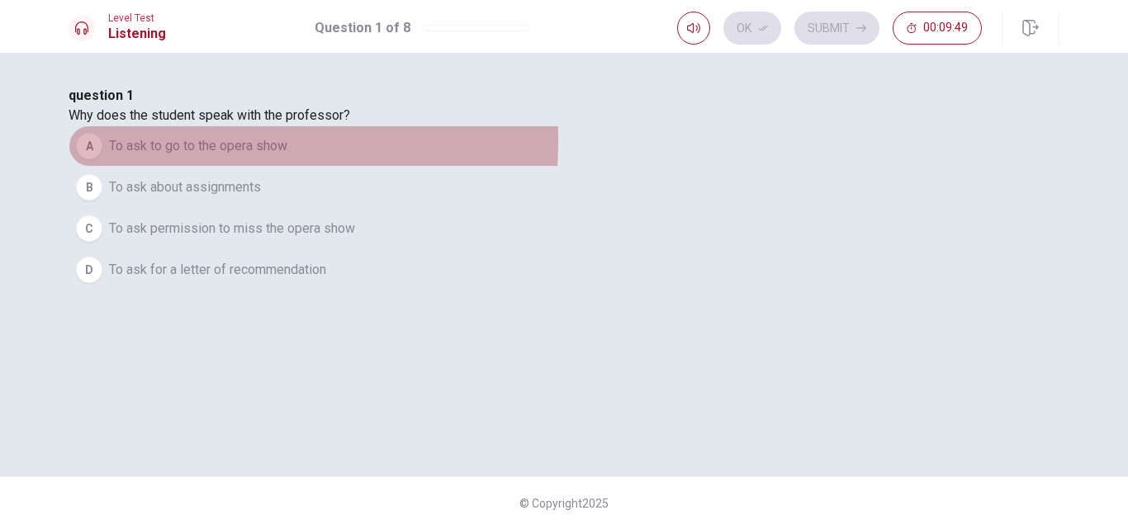
click at [102, 159] on div "A" at bounding box center [89, 146] width 26 height 26
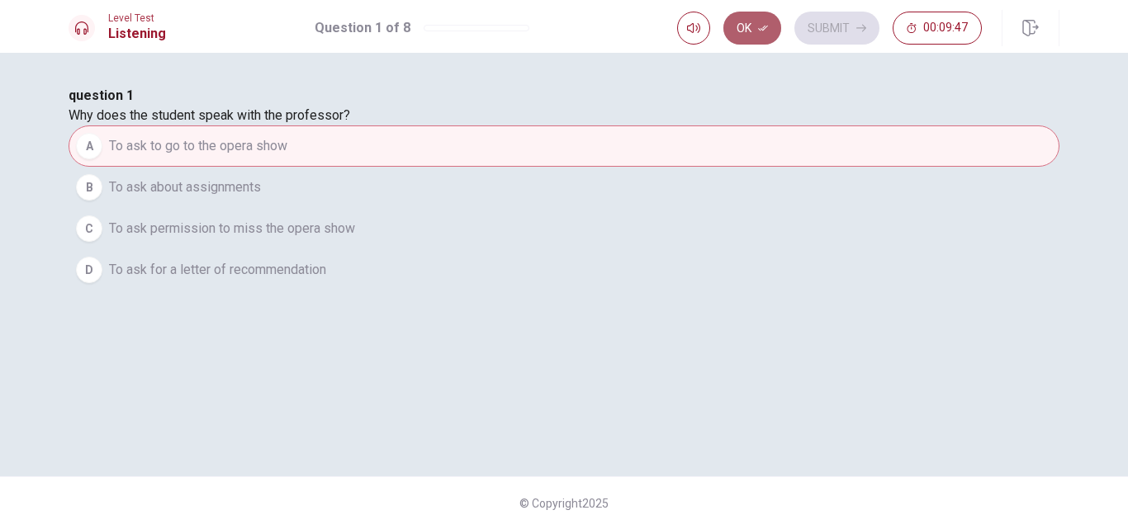
click at [763, 31] on icon "button" at bounding box center [763, 29] width 10 height 6
click at [837, 30] on button "Submit" at bounding box center [837, 28] width 85 height 33
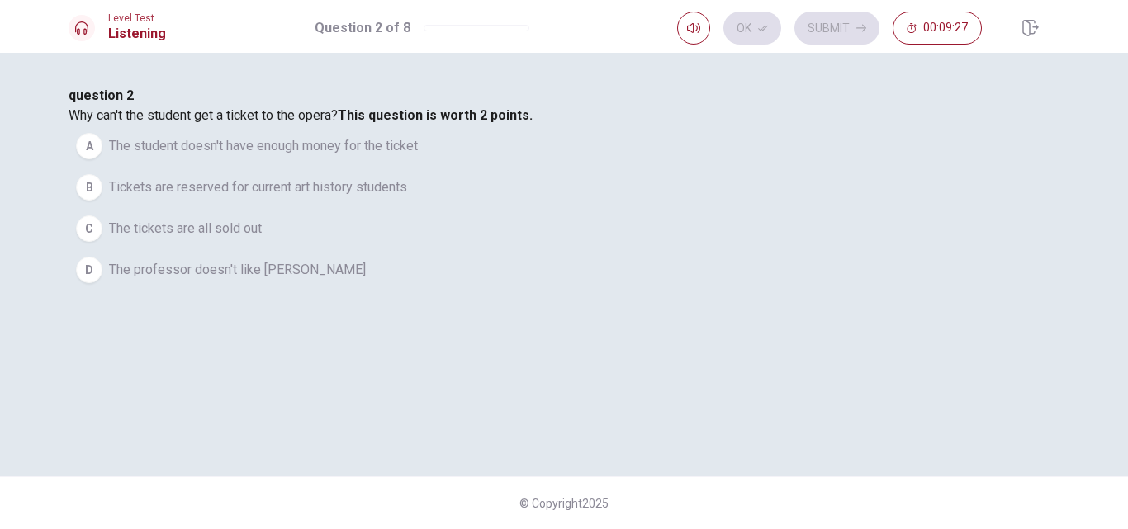
click at [102, 201] on div "B" at bounding box center [89, 187] width 26 height 26
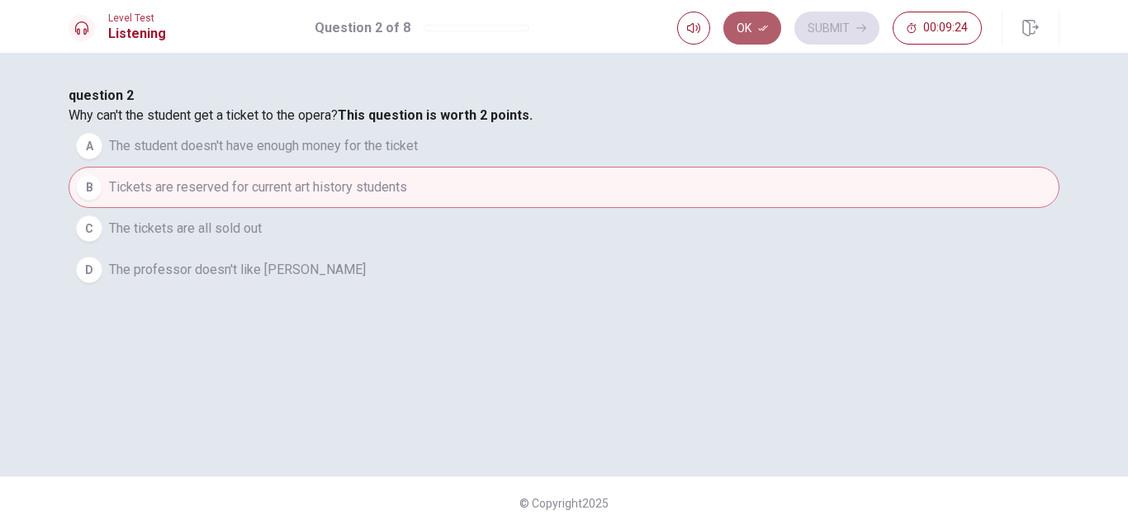
click at [742, 33] on button "Ok" at bounding box center [753, 28] width 58 height 33
click at [853, 21] on button "Submit" at bounding box center [837, 28] width 85 height 33
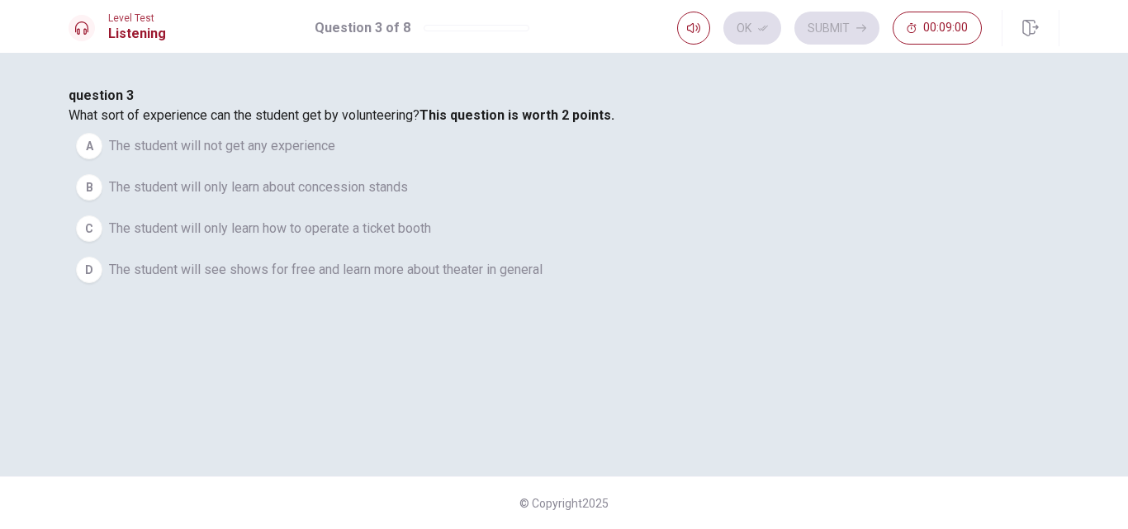
click at [102, 283] on div "D" at bounding box center [89, 270] width 26 height 26
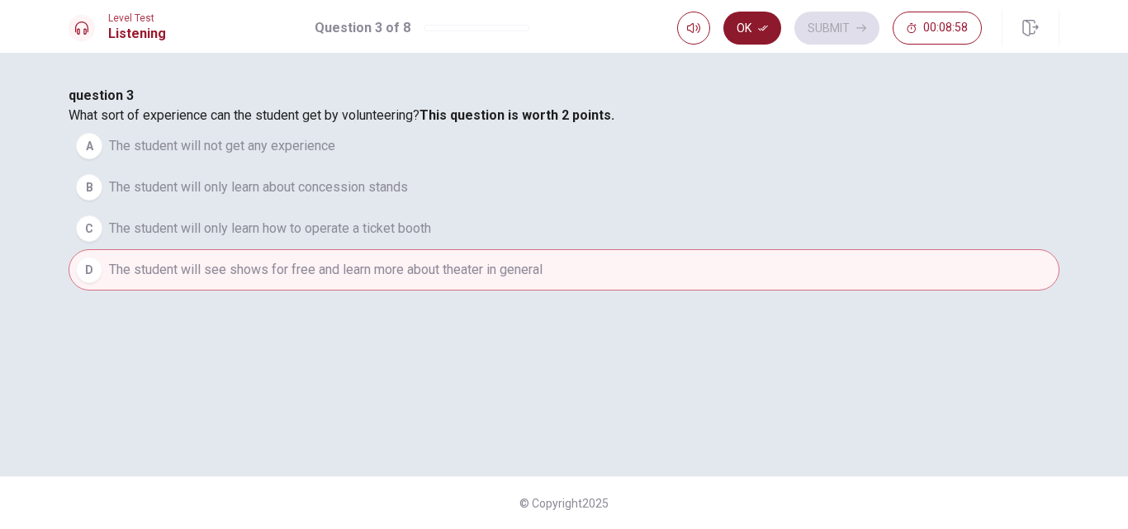
click at [757, 37] on button "Ok" at bounding box center [753, 28] width 58 height 33
click at [846, 19] on button "Submit" at bounding box center [837, 28] width 85 height 33
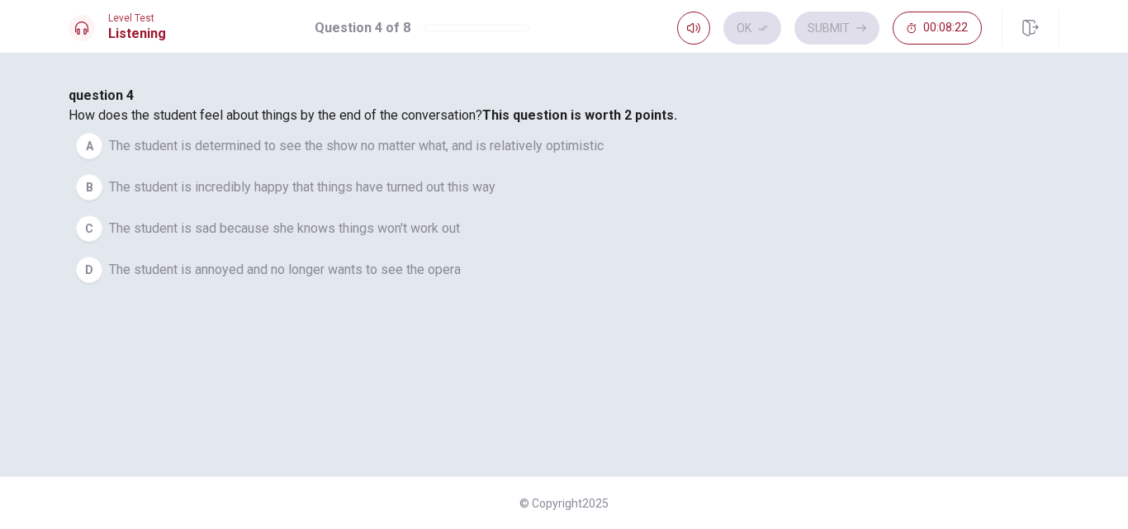
click at [102, 159] on div "A" at bounding box center [89, 146] width 26 height 26
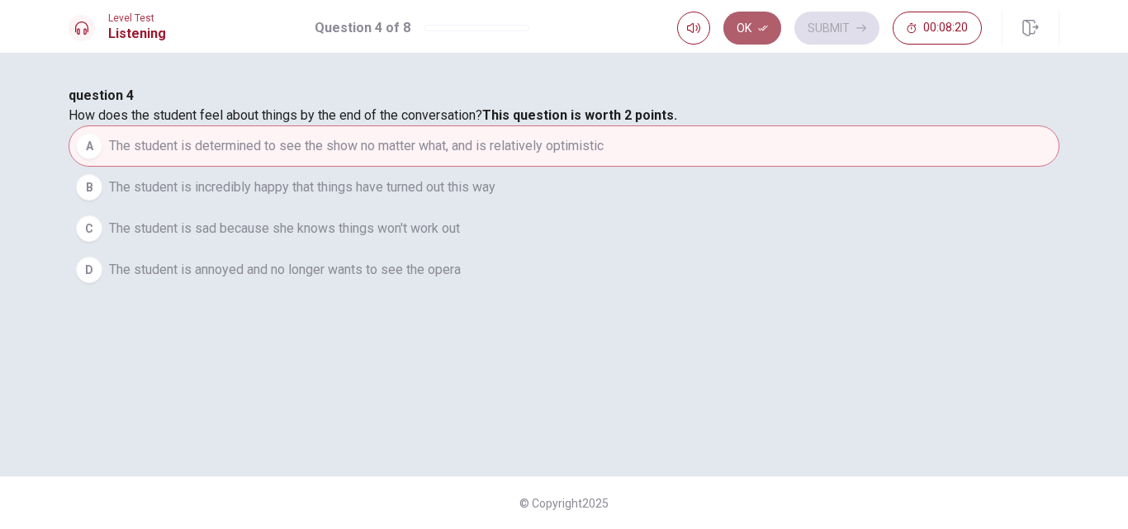
click at [747, 35] on button "Ok" at bounding box center [753, 28] width 58 height 33
click at [823, 17] on button "Submit" at bounding box center [837, 28] width 85 height 33
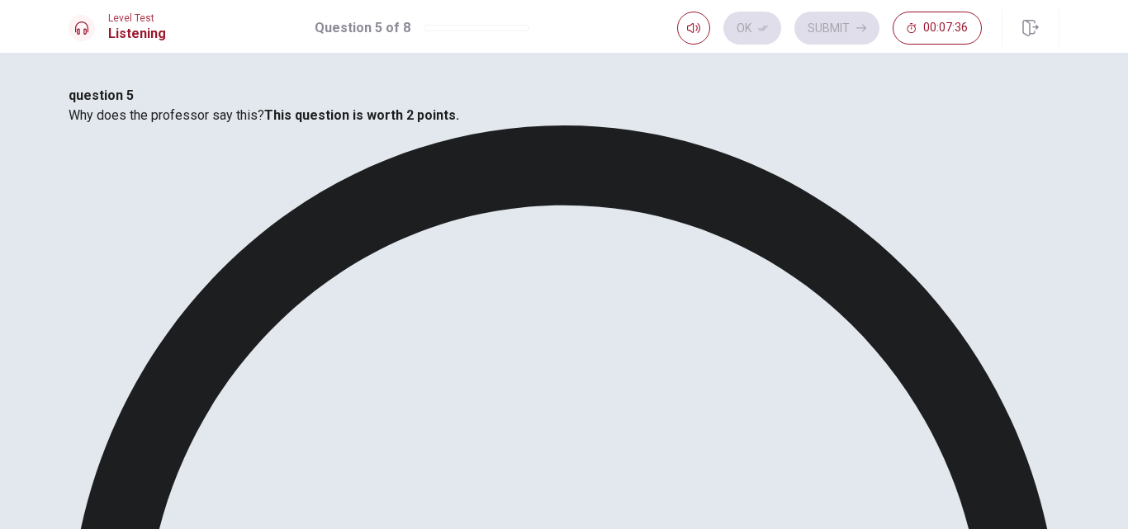
click at [736, 26] on button "Ok" at bounding box center [753, 28] width 58 height 33
click at [834, 31] on button "Submit" at bounding box center [837, 28] width 85 height 33
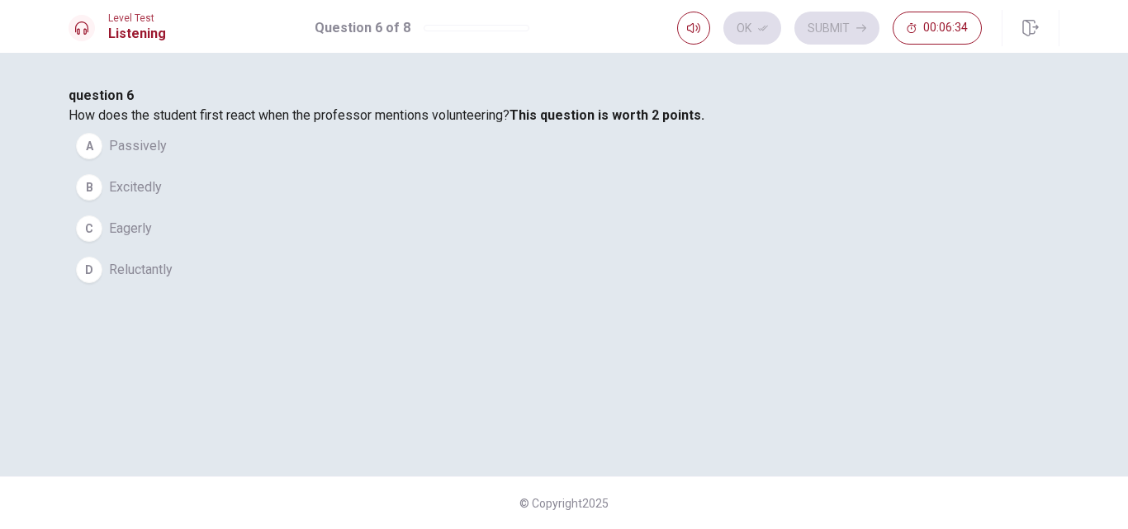
click at [102, 283] on div "D" at bounding box center [89, 270] width 26 height 26
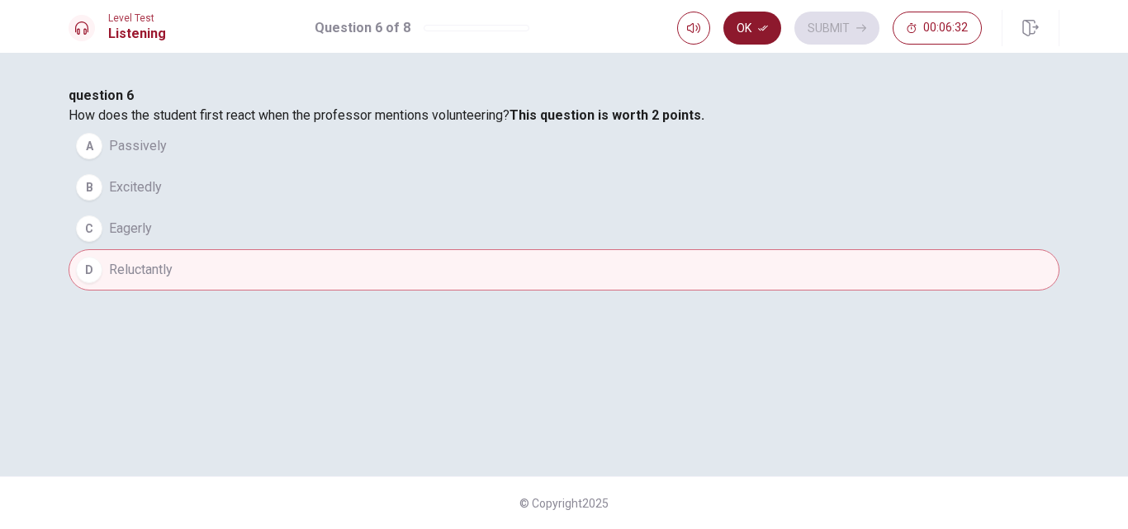
click at [743, 30] on button "Ok" at bounding box center [753, 28] width 58 height 33
click at [853, 26] on button "Submit" at bounding box center [837, 28] width 85 height 33
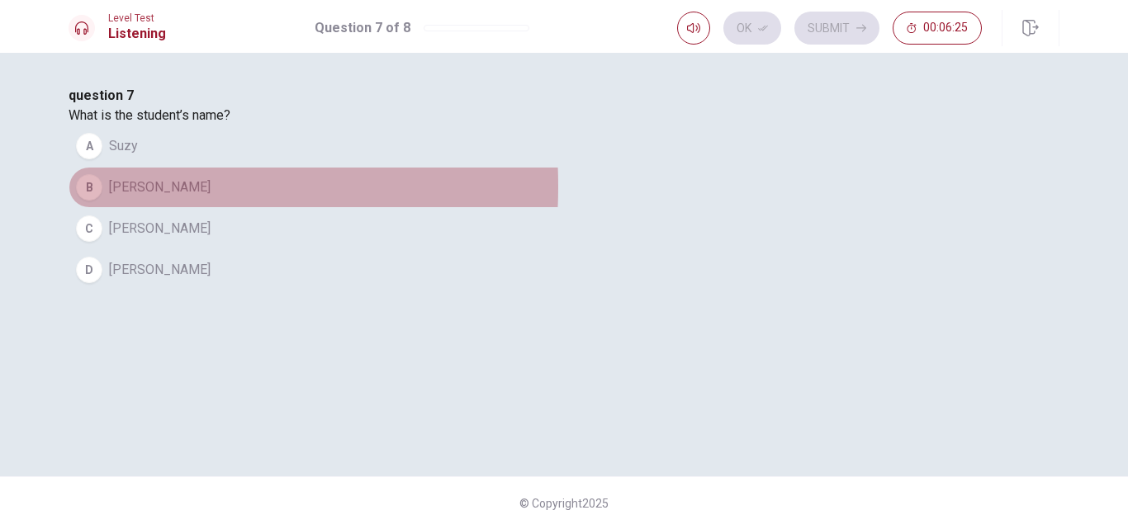
click at [102, 201] on div "B" at bounding box center [89, 187] width 26 height 26
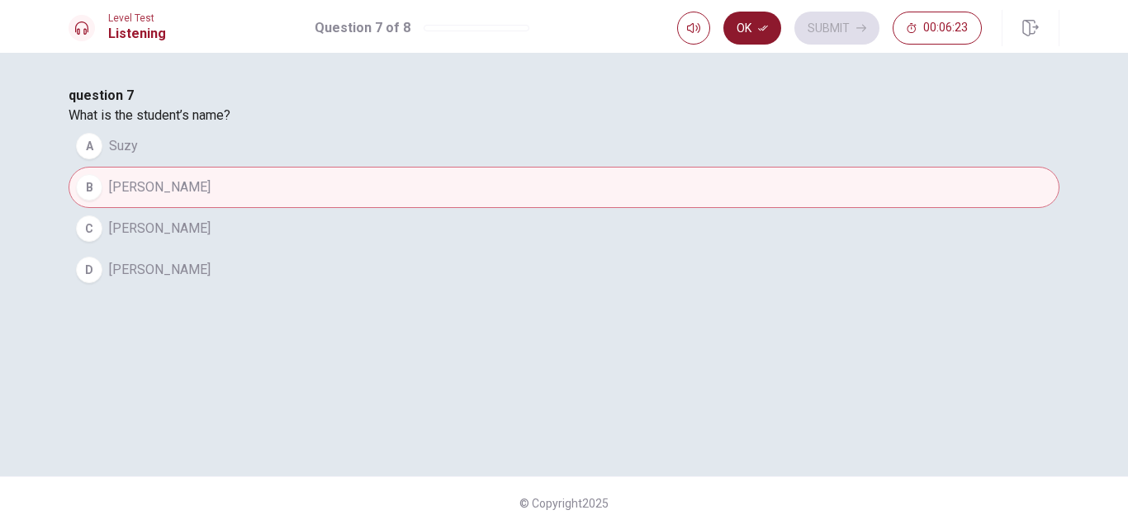
click at [738, 36] on button "Ok" at bounding box center [753, 28] width 58 height 33
click at [829, 21] on button "Submit" at bounding box center [837, 28] width 85 height 33
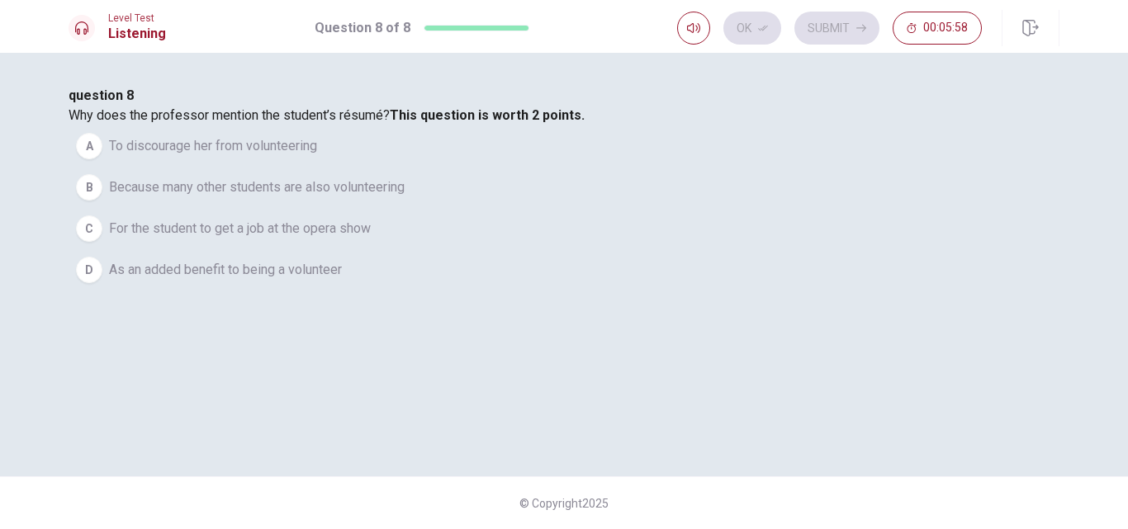
click at [102, 283] on div "D" at bounding box center [89, 270] width 26 height 26
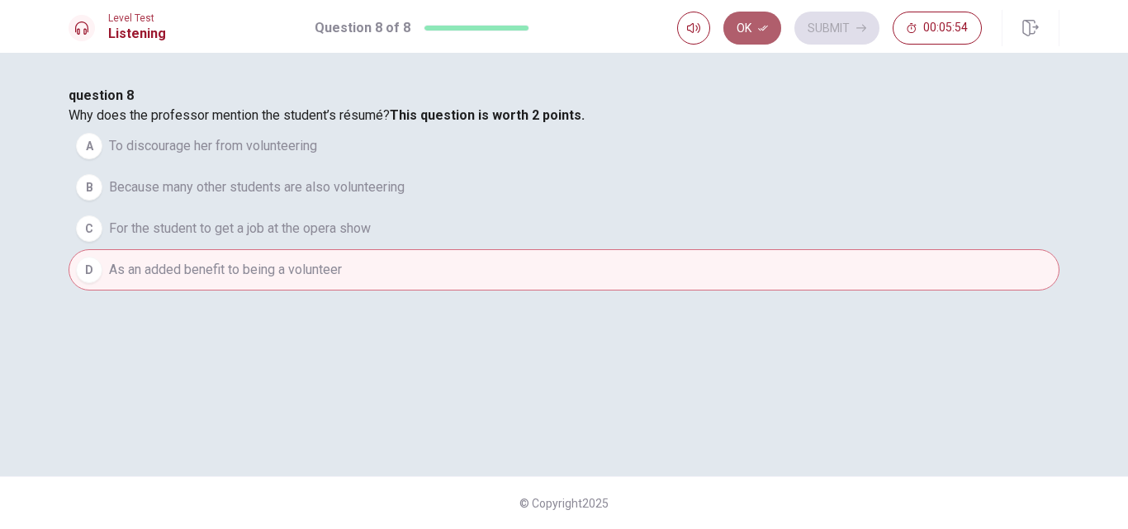
click at [766, 34] on button "Ok" at bounding box center [753, 28] width 58 height 33
click at [839, 19] on button "Submit" at bounding box center [837, 28] width 85 height 33
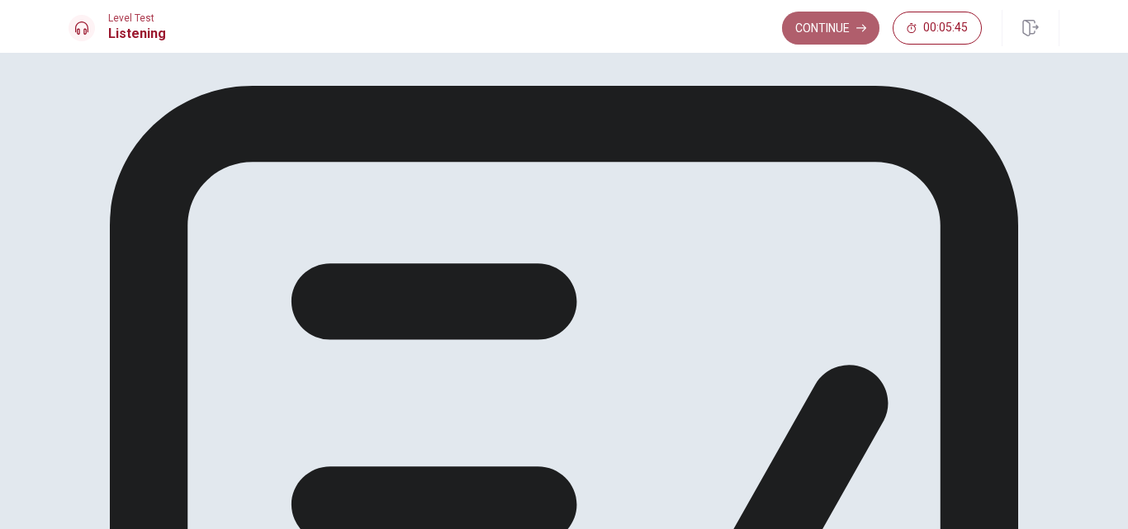
click at [829, 28] on button "Continue" at bounding box center [830, 28] width 97 height 33
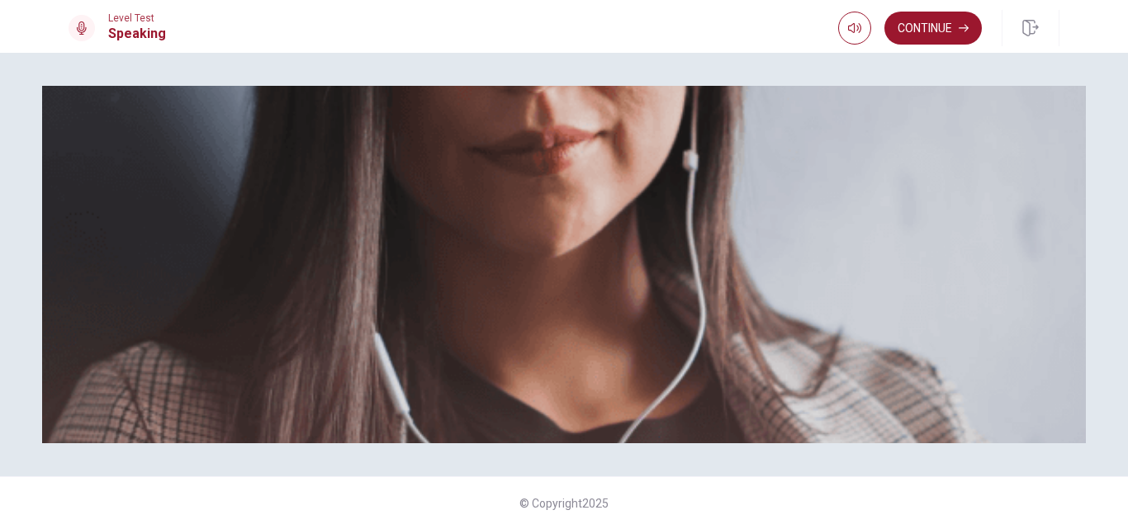
scroll to position [117, 0]
drag, startPoint x: 617, startPoint y: 214, endPoint x: 628, endPoint y: 169, distance: 45.9
click at [619, 210] on img at bounding box center [564, 265] width 1044 height 358
click at [628, 165] on img at bounding box center [564, 265] width 1044 height 358
click at [638, 135] on img at bounding box center [564, 265] width 1044 height 358
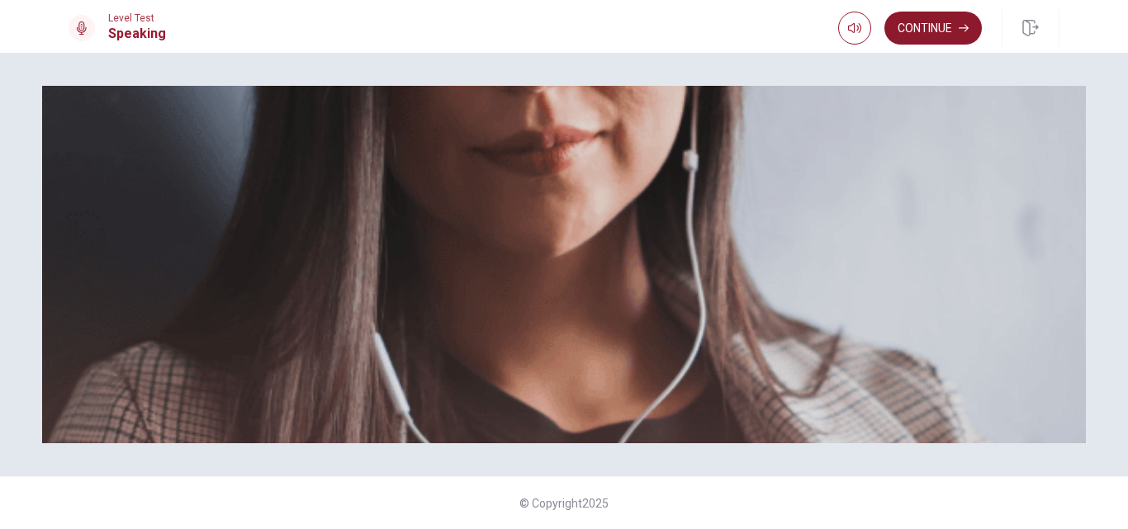
click at [901, 31] on button "Continue" at bounding box center [933, 28] width 97 height 33
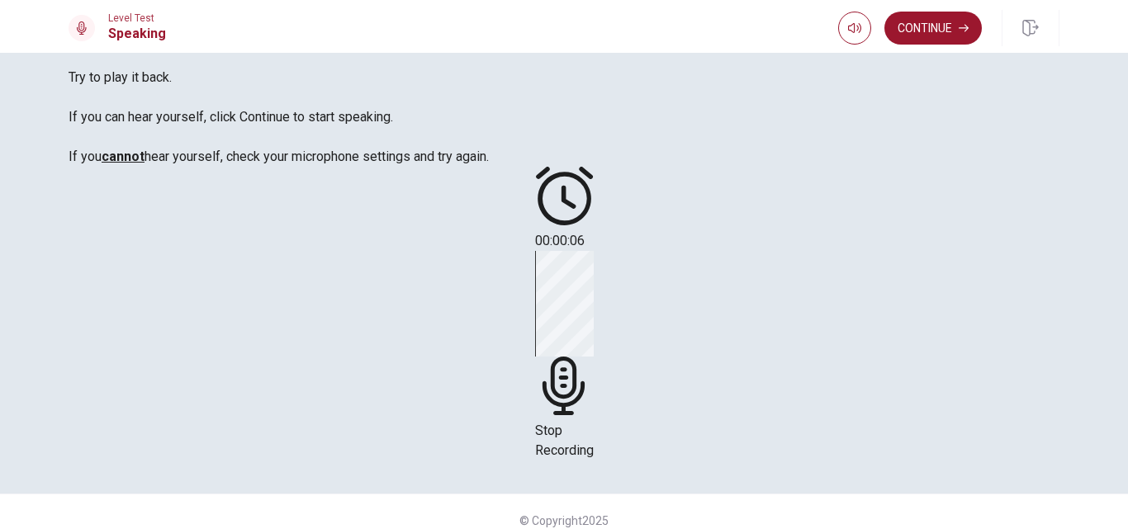
click at [594, 302] on div "Stop Recording" at bounding box center [564, 356] width 59 height 210
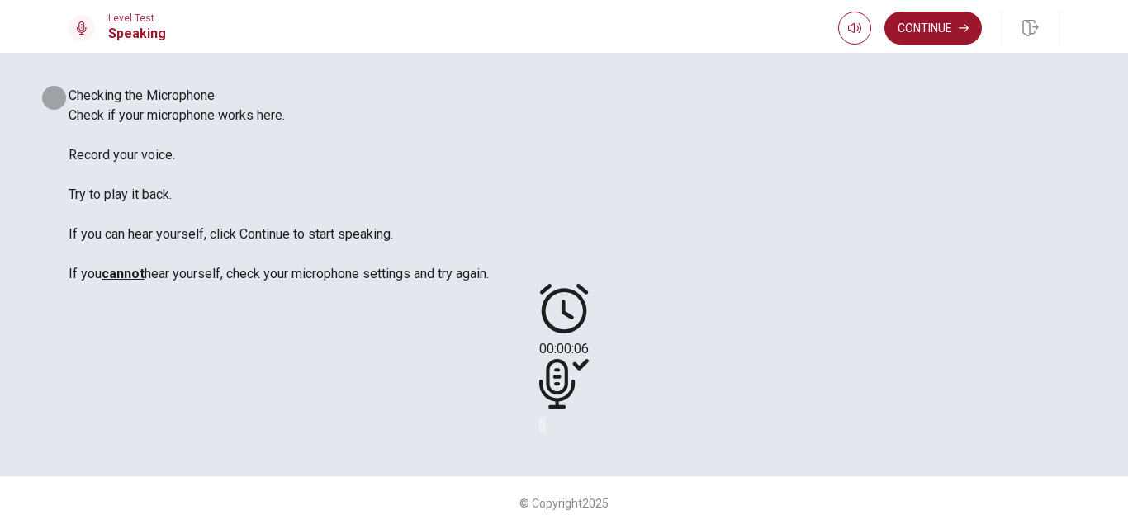
click at [562, 429] on icon "Play Audio" at bounding box center [554, 439] width 16 height 20
click at [543, 417] on button "Record Again" at bounding box center [540, 425] width 3 height 16
click at [546, 417] on button "Play Audio" at bounding box center [544, 425] width 3 height 16
click at [928, 35] on button "Continue" at bounding box center [933, 28] width 97 height 33
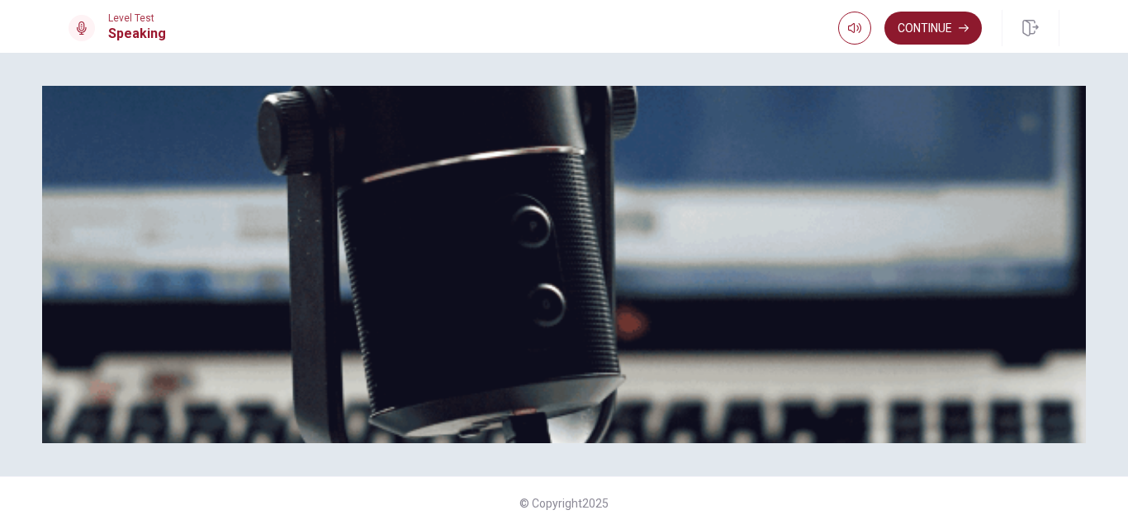
click at [920, 22] on button "Continue" at bounding box center [933, 28] width 97 height 33
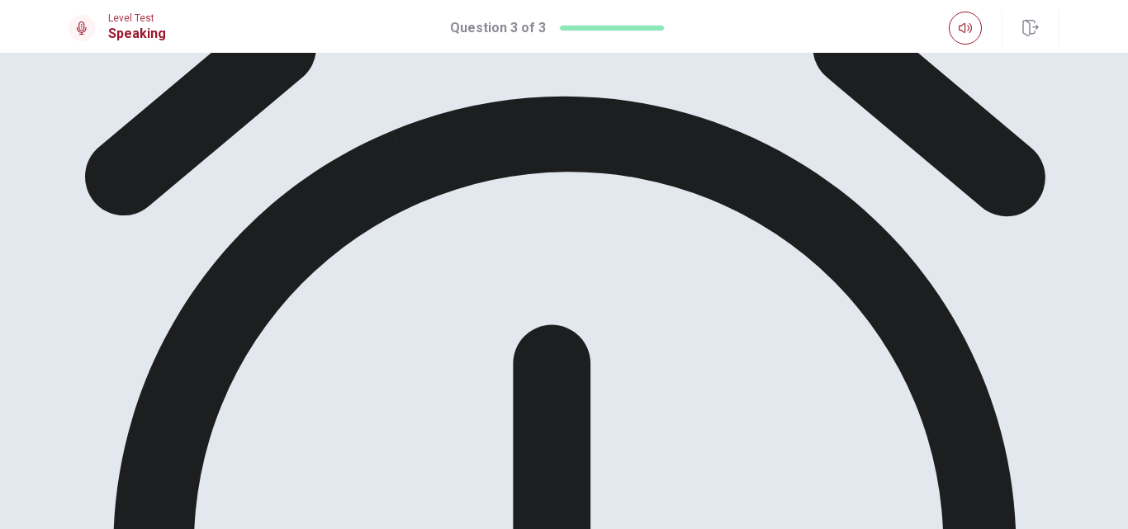
scroll to position [72, 0]
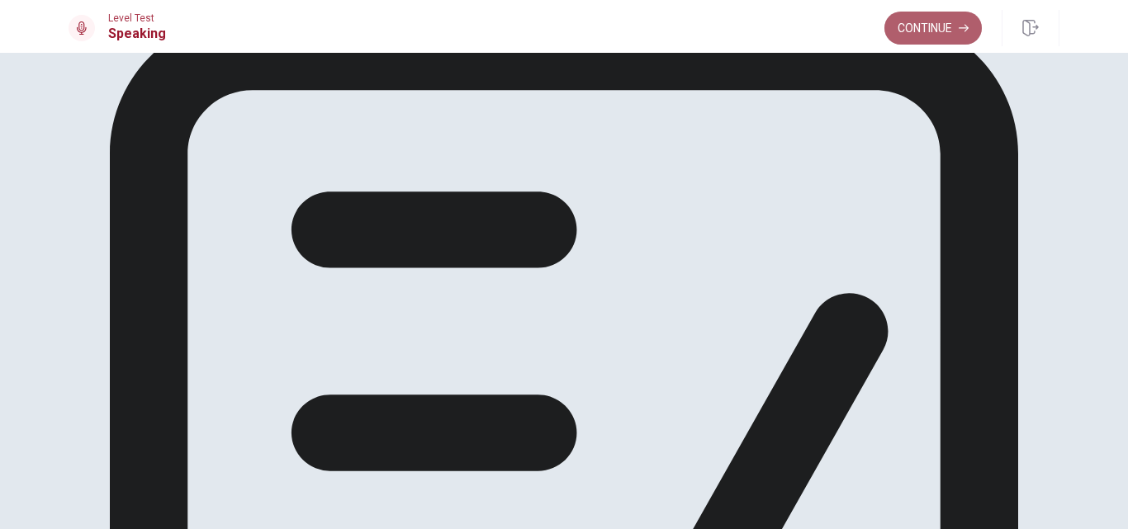
click at [922, 27] on button "Continue" at bounding box center [933, 28] width 97 height 33
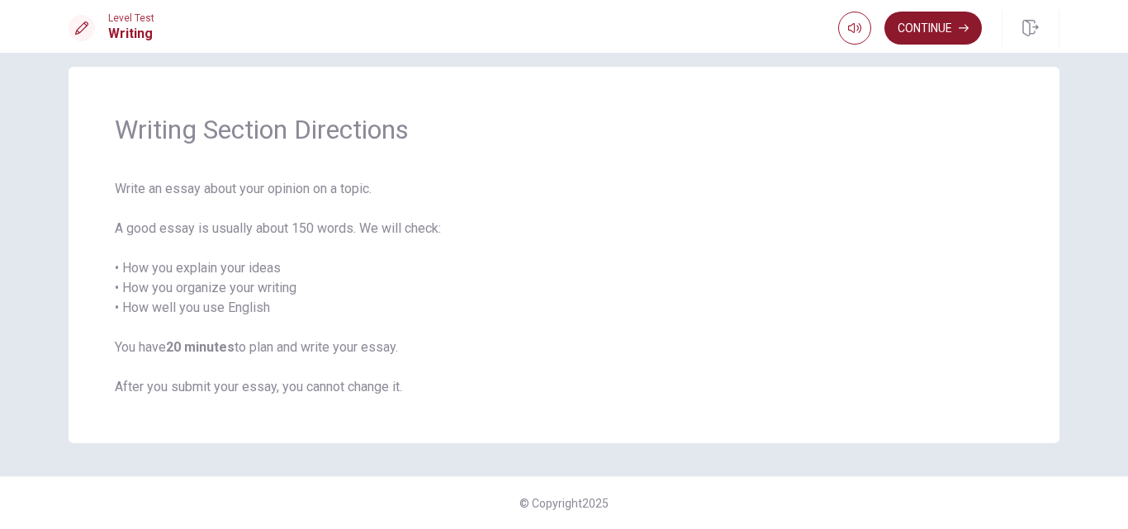
click at [922, 27] on button "Continue" at bounding box center [933, 28] width 97 height 33
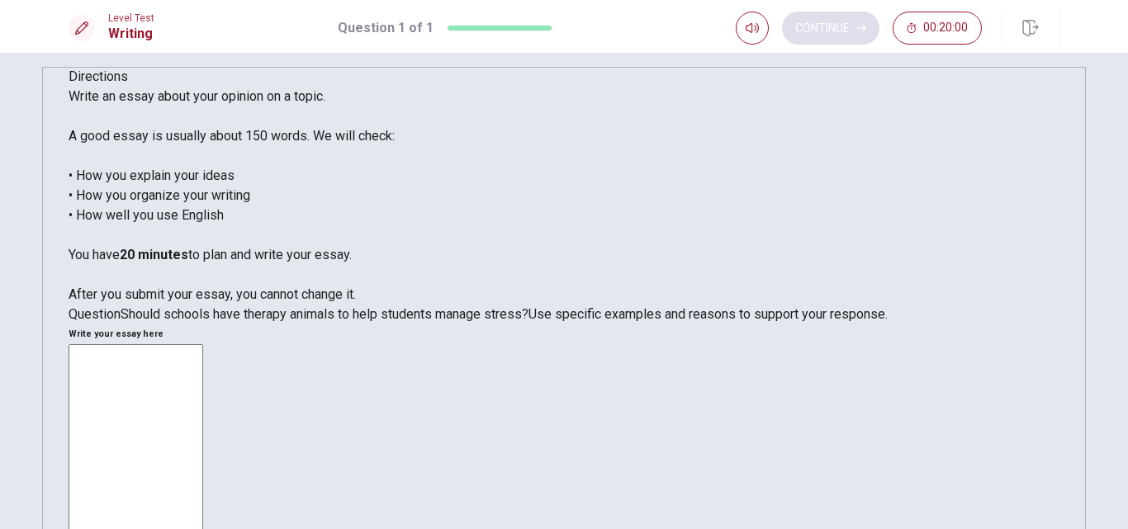
scroll to position [117, 0]
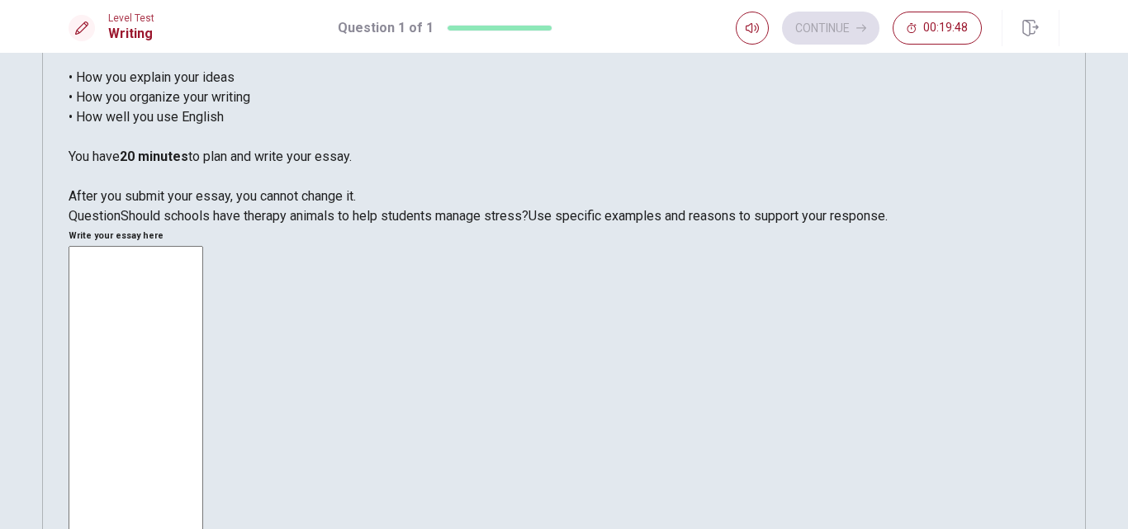
click at [203, 246] on textarea at bounding box center [136, 474] width 135 height 457
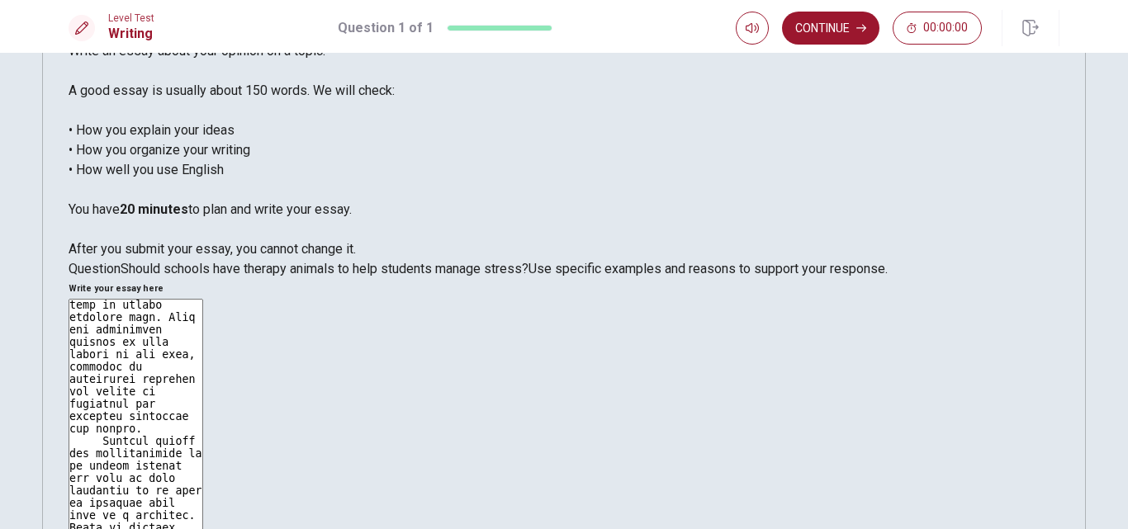
scroll to position [45, 0]
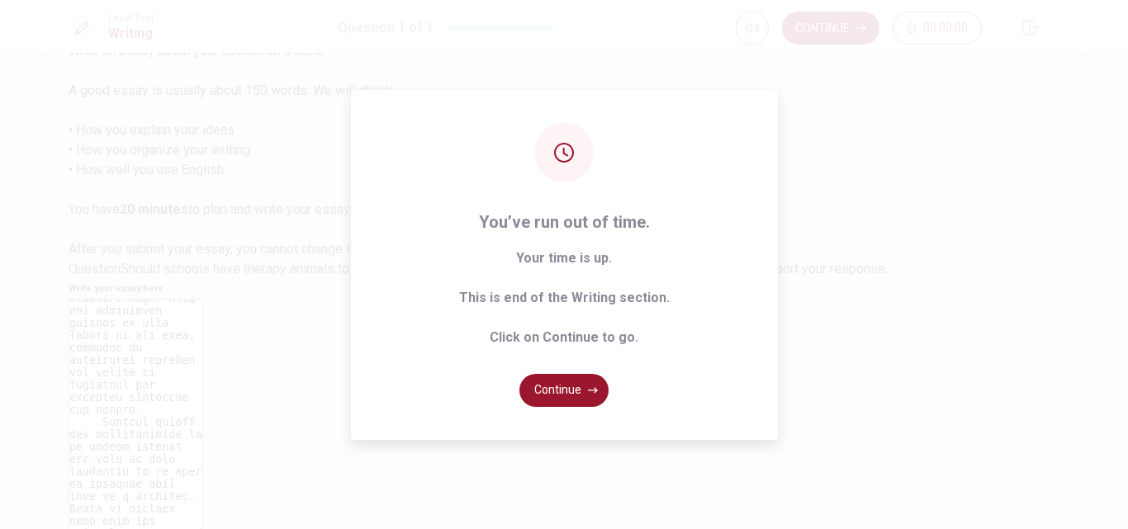
type textarea "Therapy animals are taking a remarkable part in humans everyday life. They are …"
drag, startPoint x: 684, startPoint y: 460, endPoint x: 633, endPoint y: 435, distance: 56.9
click at [633, 435] on div "You’ve run out of time. Your time is up. This is end of the Writing section. Cl…" at bounding box center [564, 264] width 1128 height 529
click at [574, 391] on button "Continue" at bounding box center [564, 390] width 89 height 33
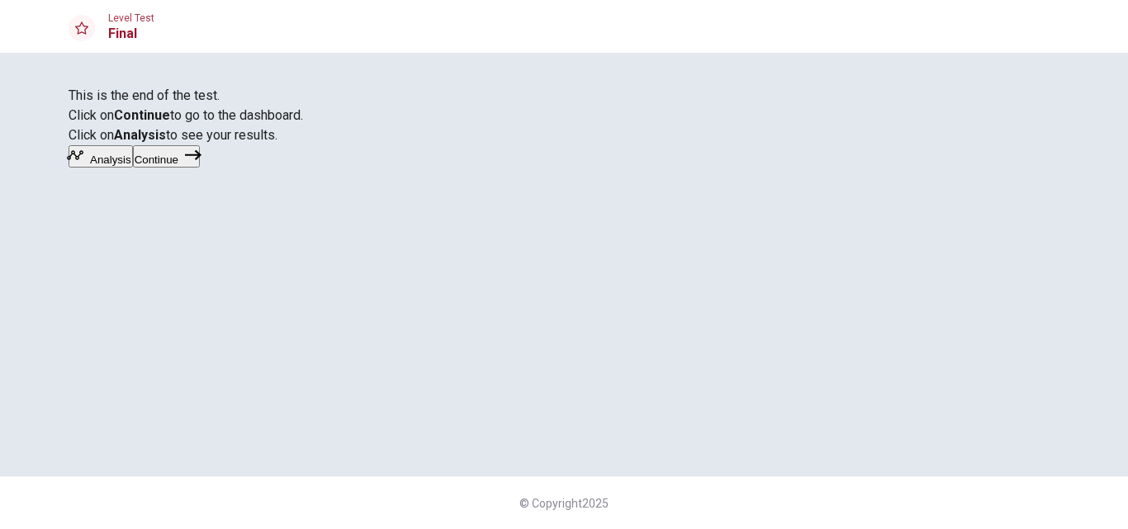
click at [202, 164] on icon "button" at bounding box center [193, 155] width 17 height 17
